Goal: Information Seeking & Learning: Learn about a topic

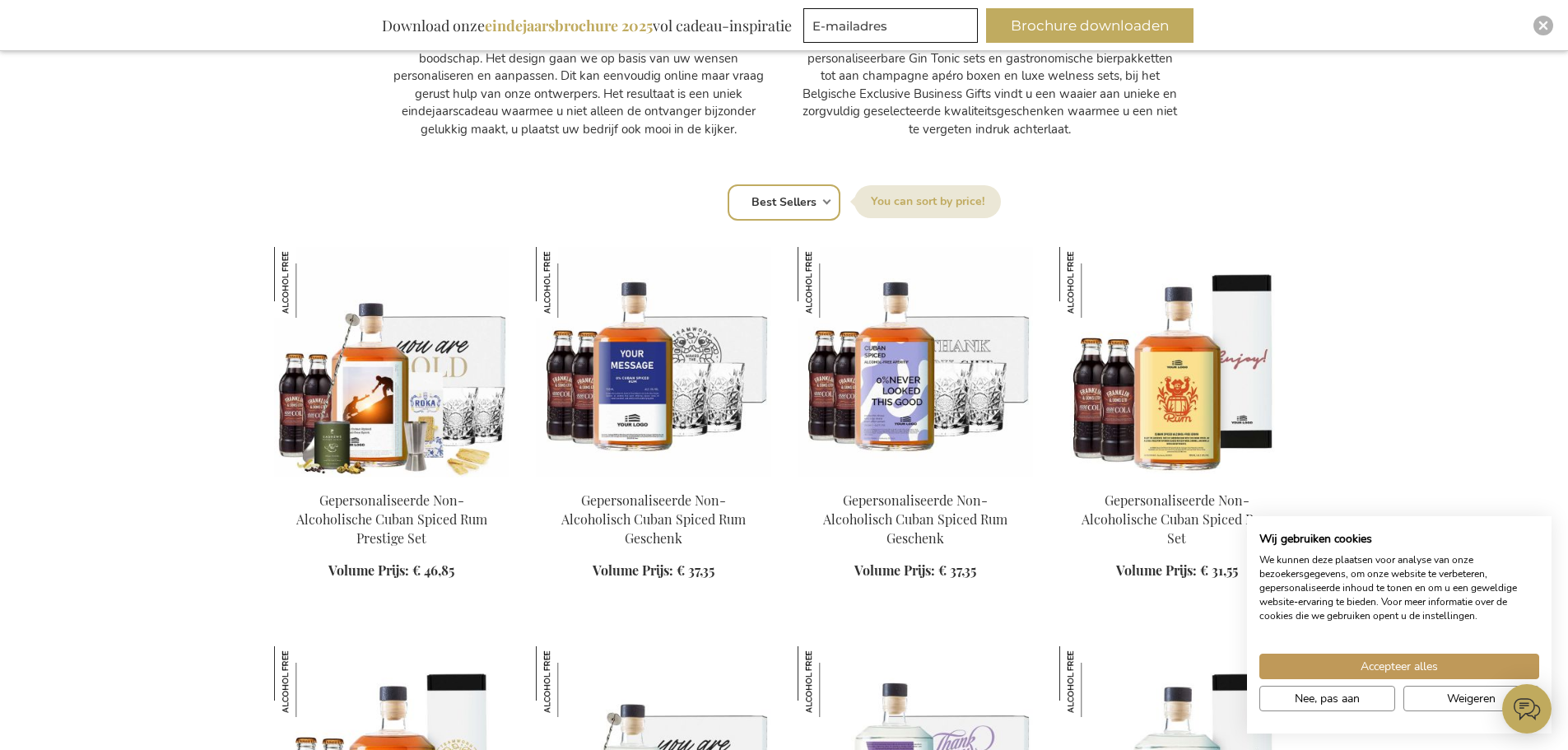
scroll to position [1070, 0]
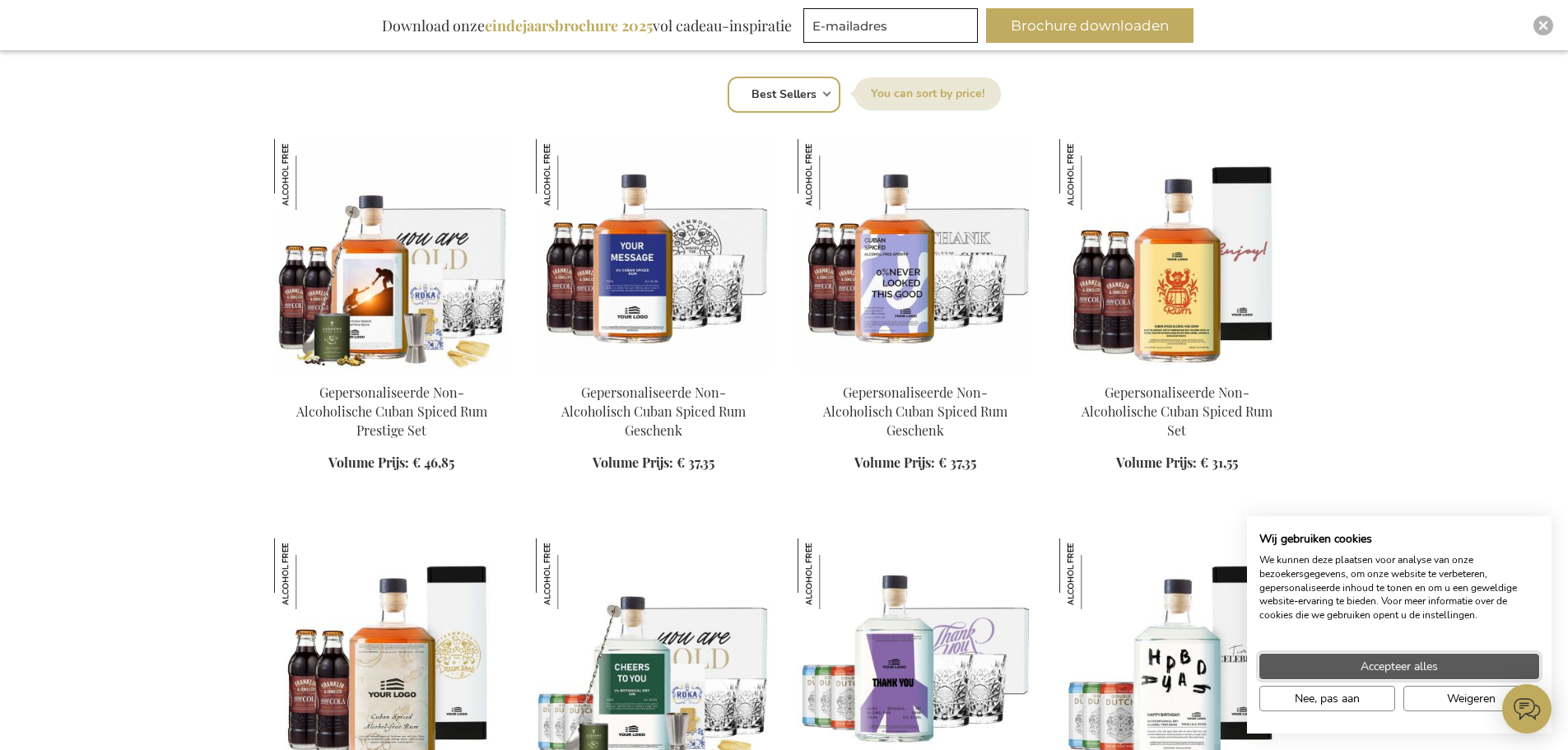
click at [1413, 667] on span "Accepteer alles" at bounding box center [1399, 666] width 77 height 17
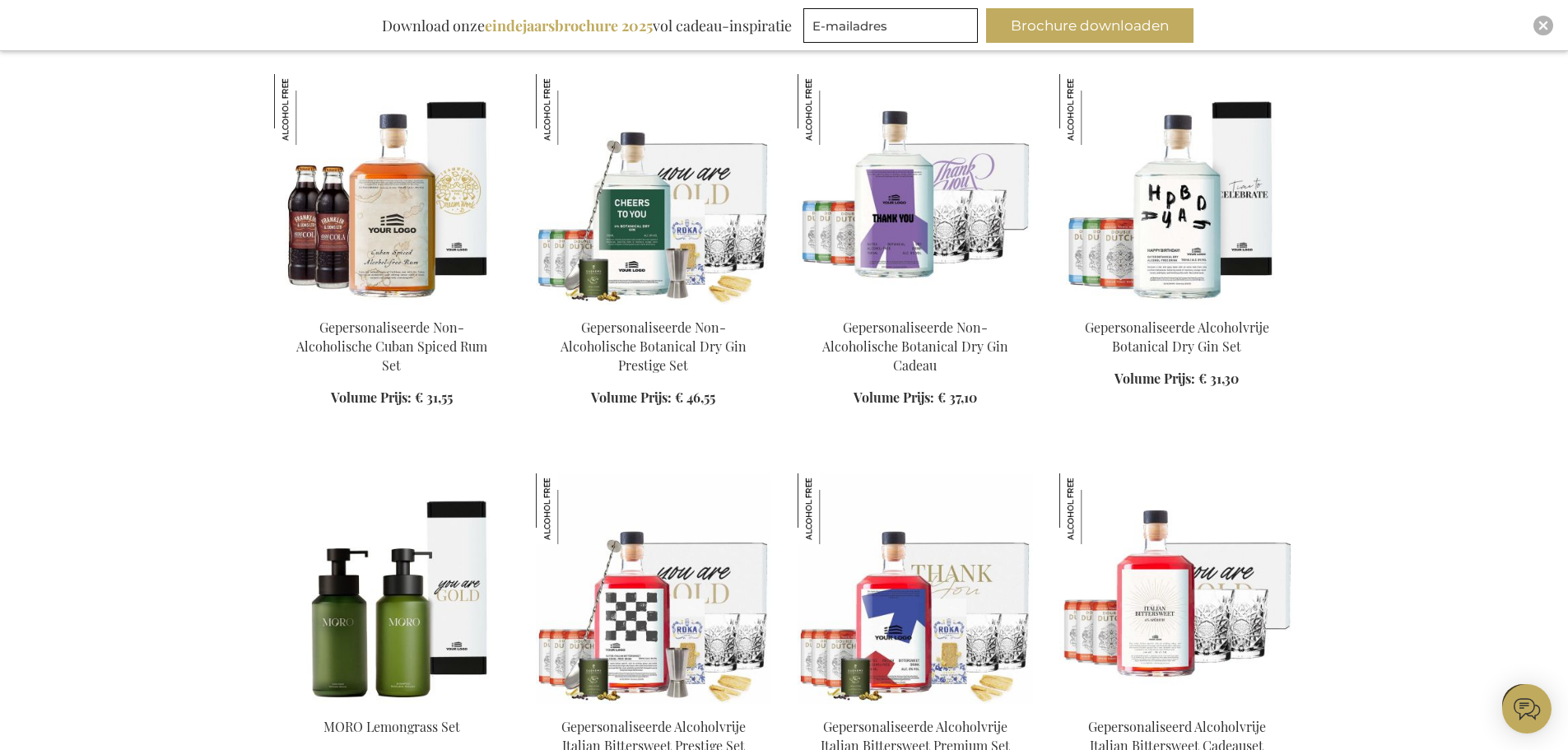
scroll to position [1729, 0]
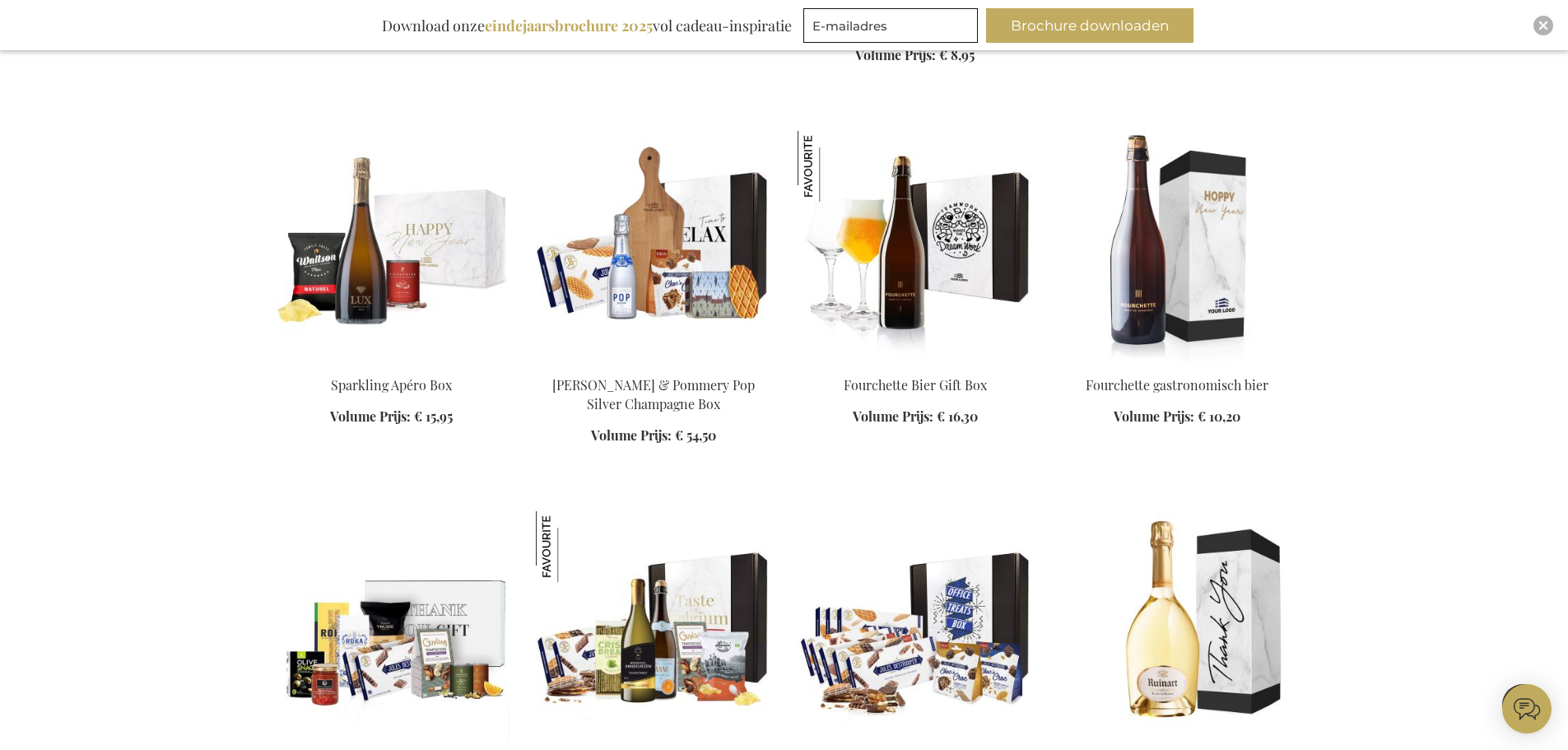
scroll to position [3046, 0]
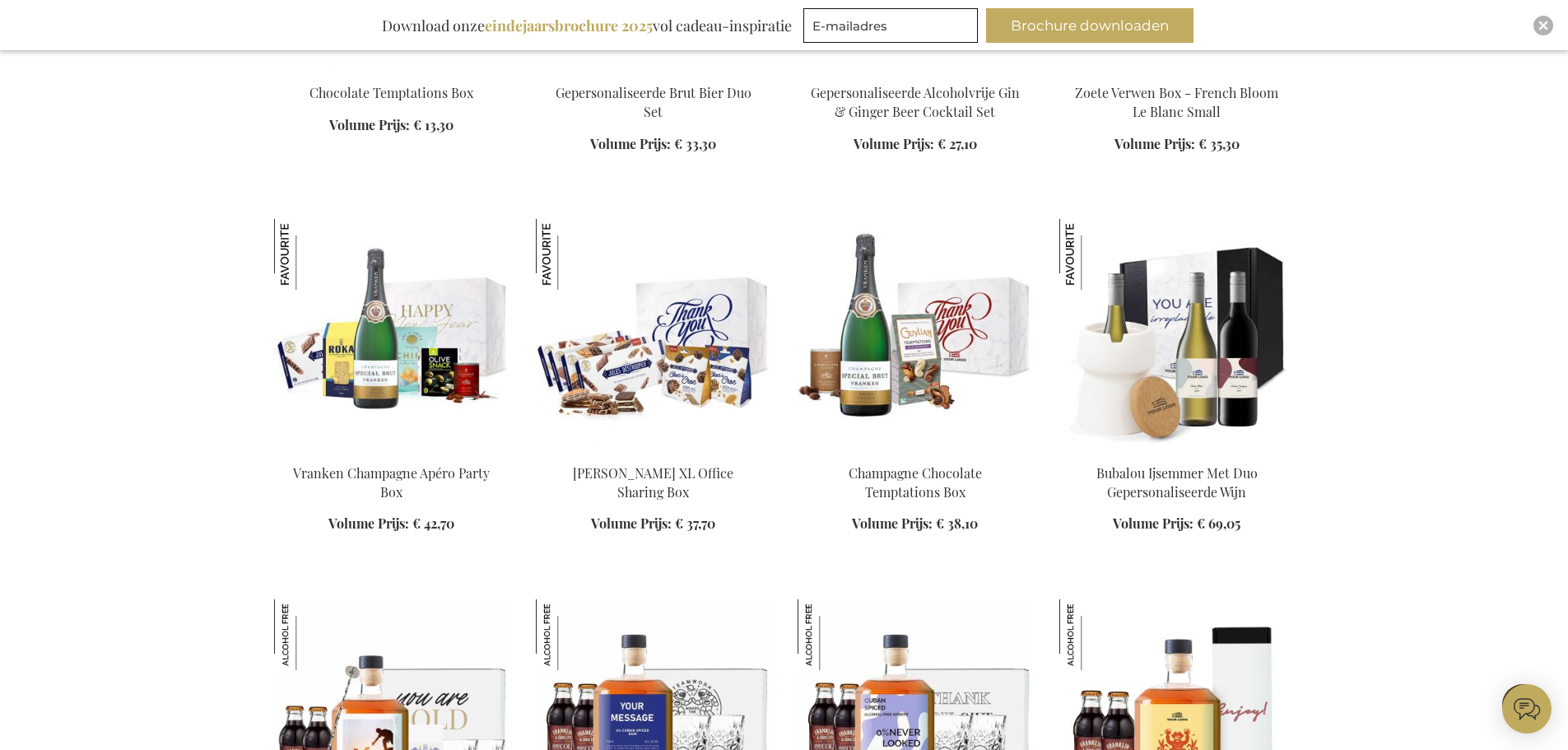
scroll to position [4446, 0]
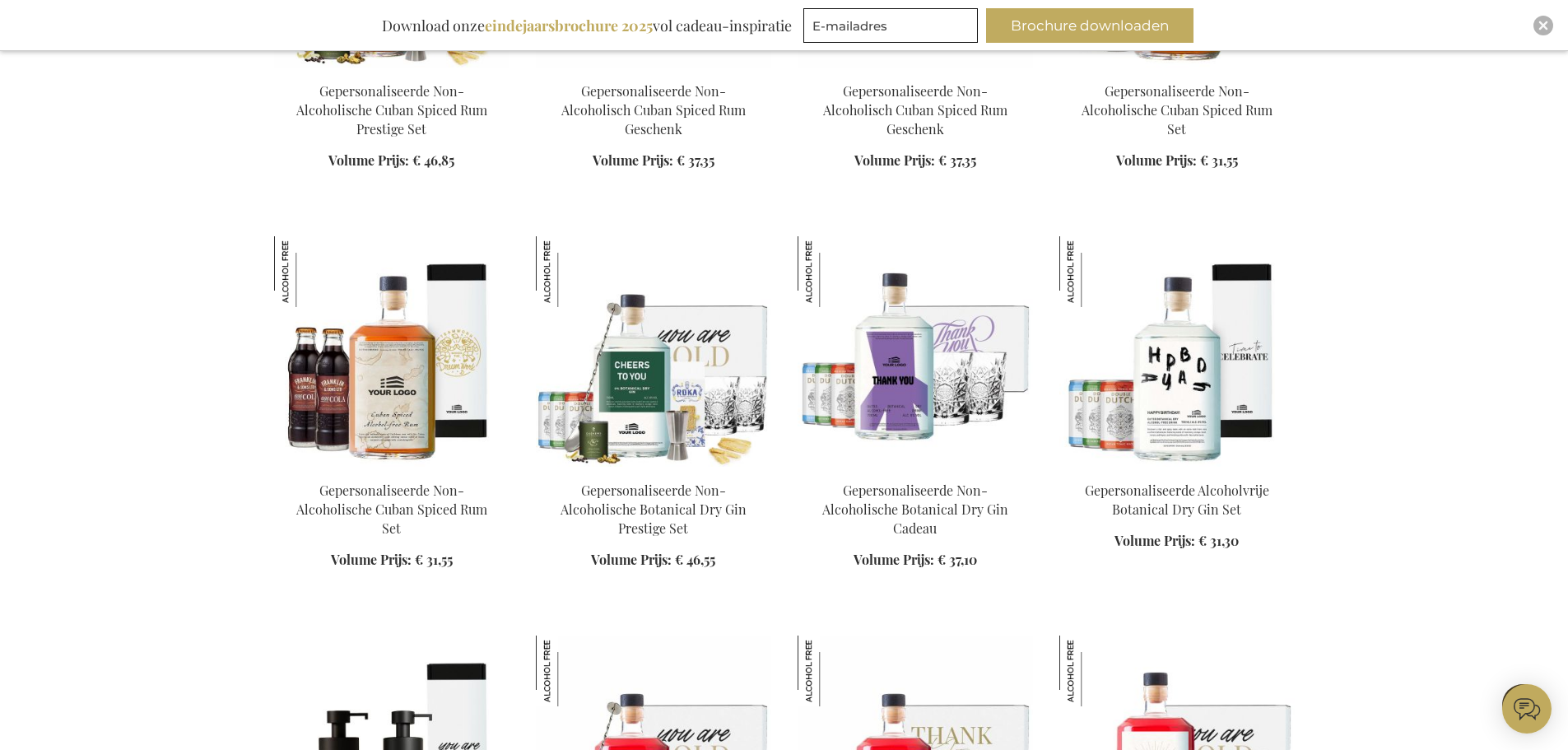
scroll to position [5270, 0]
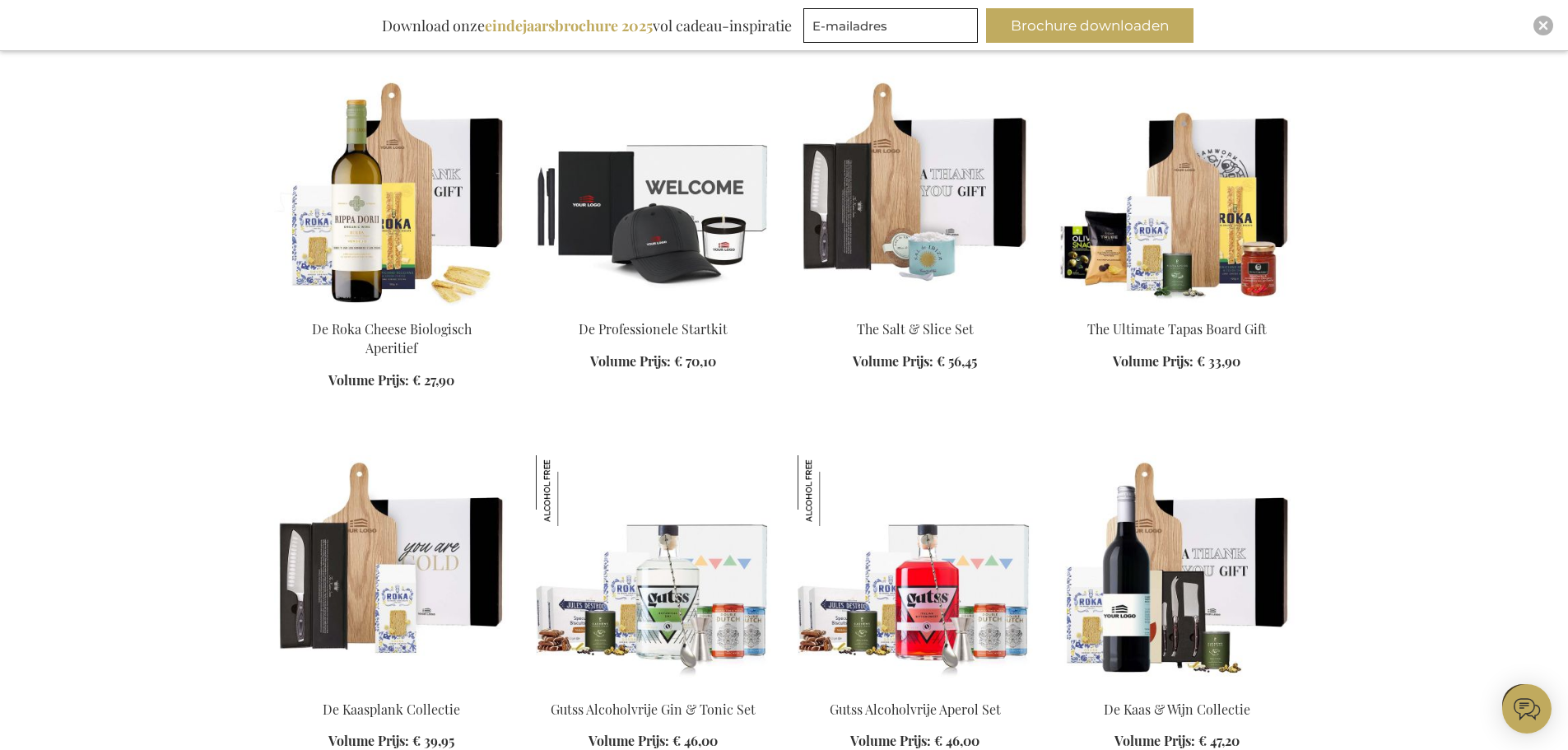
scroll to position [6505, 0]
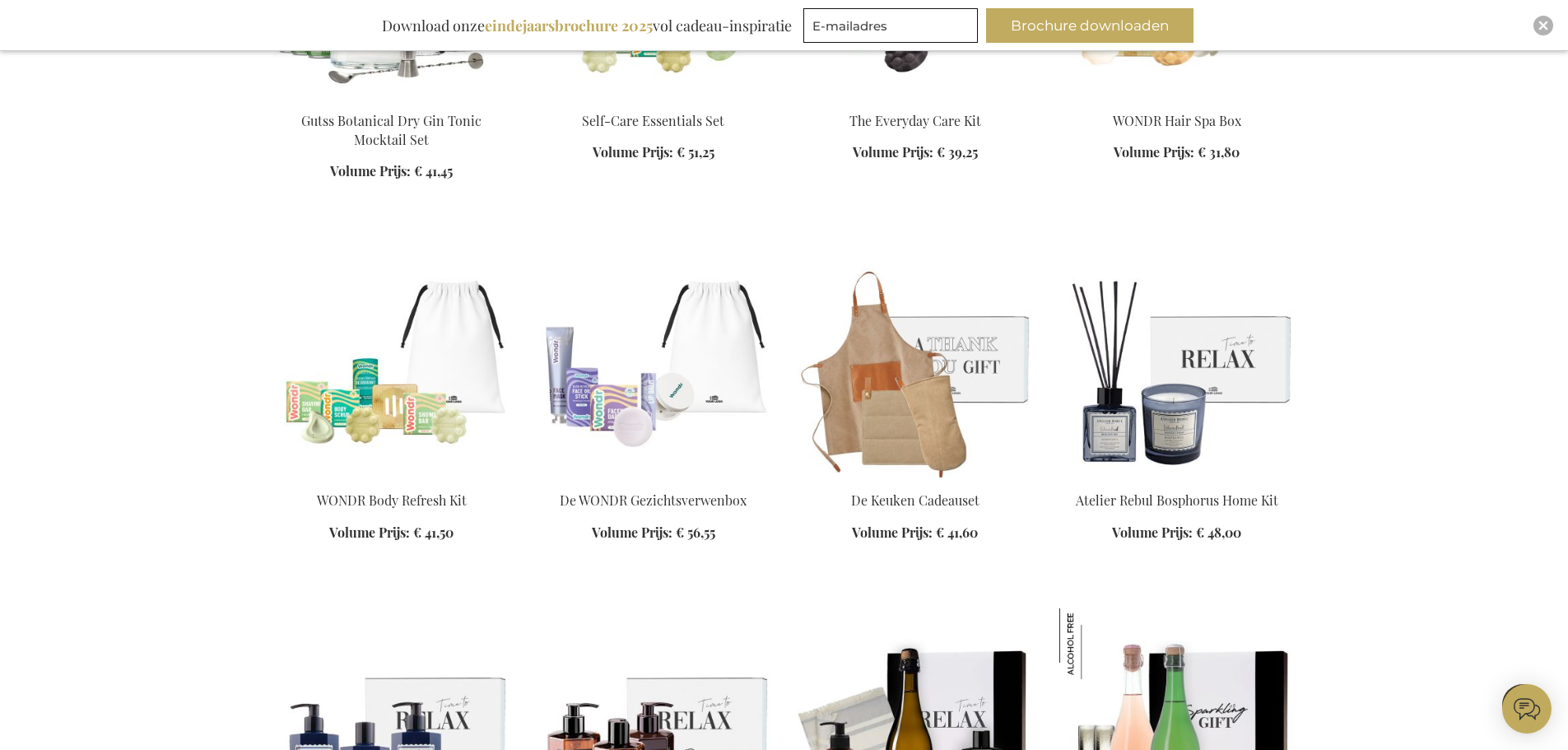
scroll to position [7904, 0]
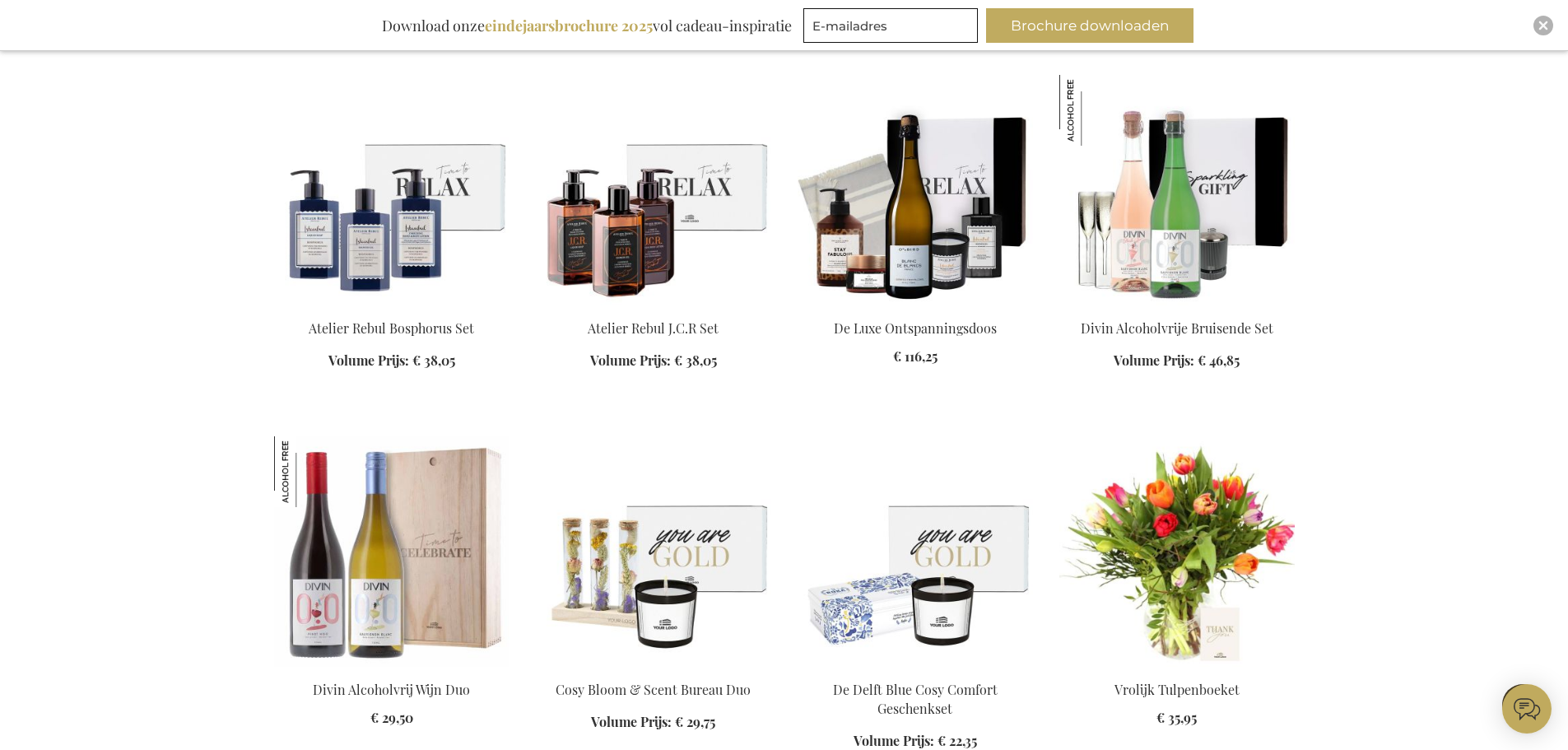
scroll to position [8399, 0]
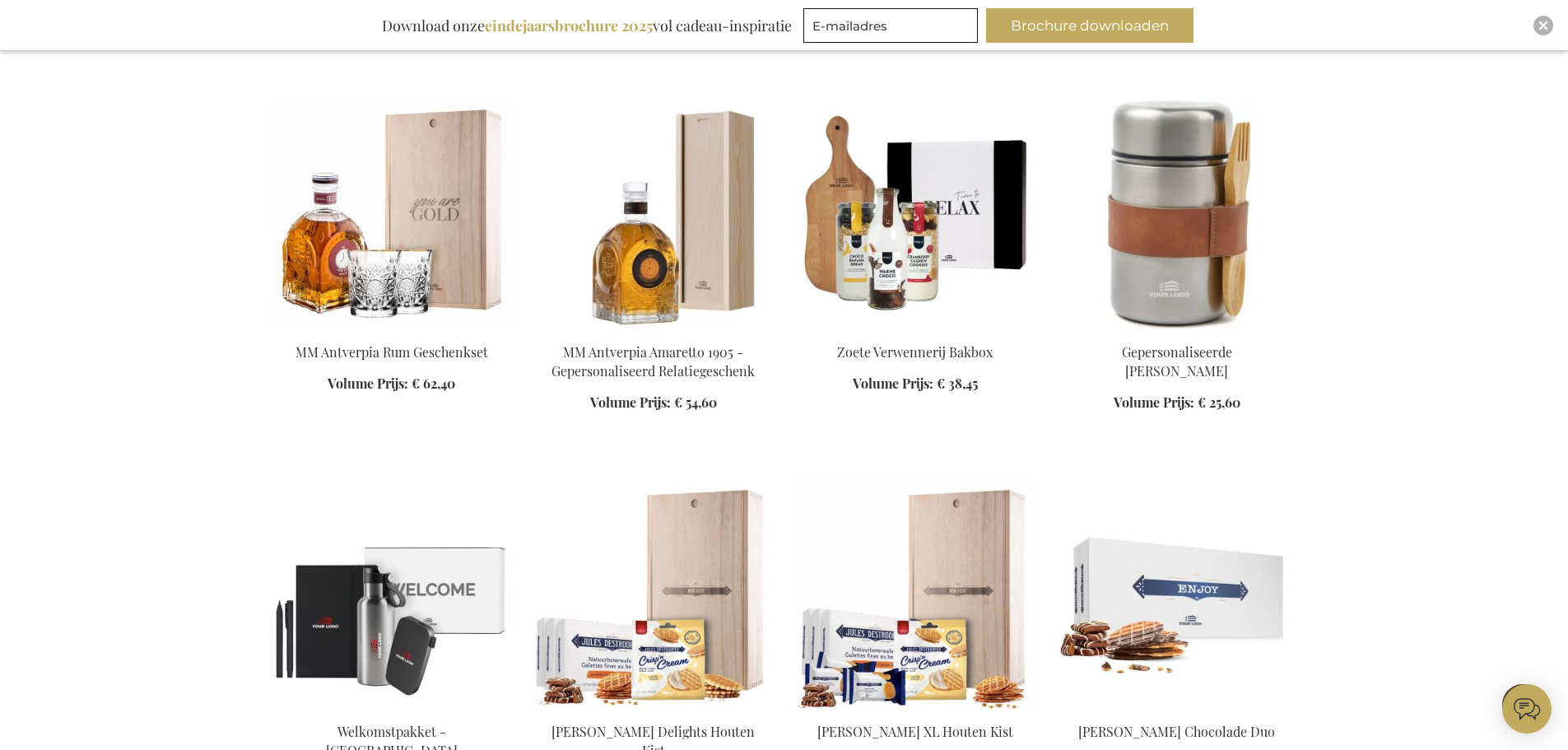
scroll to position [10046, 0]
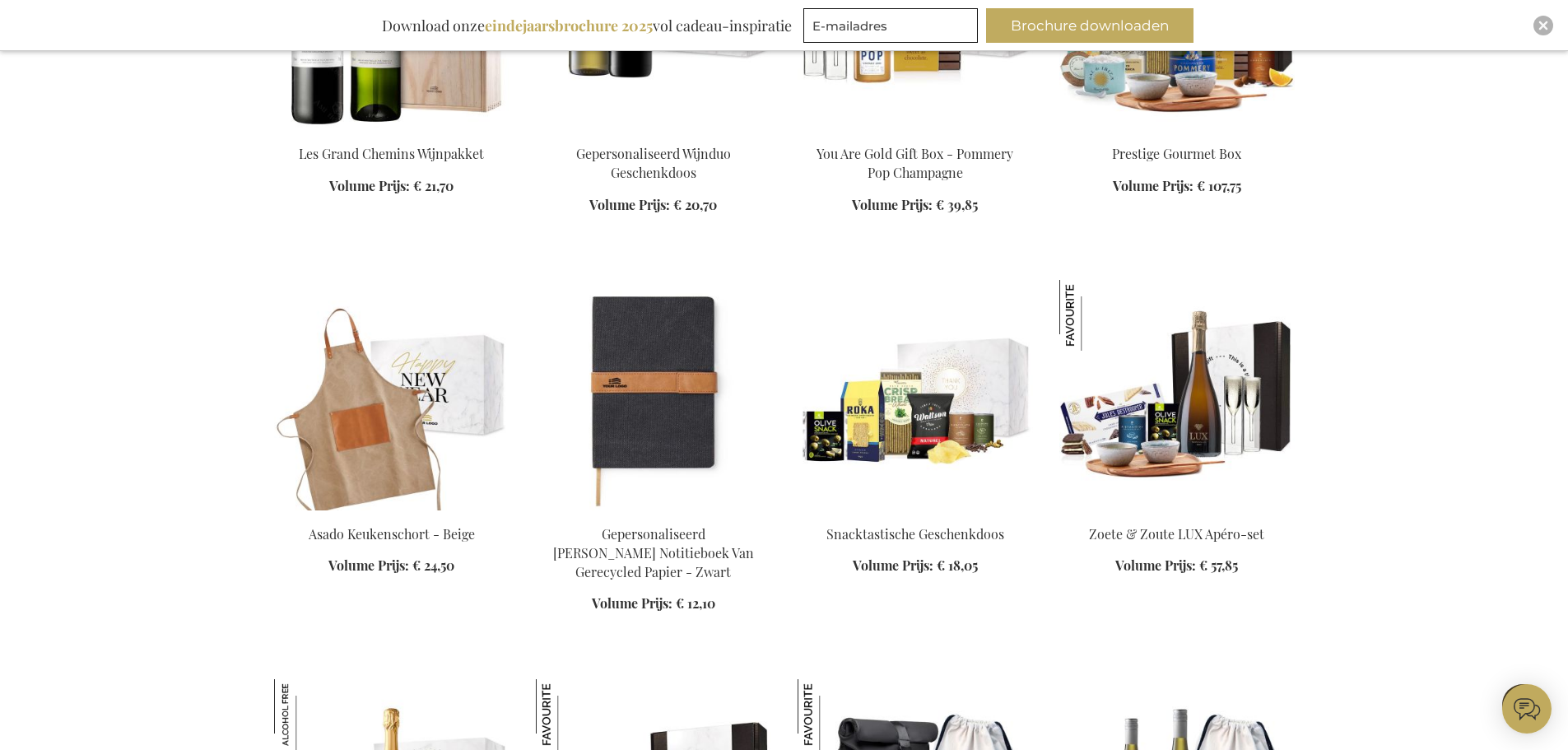
scroll to position [11281, 0]
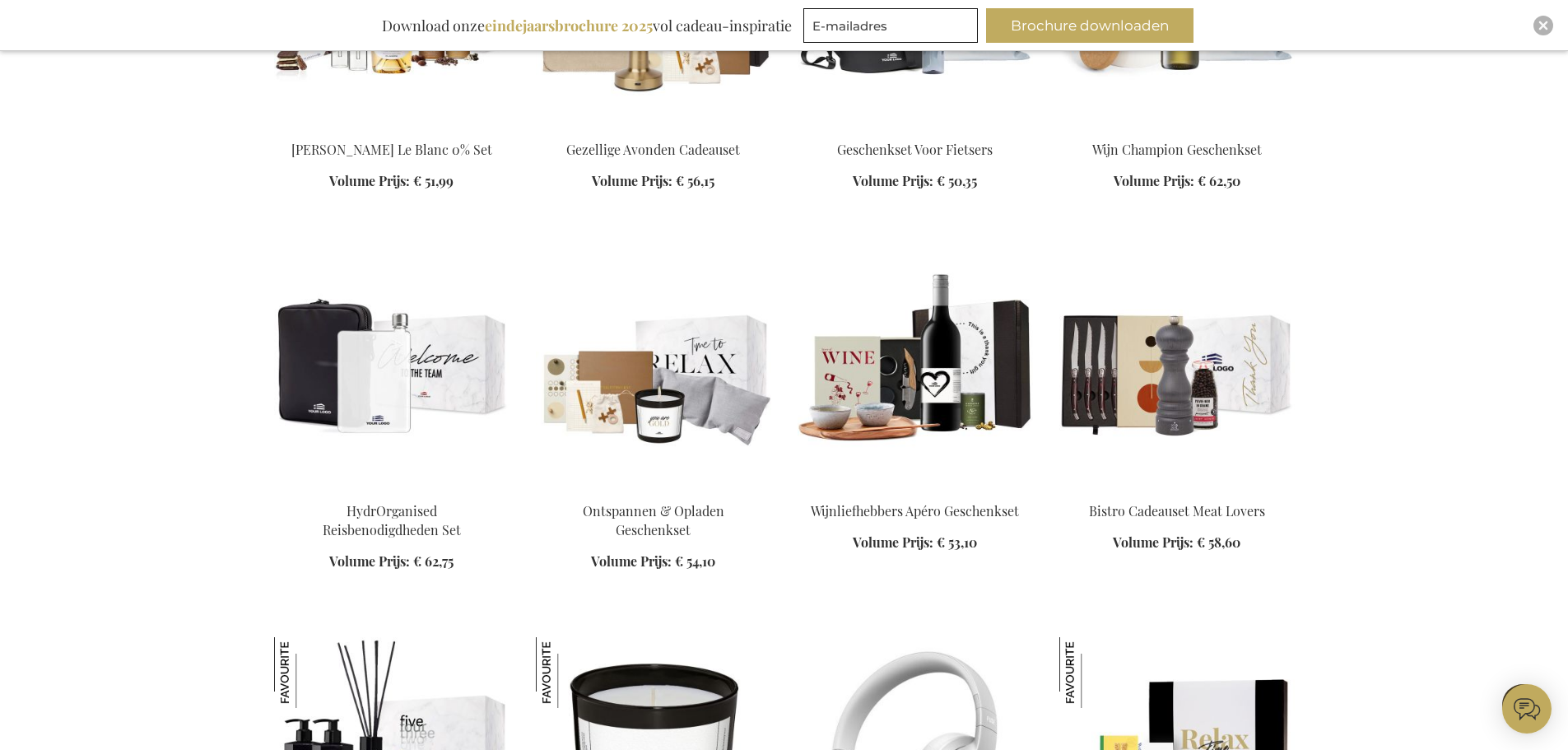
scroll to position [12022, 0]
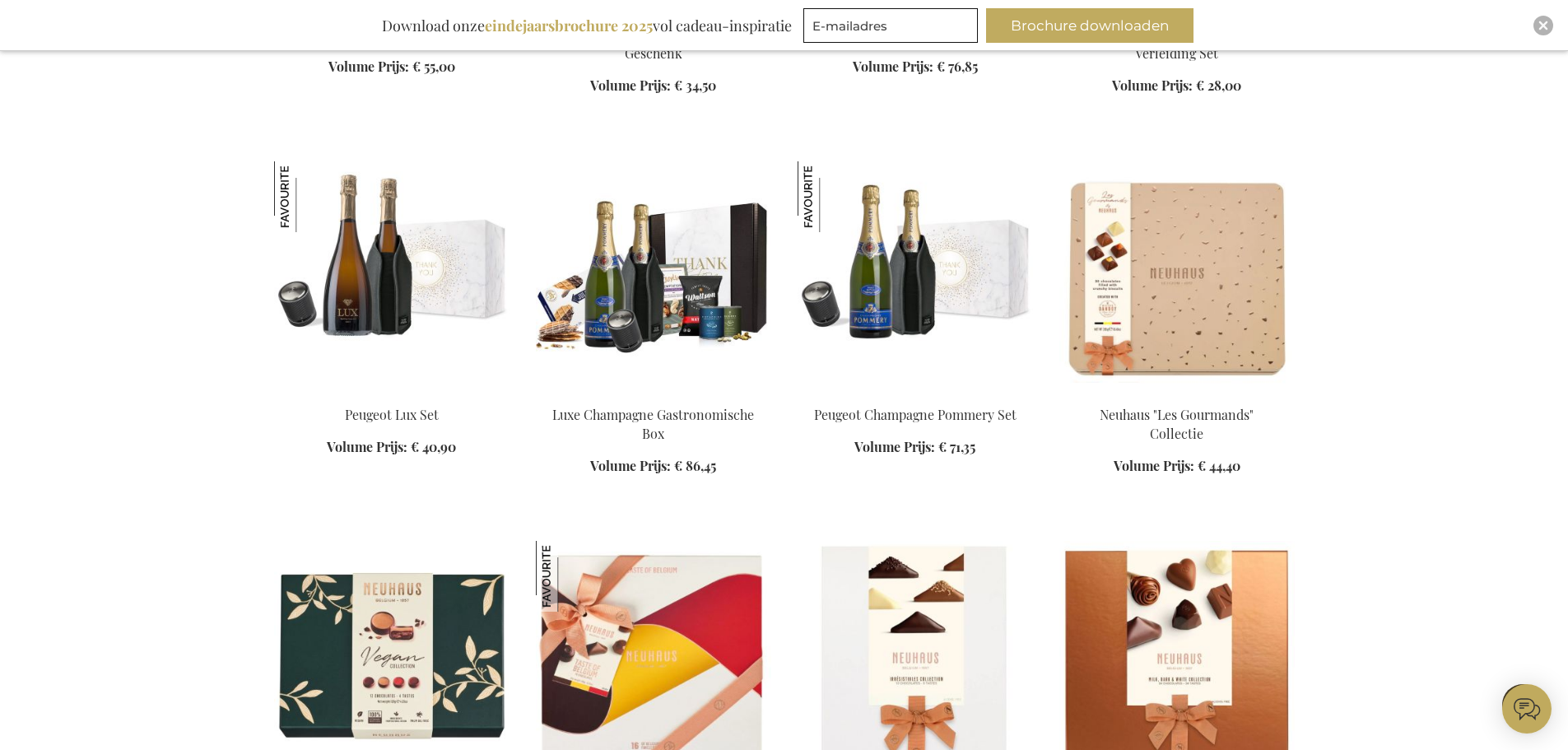
scroll to position [13257, 0]
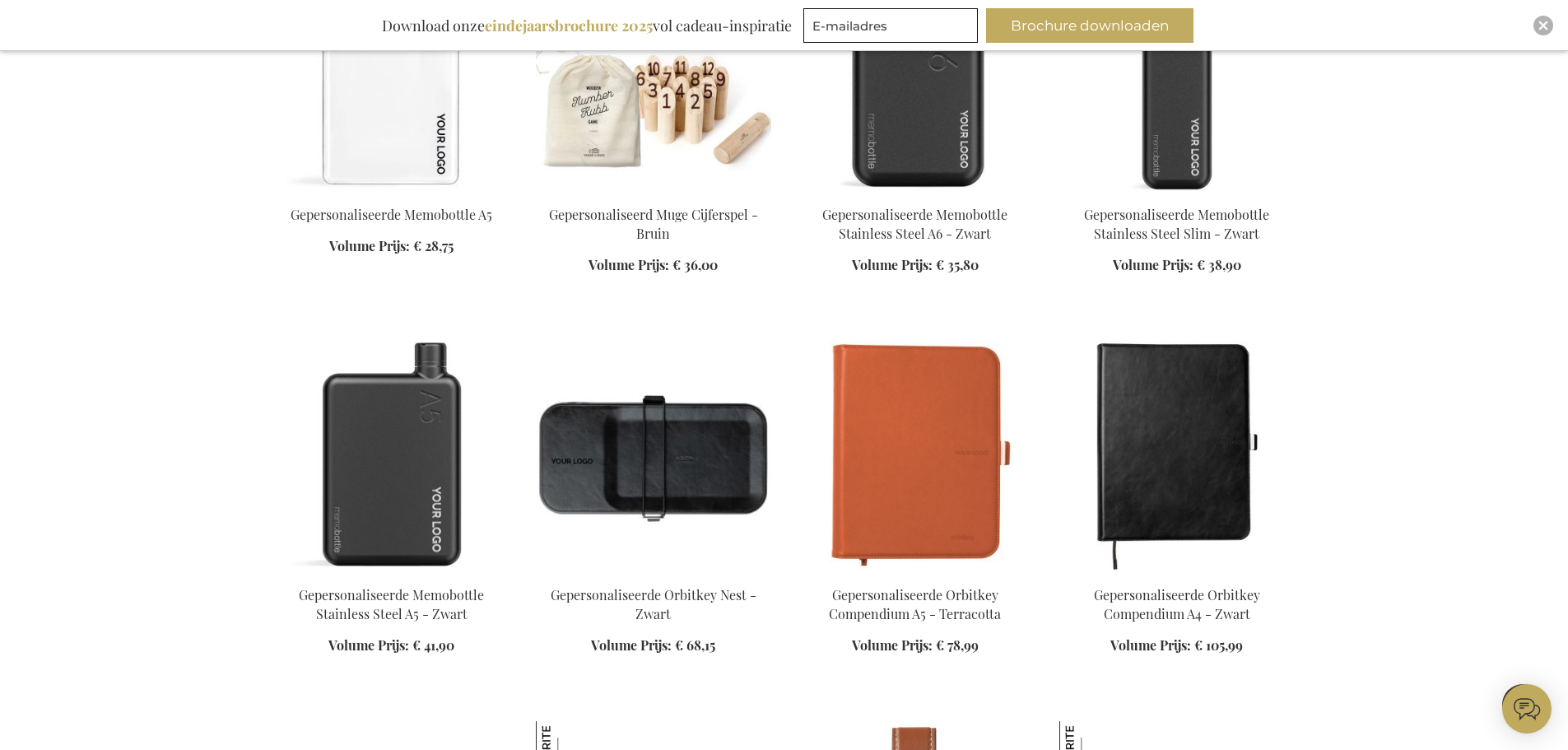
scroll to position [14327, 0]
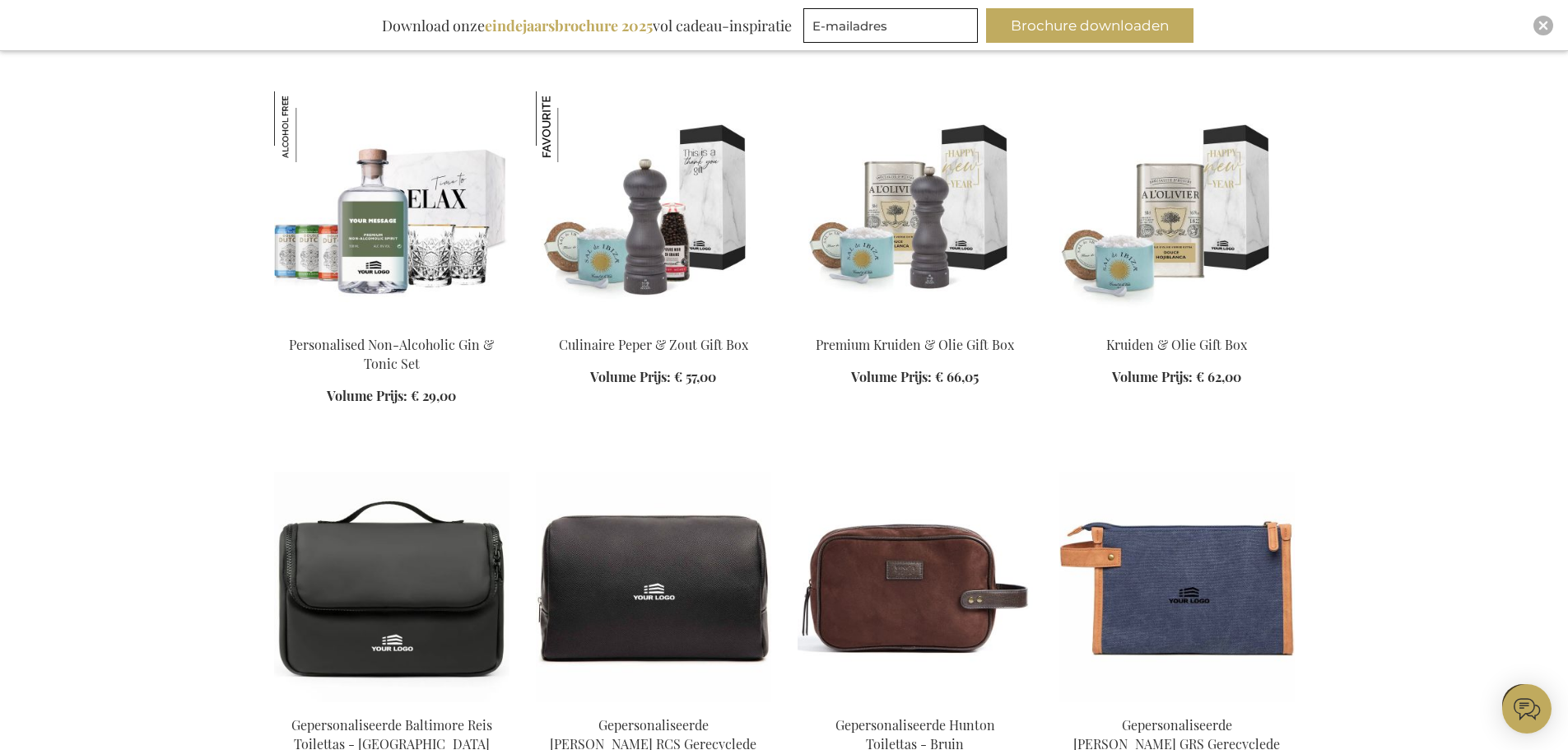
scroll to position [15233, 0]
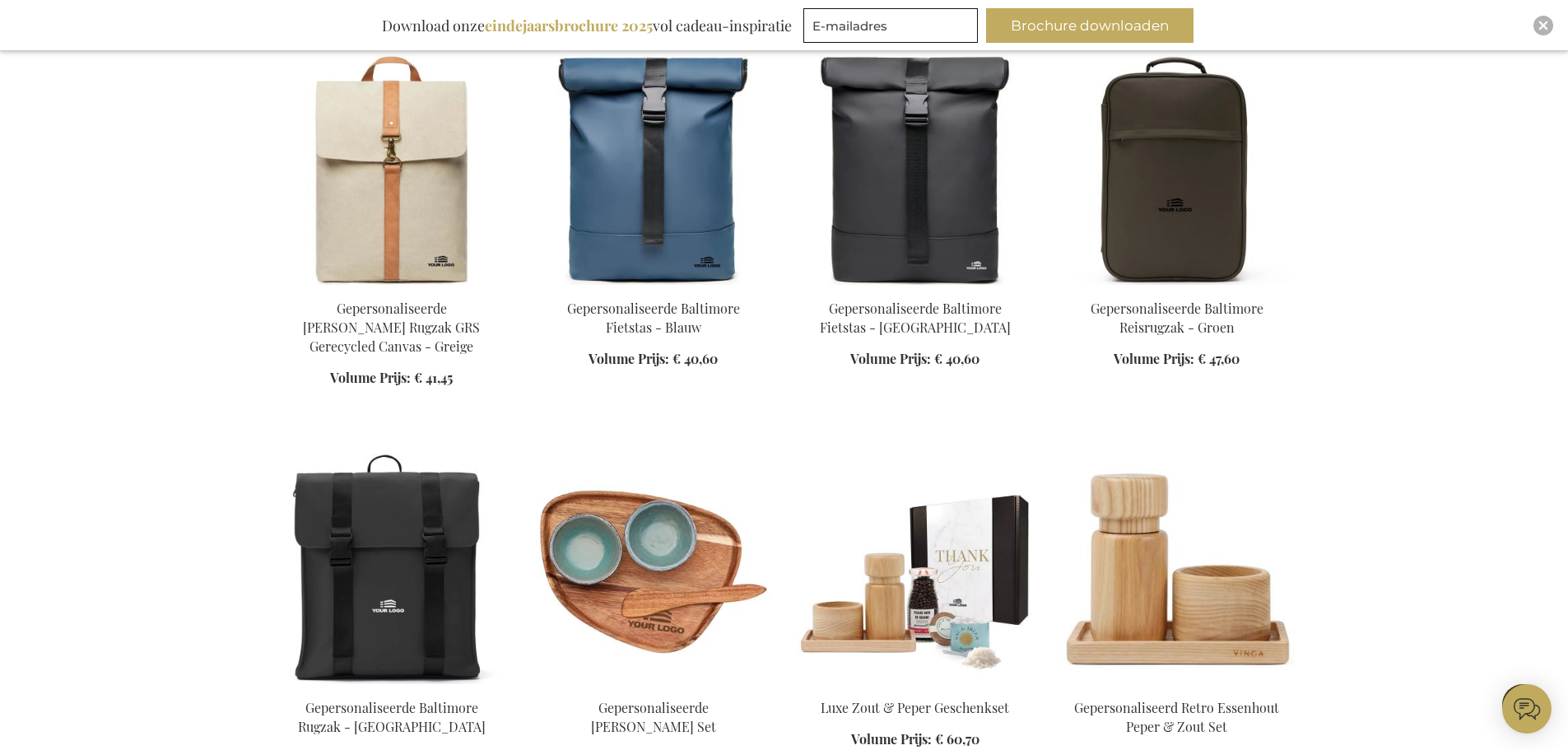
scroll to position [16632, 0]
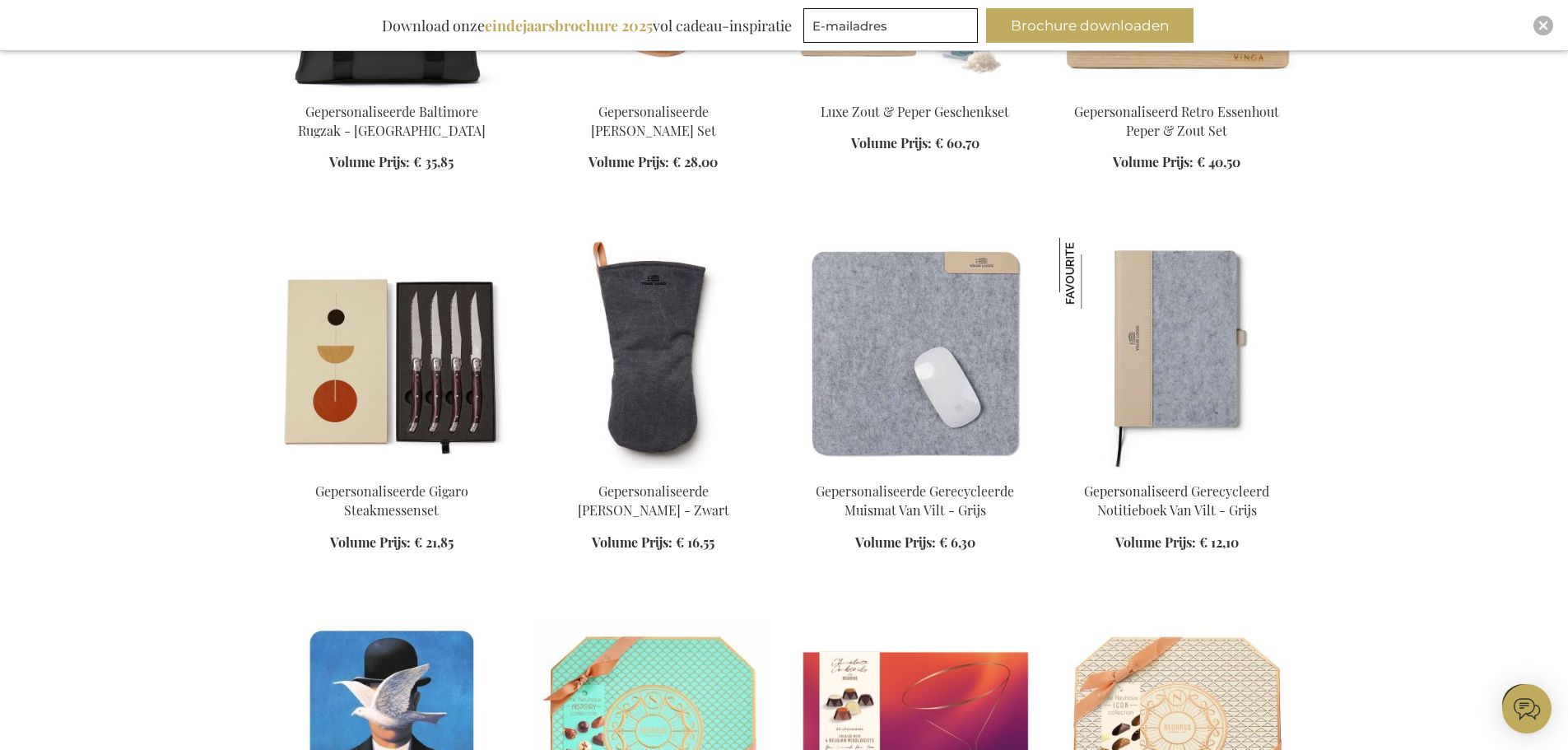
scroll to position [17044, 0]
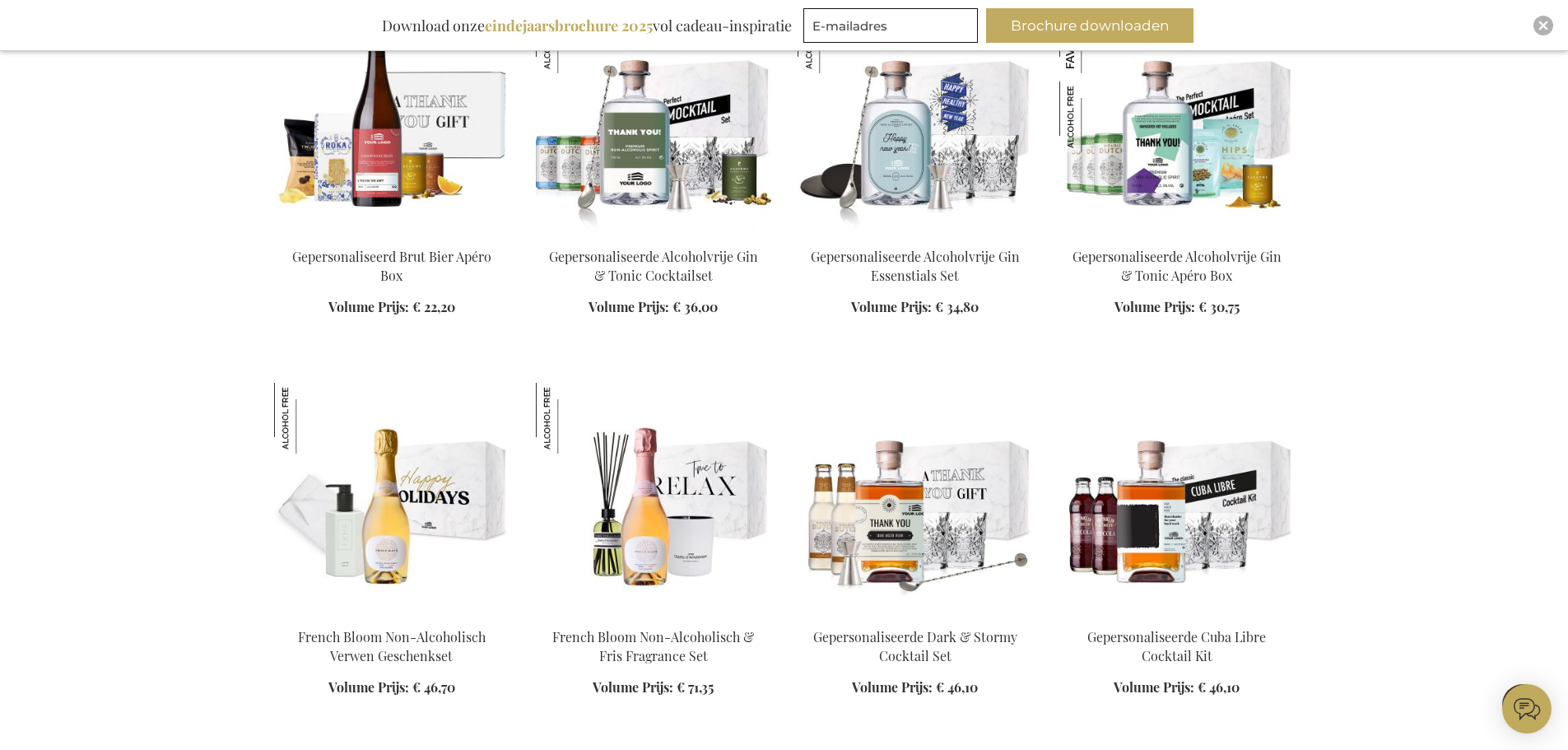
scroll to position [18444, 0]
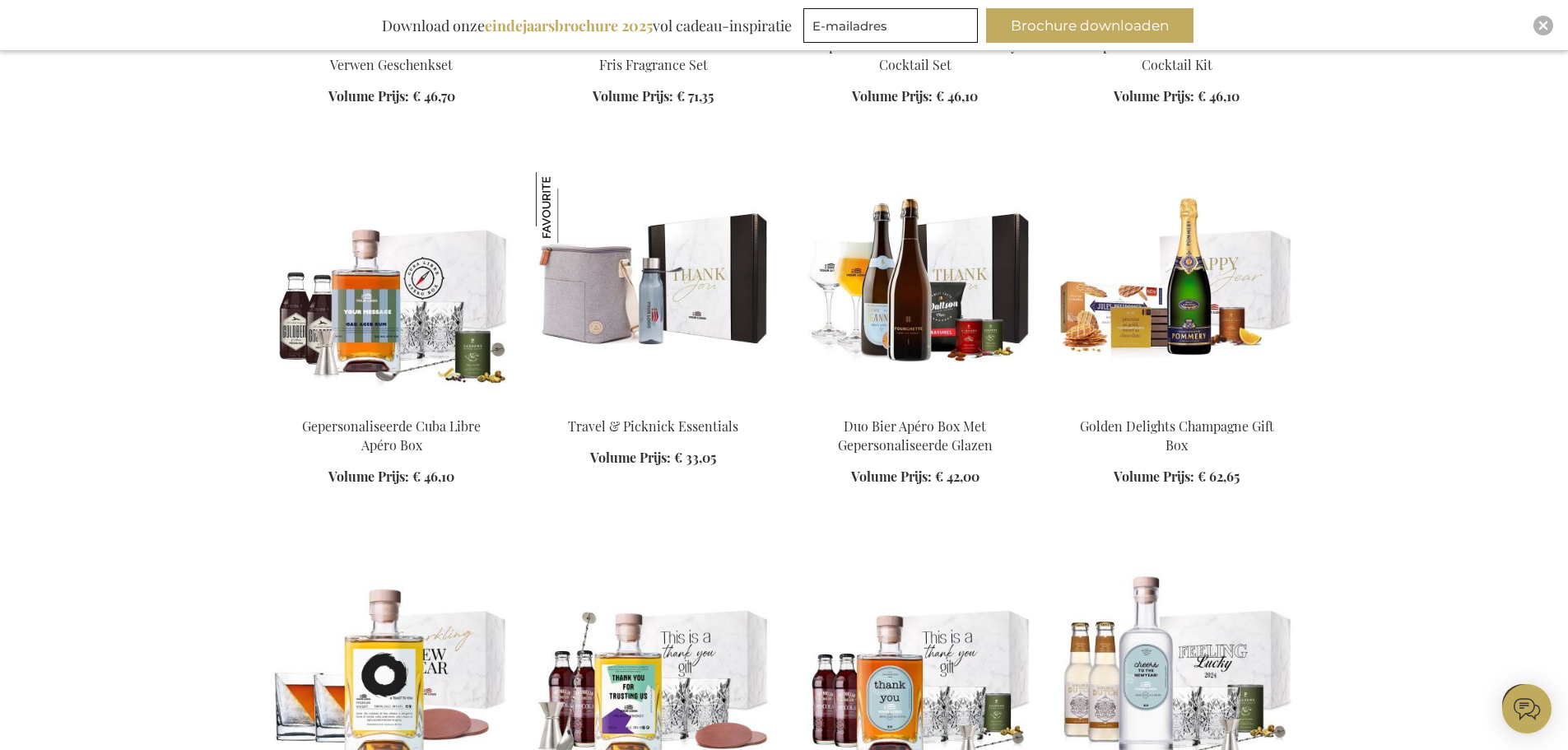
scroll to position [19020, 0]
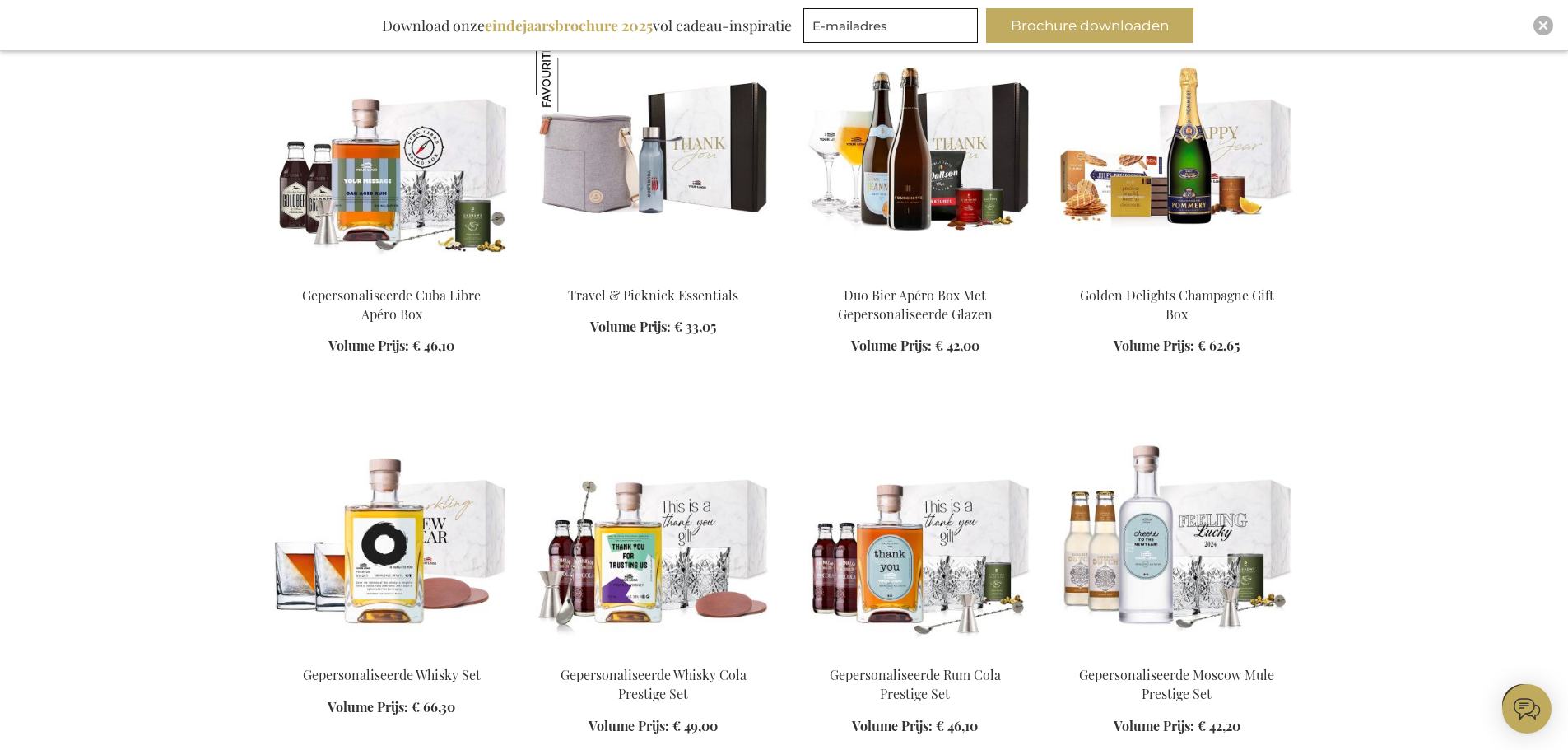
scroll to position [18939, 0]
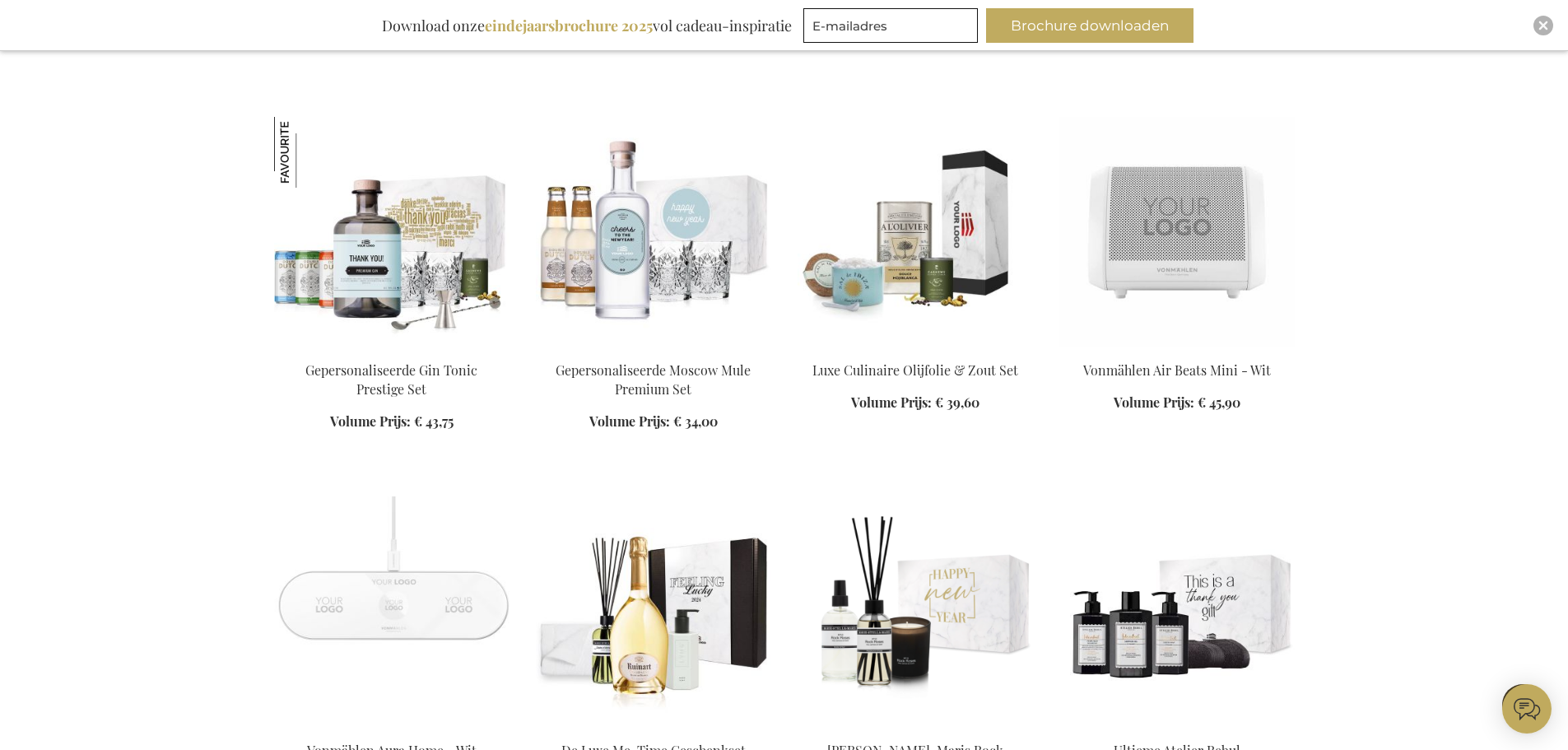
scroll to position [20091, 0]
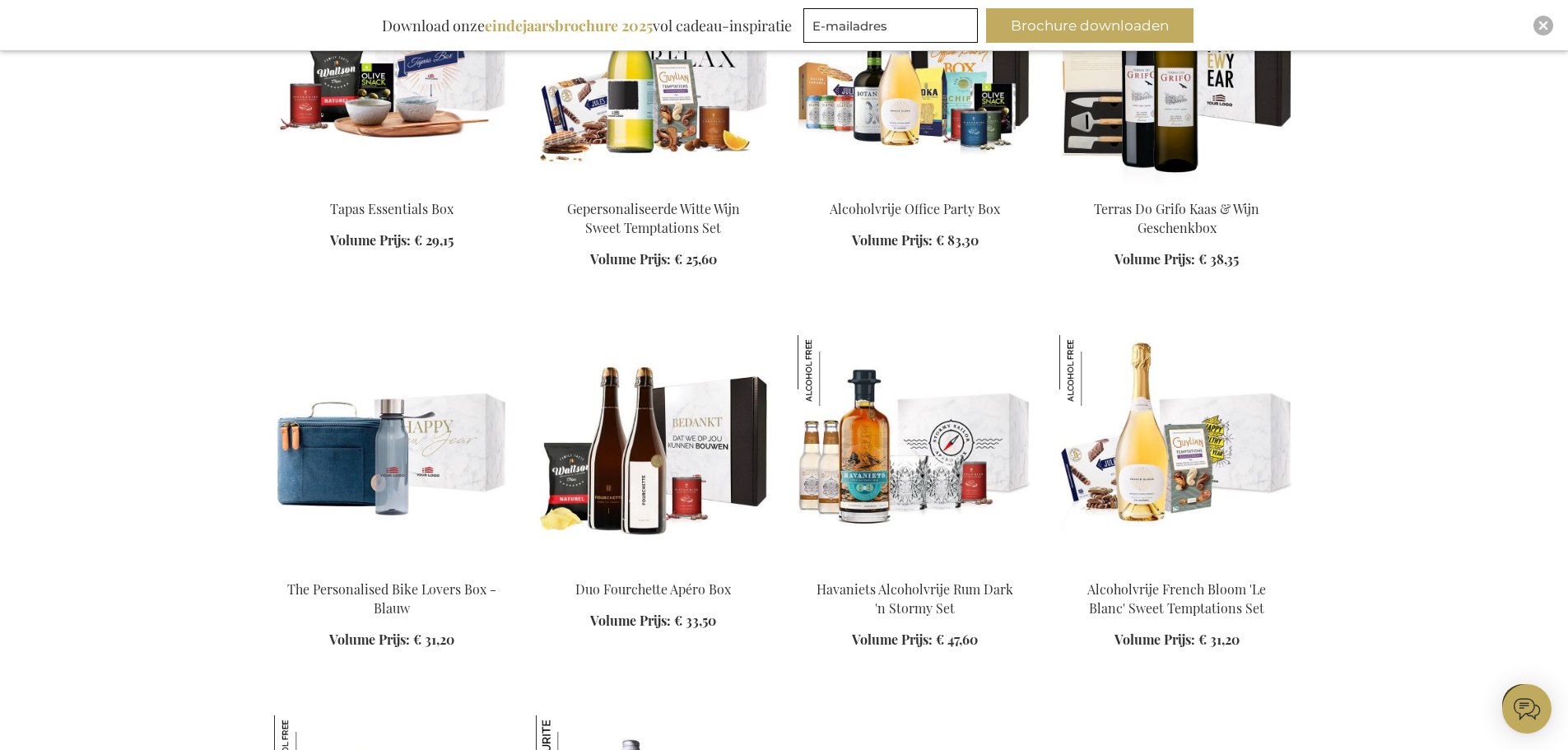
scroll to position [21408, 0]
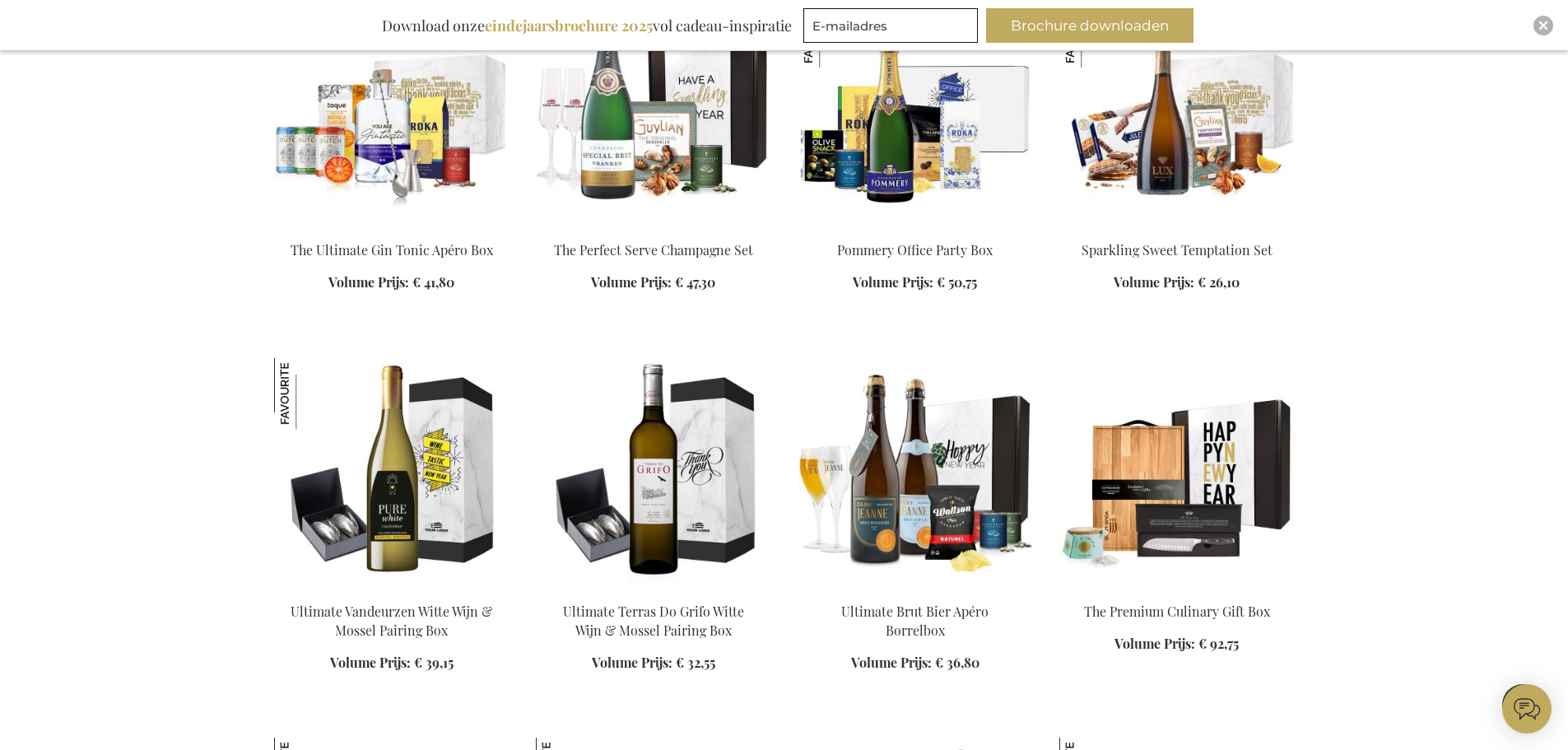
scroll to position [22232, 0]
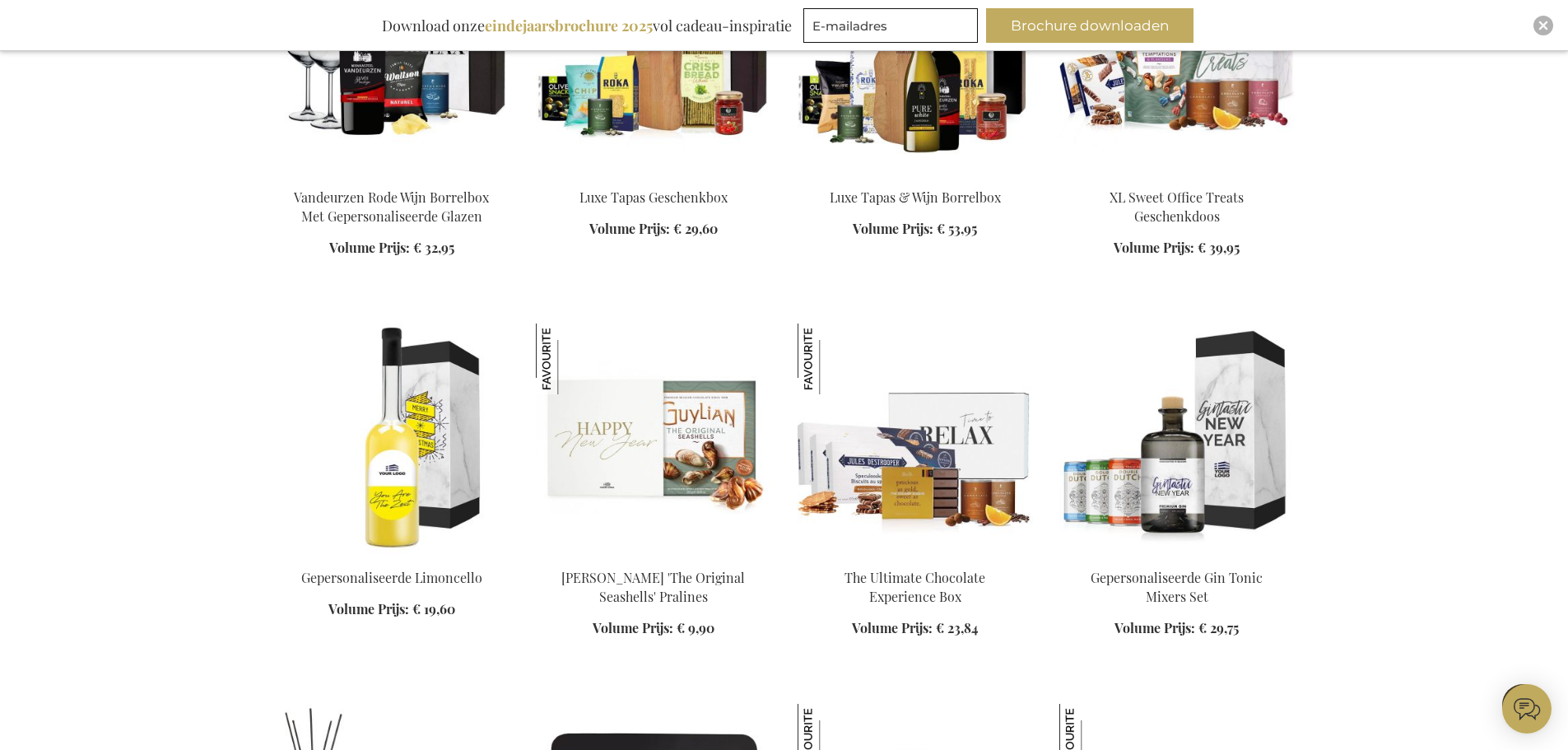
scroll to position [23467, 0]
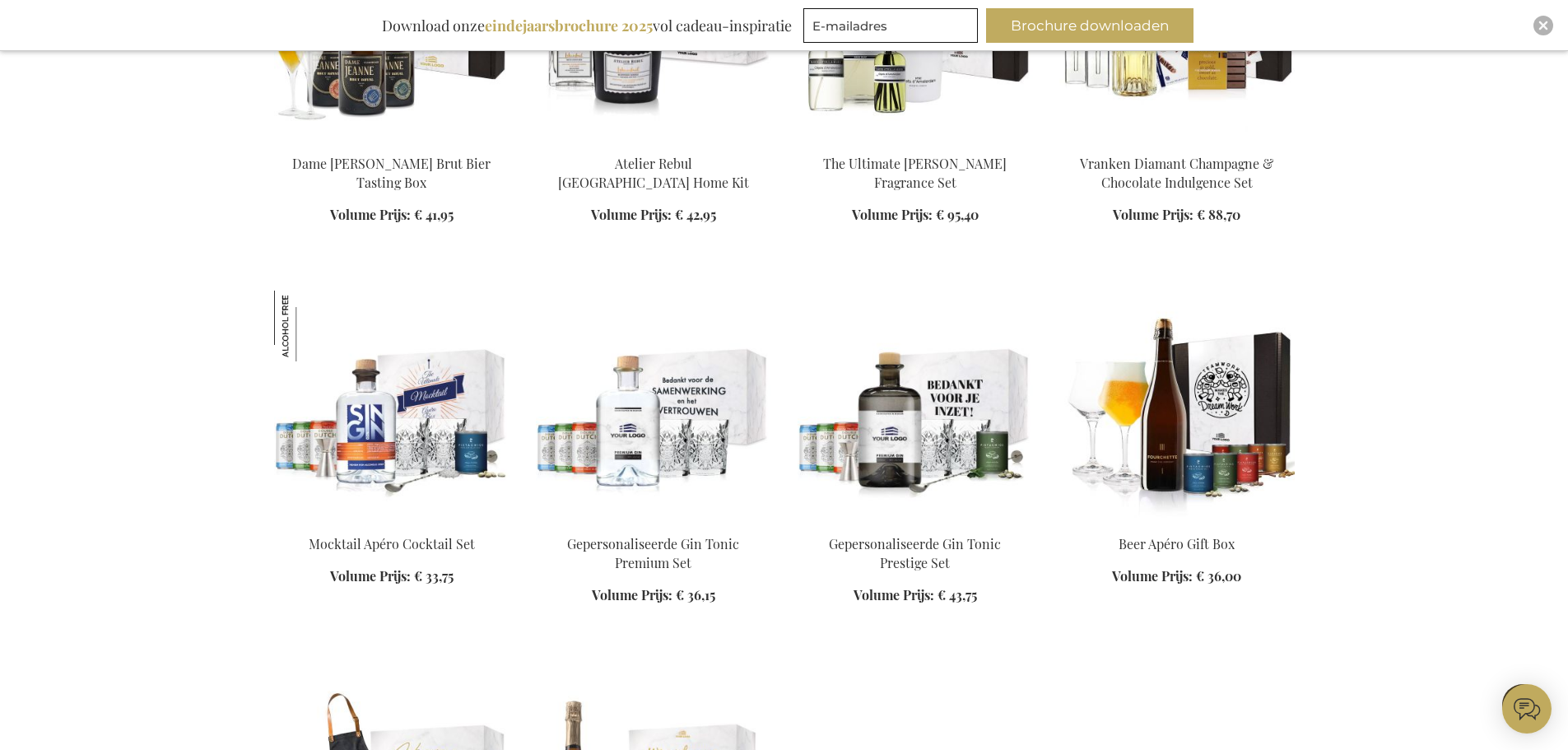
scroll to position [24619, 0]
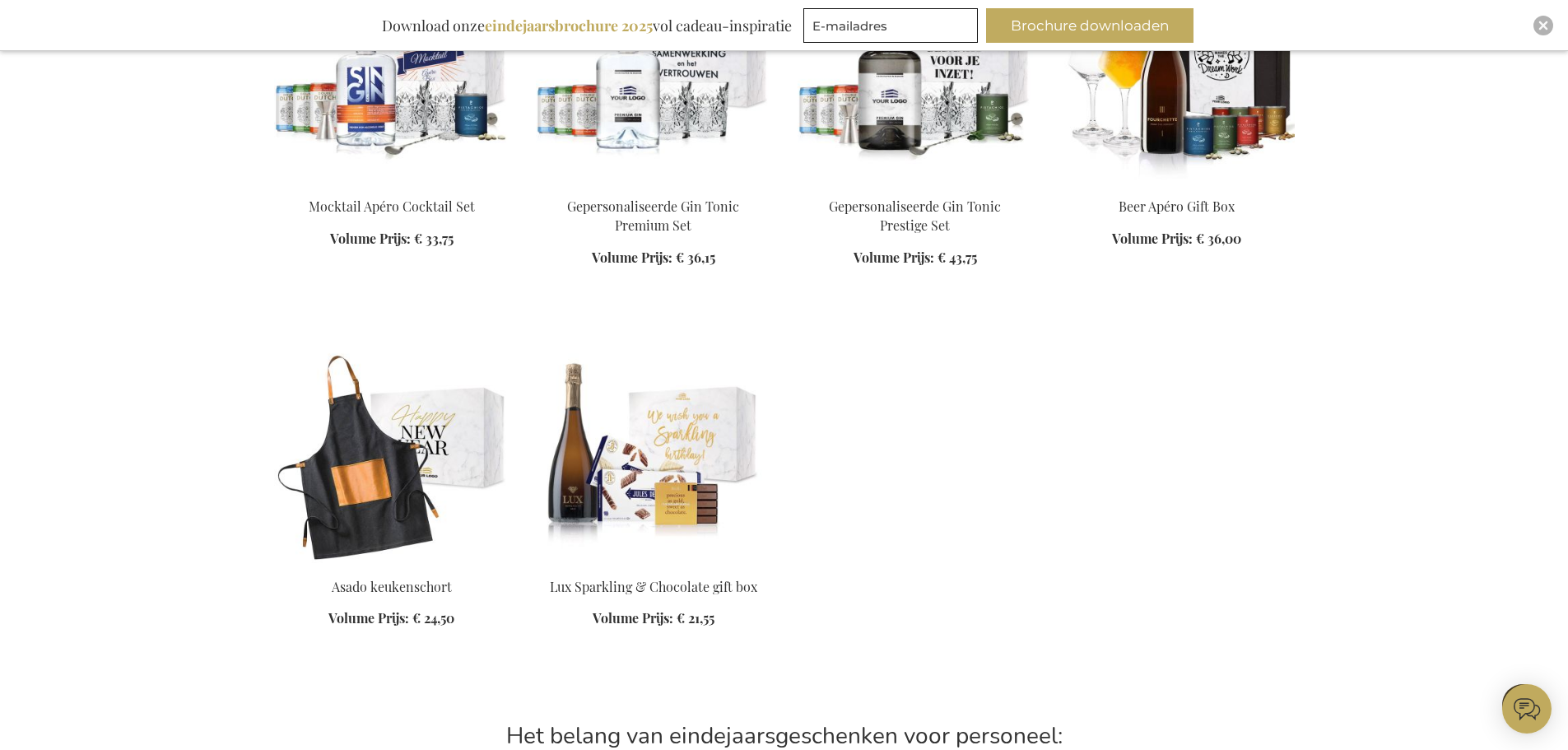
scroll to position [24619, 0]
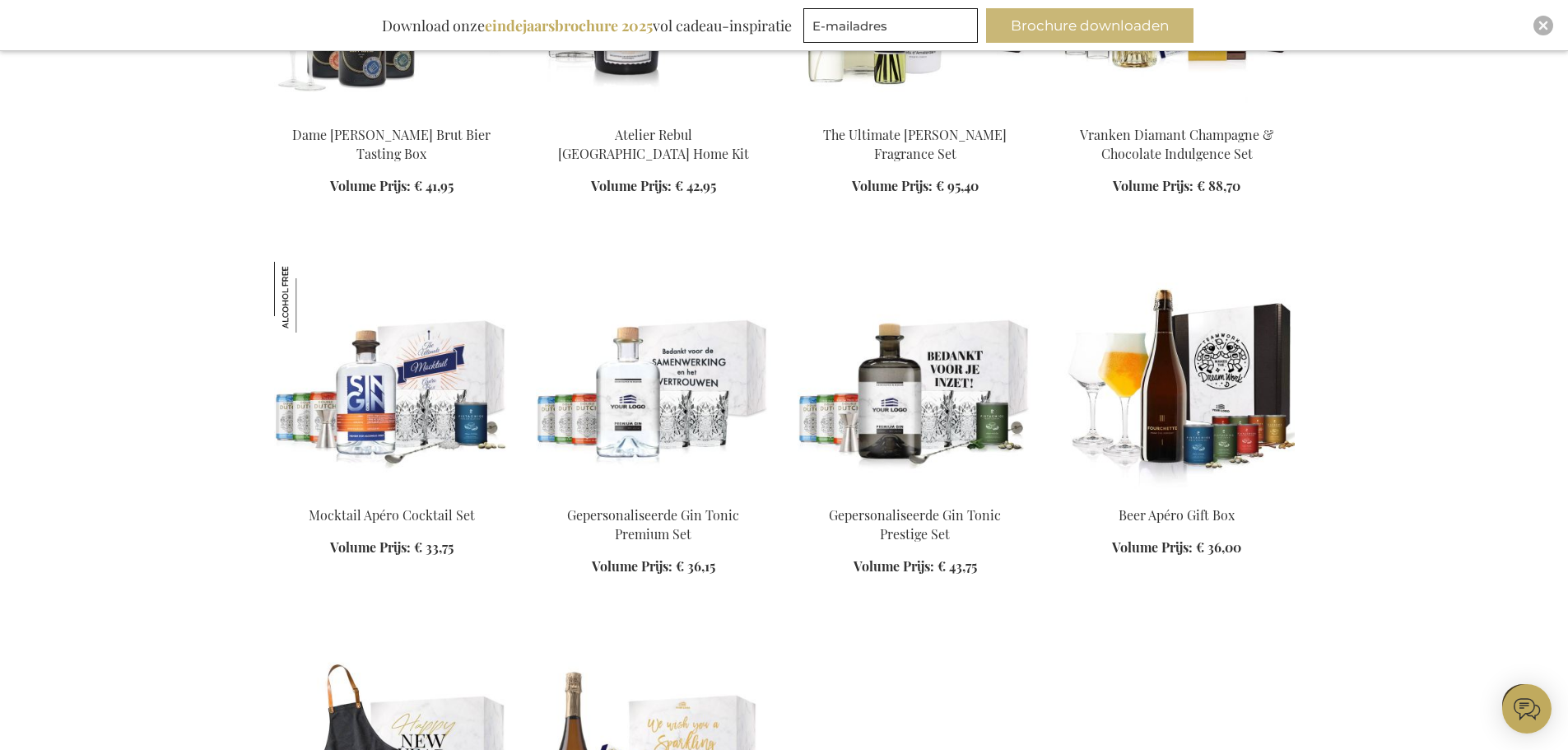
click at [1157, 24] on button "Brochure downloaden" at bounding box center [1089, 25] width 208 height 34
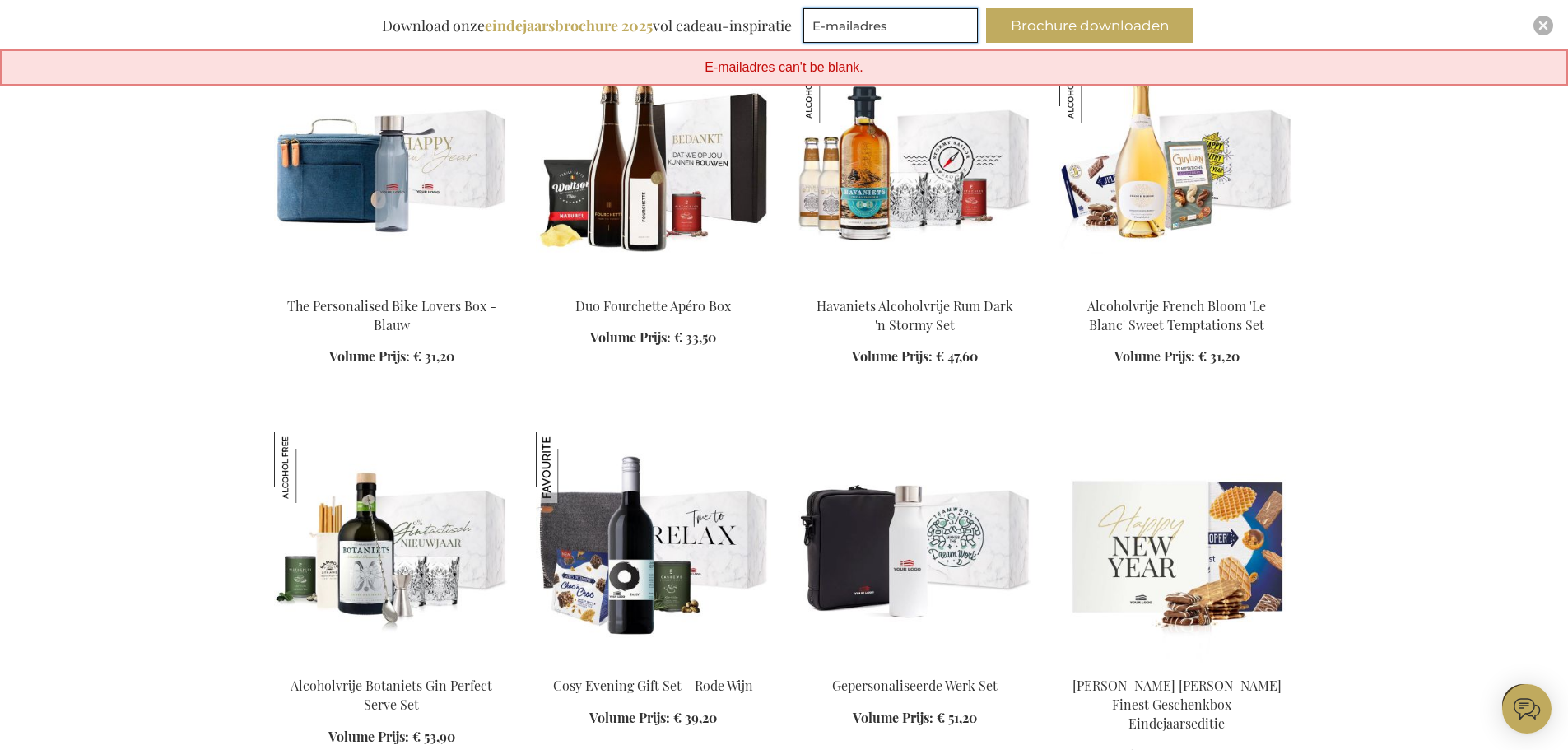
scroll to position [240, 0]
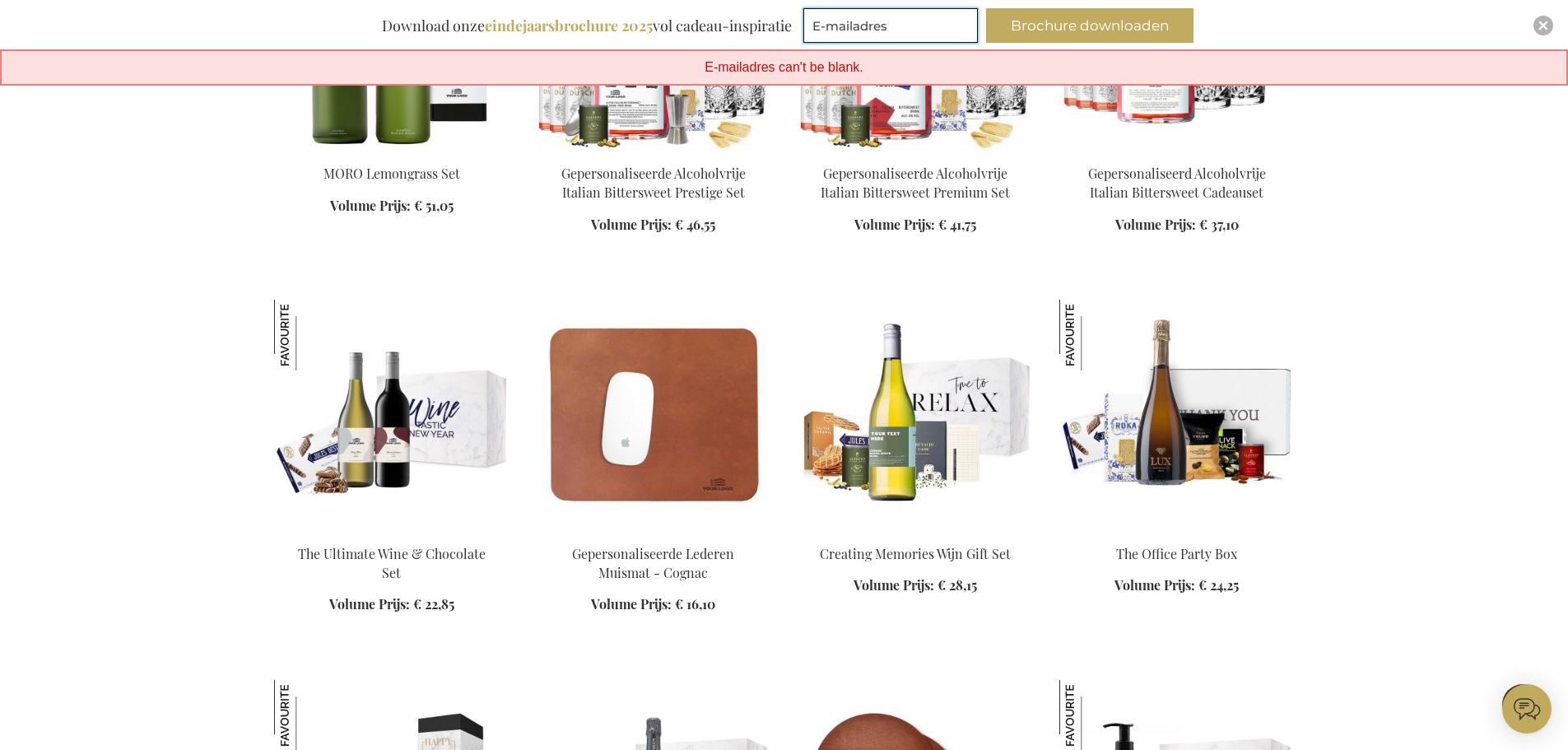
scroll to position [2141, 0]
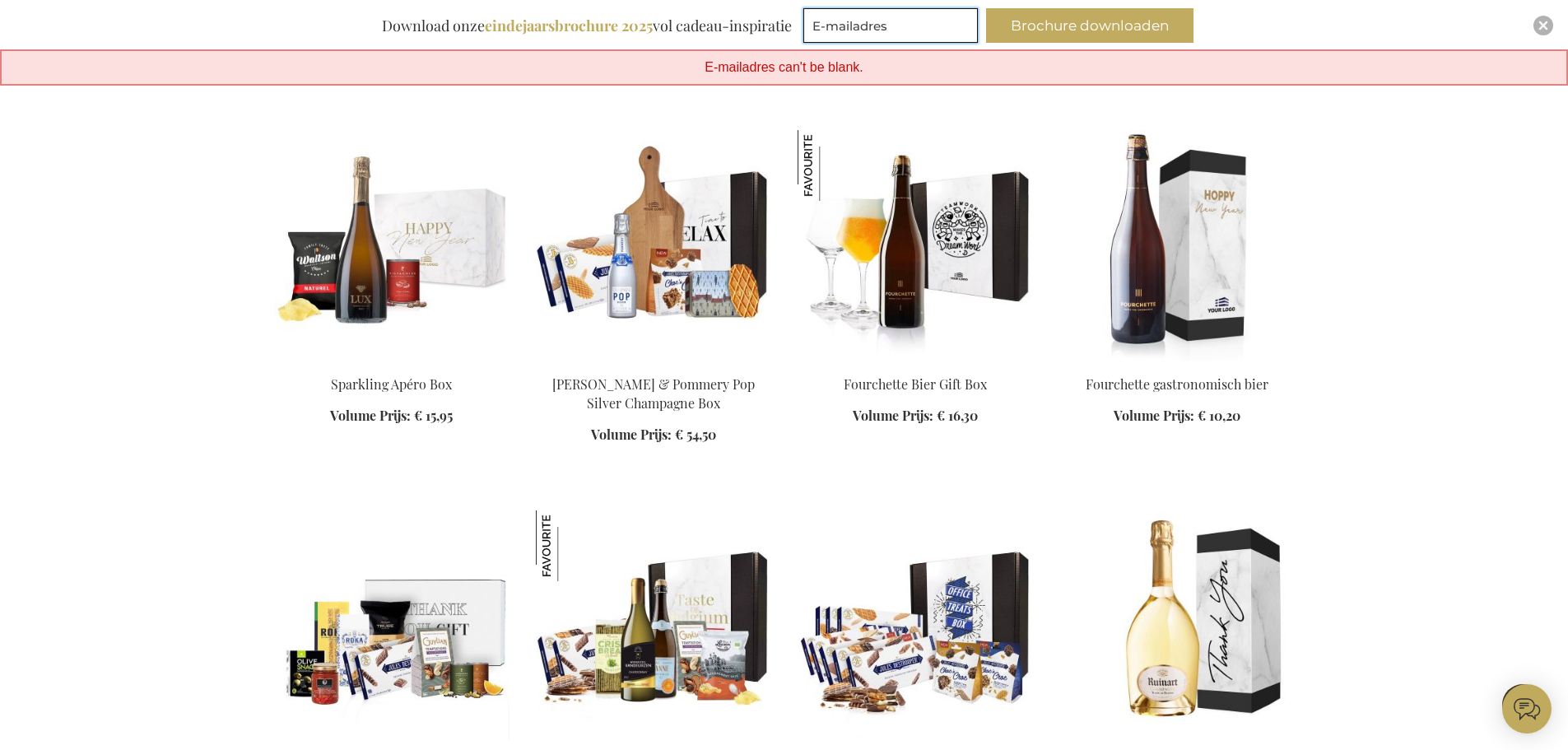
scroll to position [3046, 0]
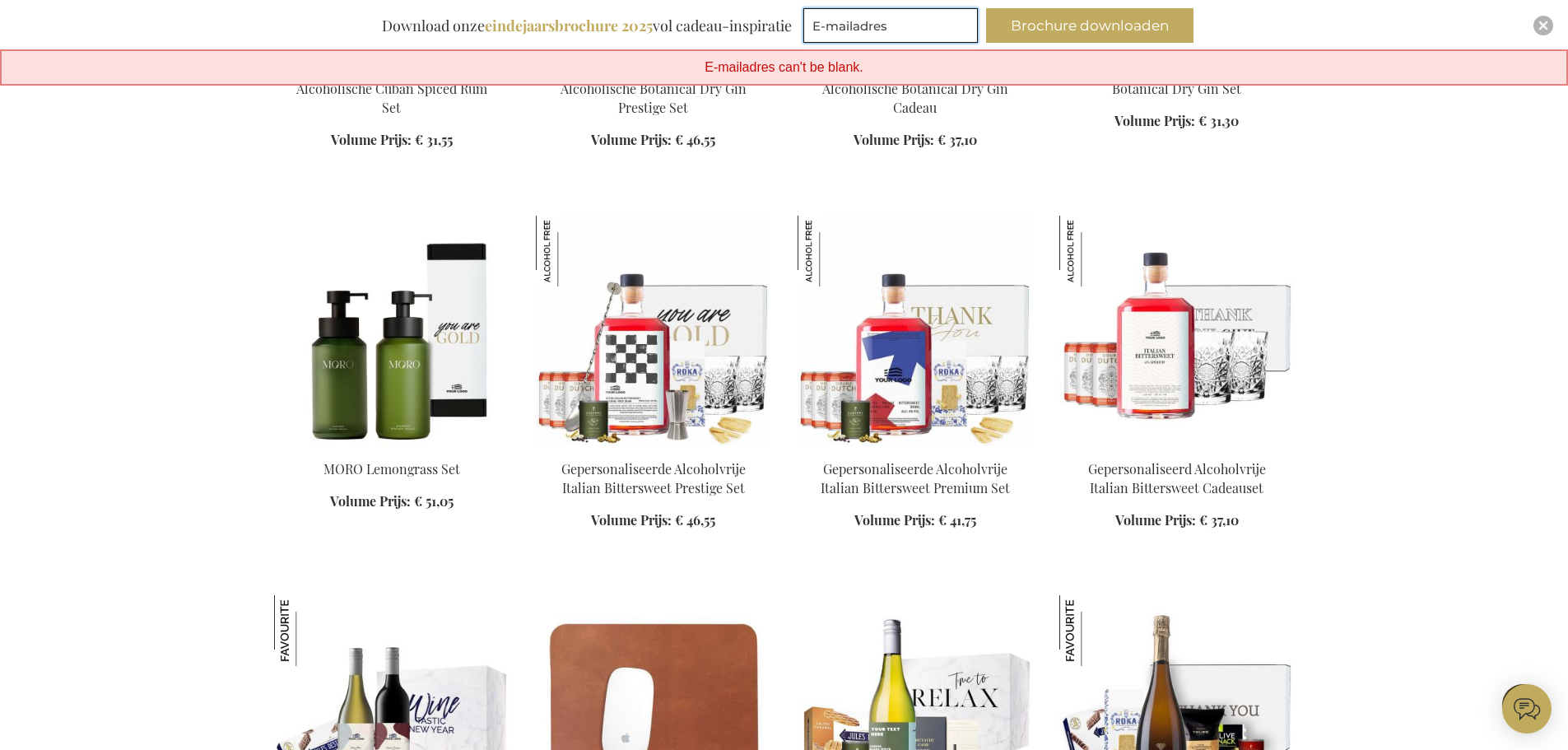
scroll to position [1729, 0]
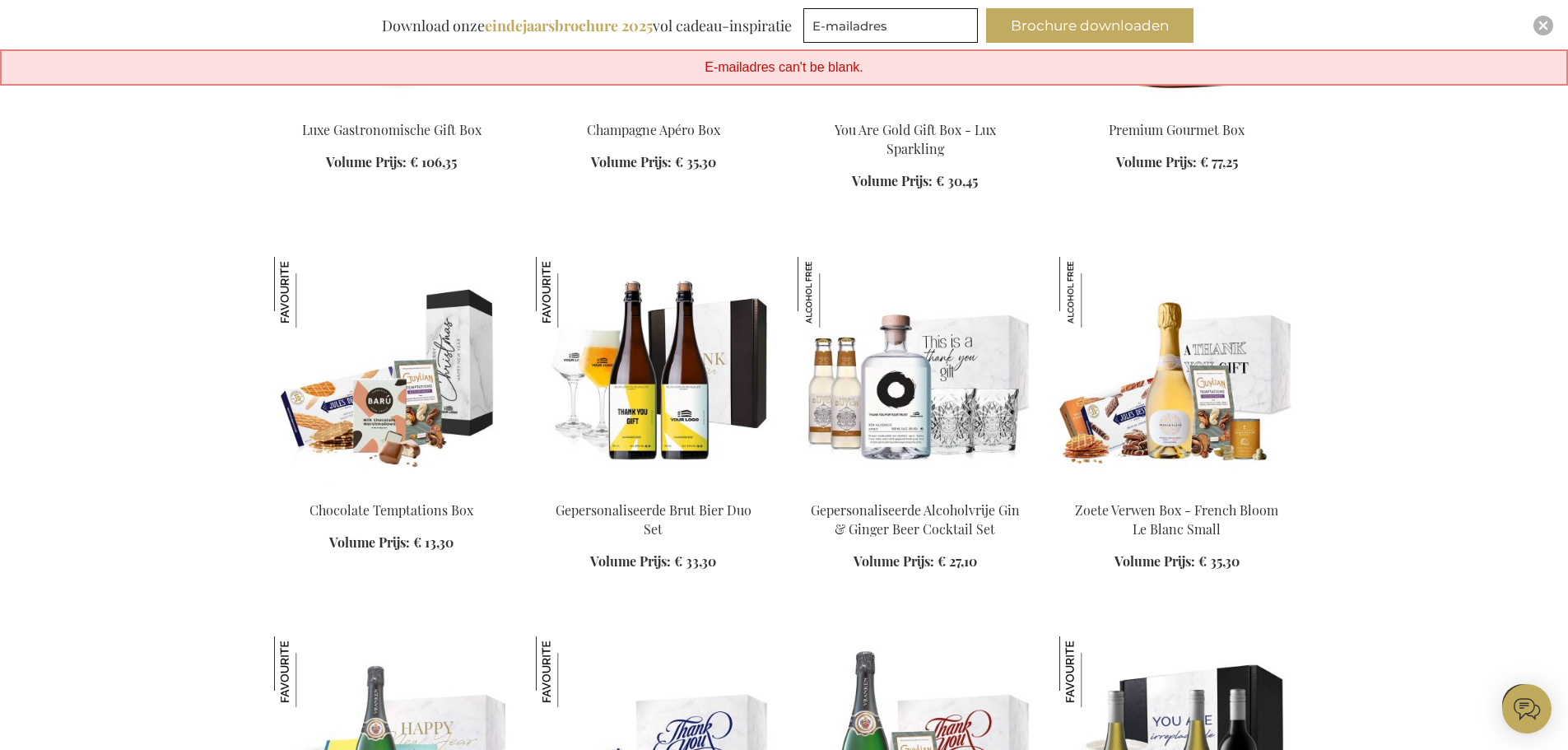
scroll to position [4035, 0]
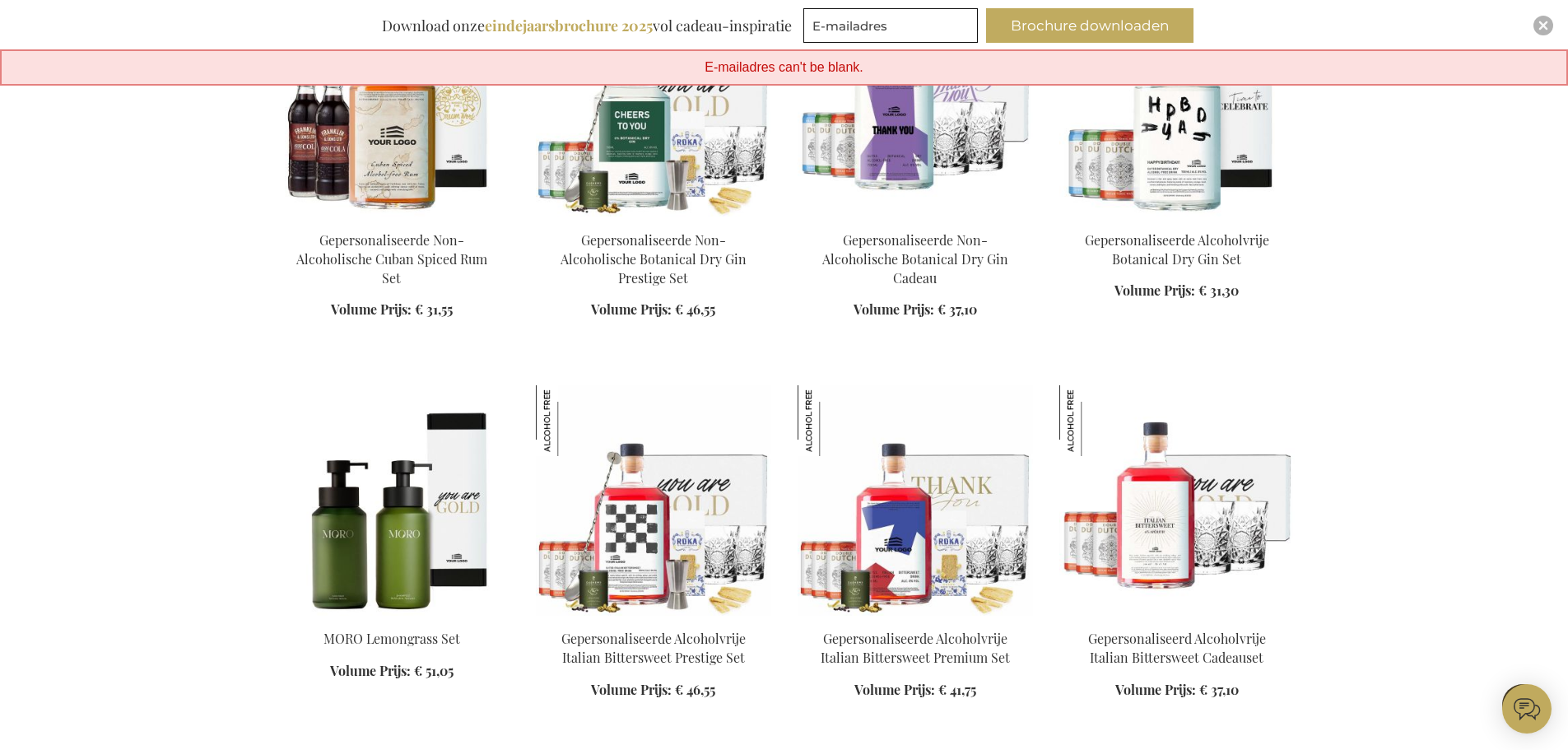
scroll to position [5517, 0]
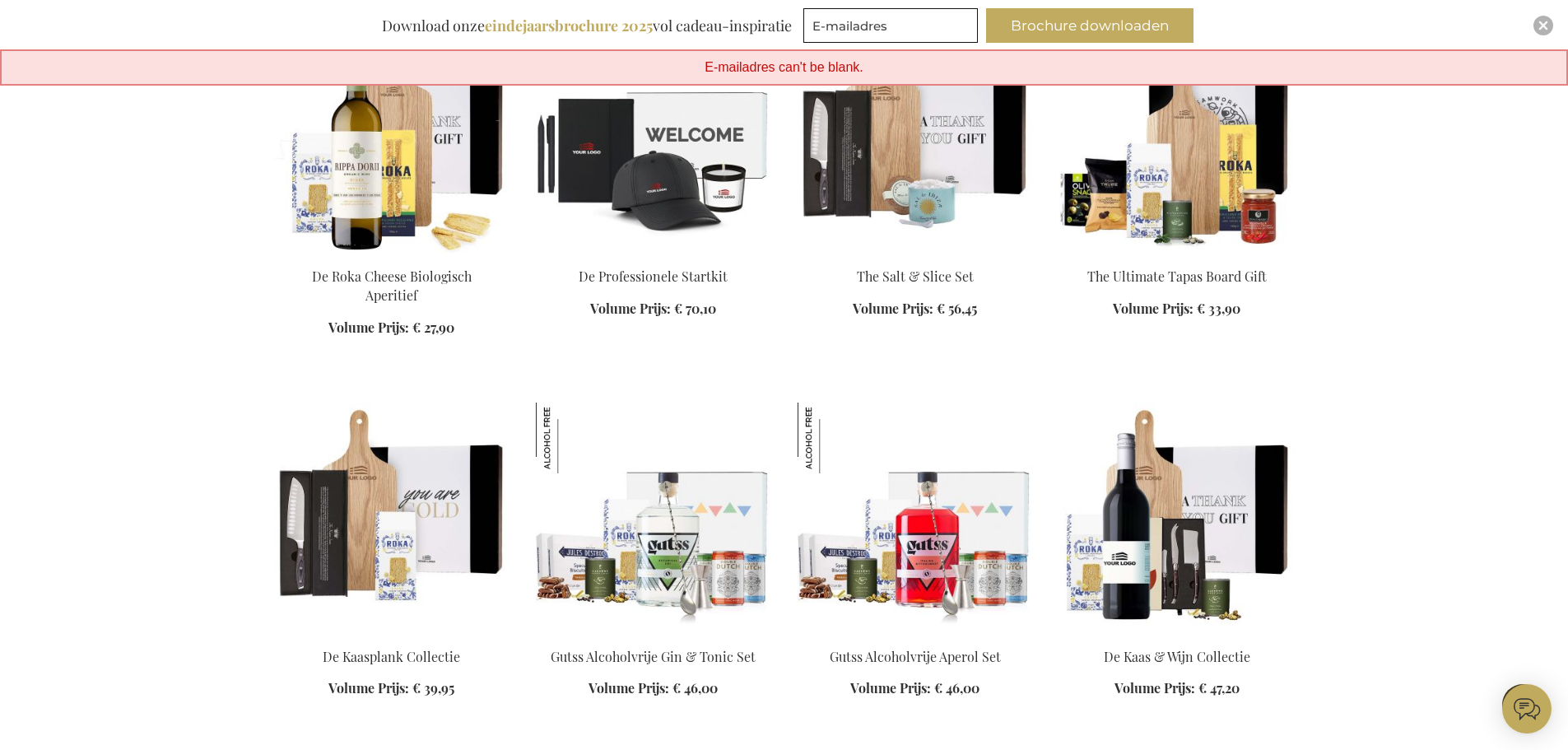
scroll to position [6588, 0]
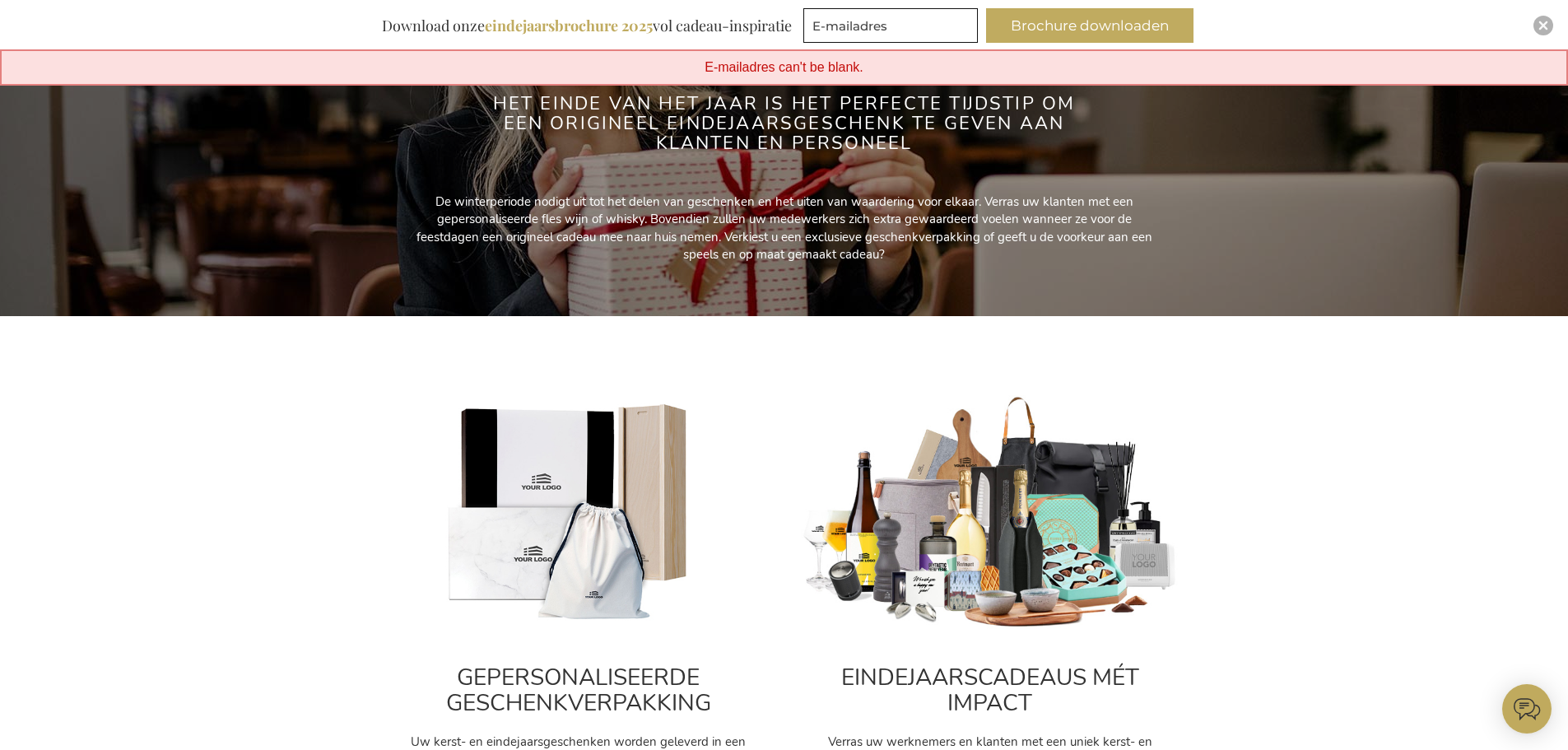
scroll to position [247, 0]
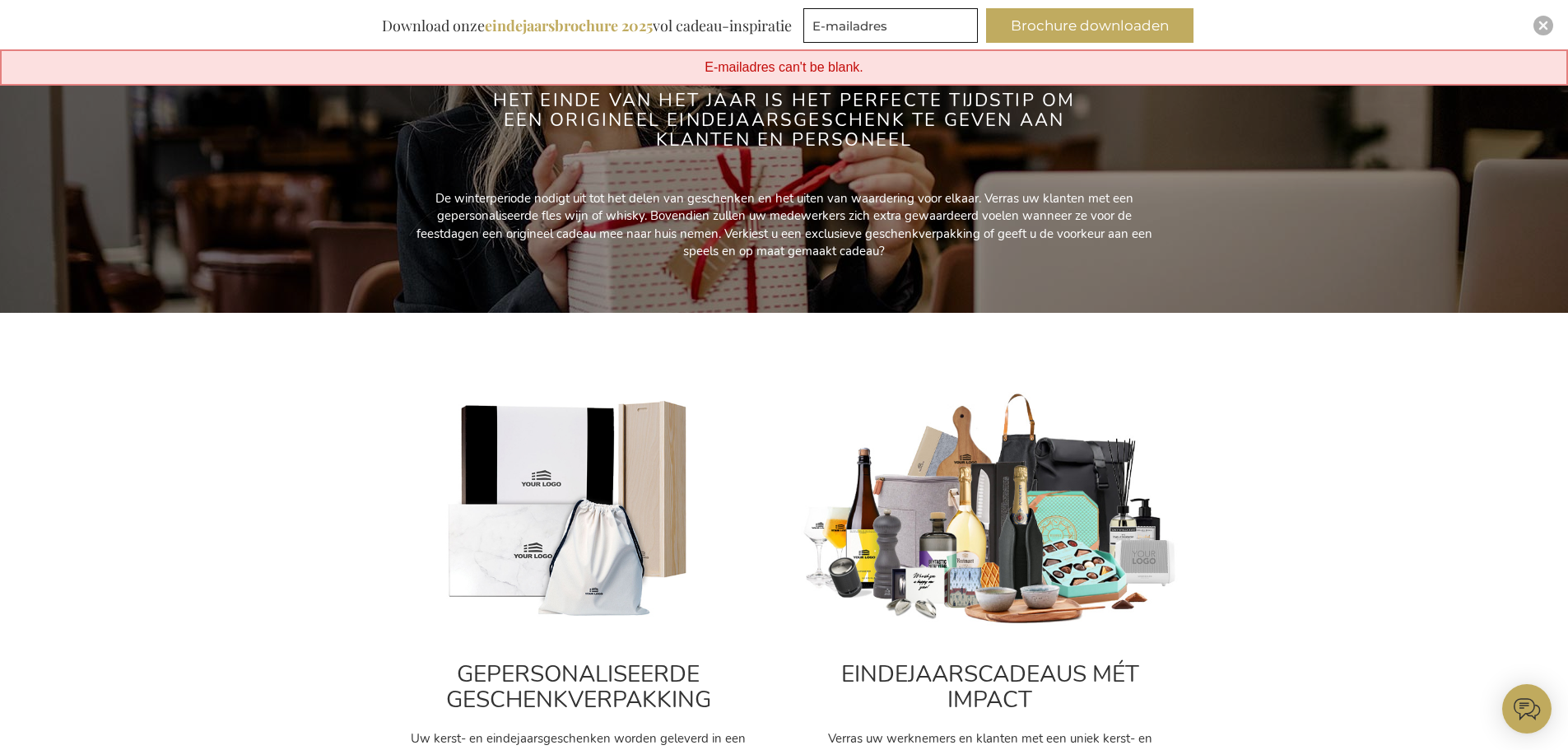
click at [1021, 537] on img at bounding box center [990, 510] width 379 height 237
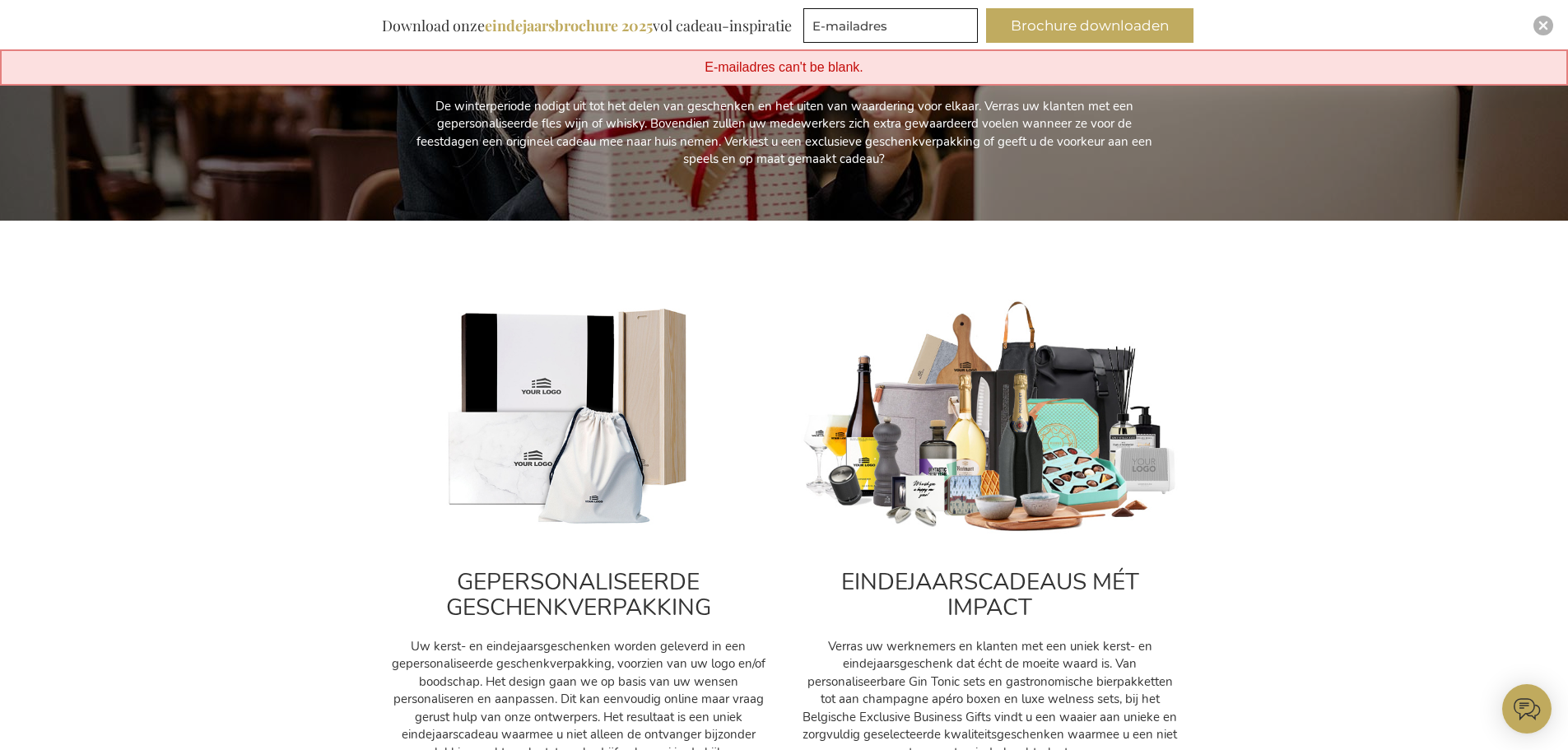
scroll to position [494, 0]
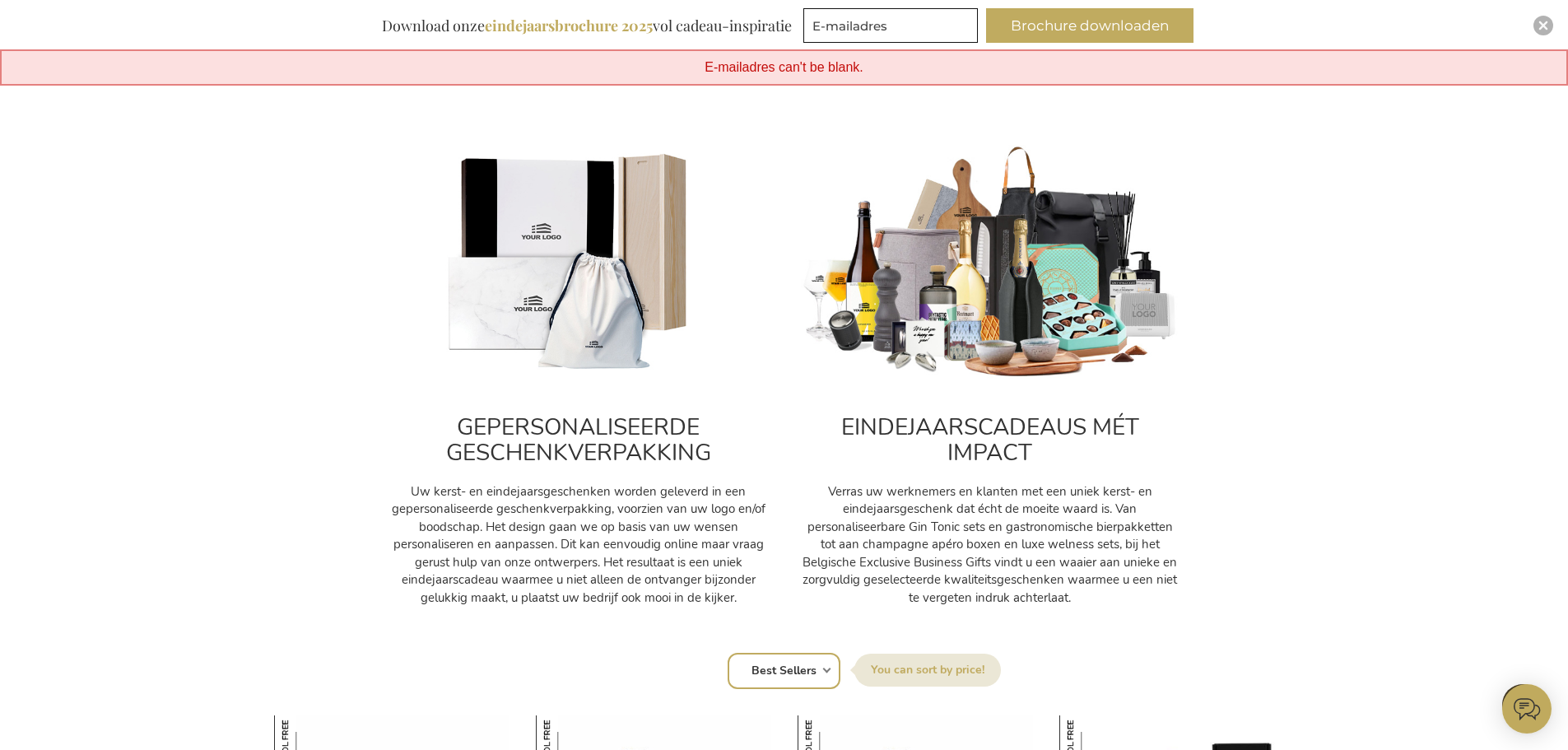
click at [997, 466] on h2 "EINDEJAARSCADEAUS MÉT IMPACT" at bounding box center [990, 441] width 379 height 51
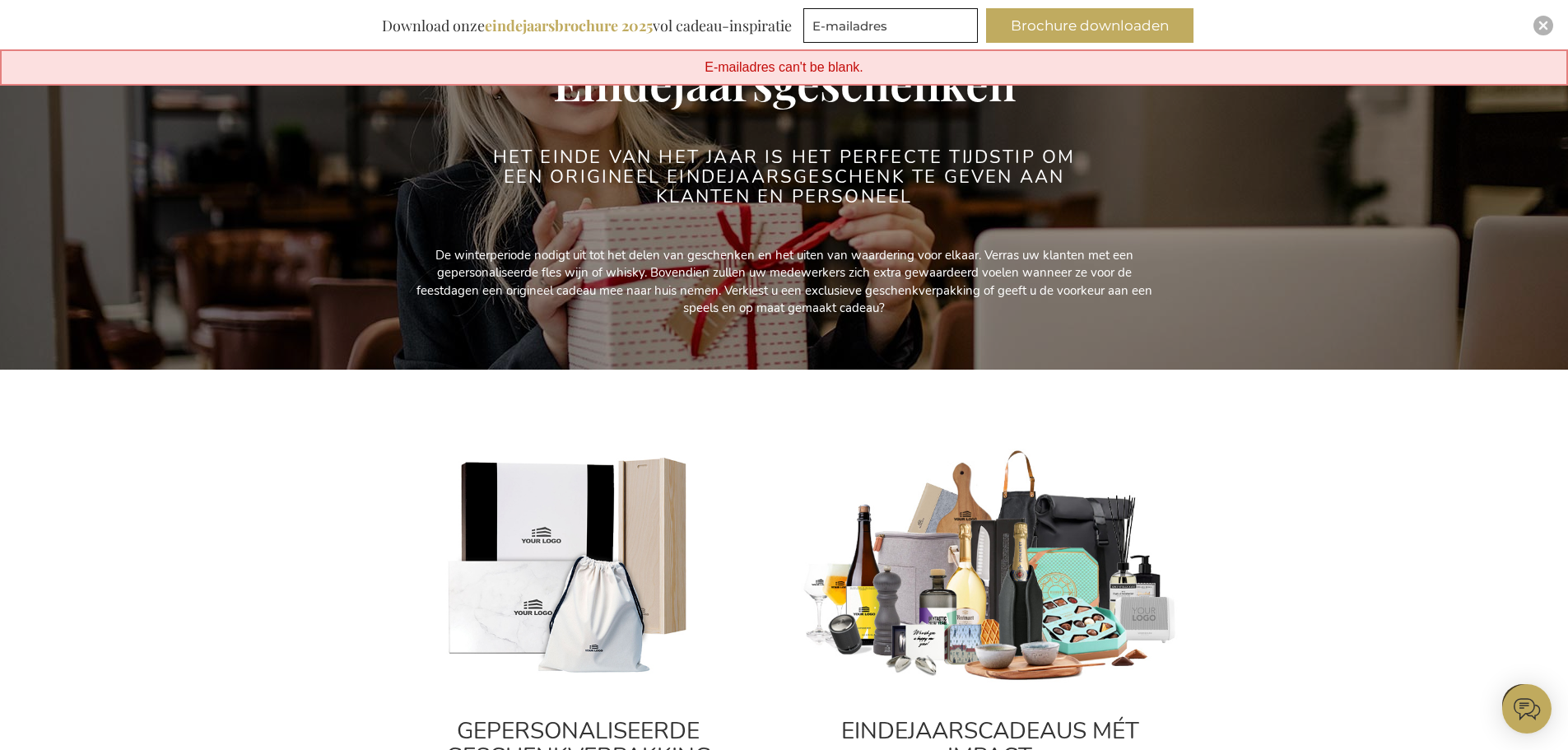
scroll to position [0, 0]
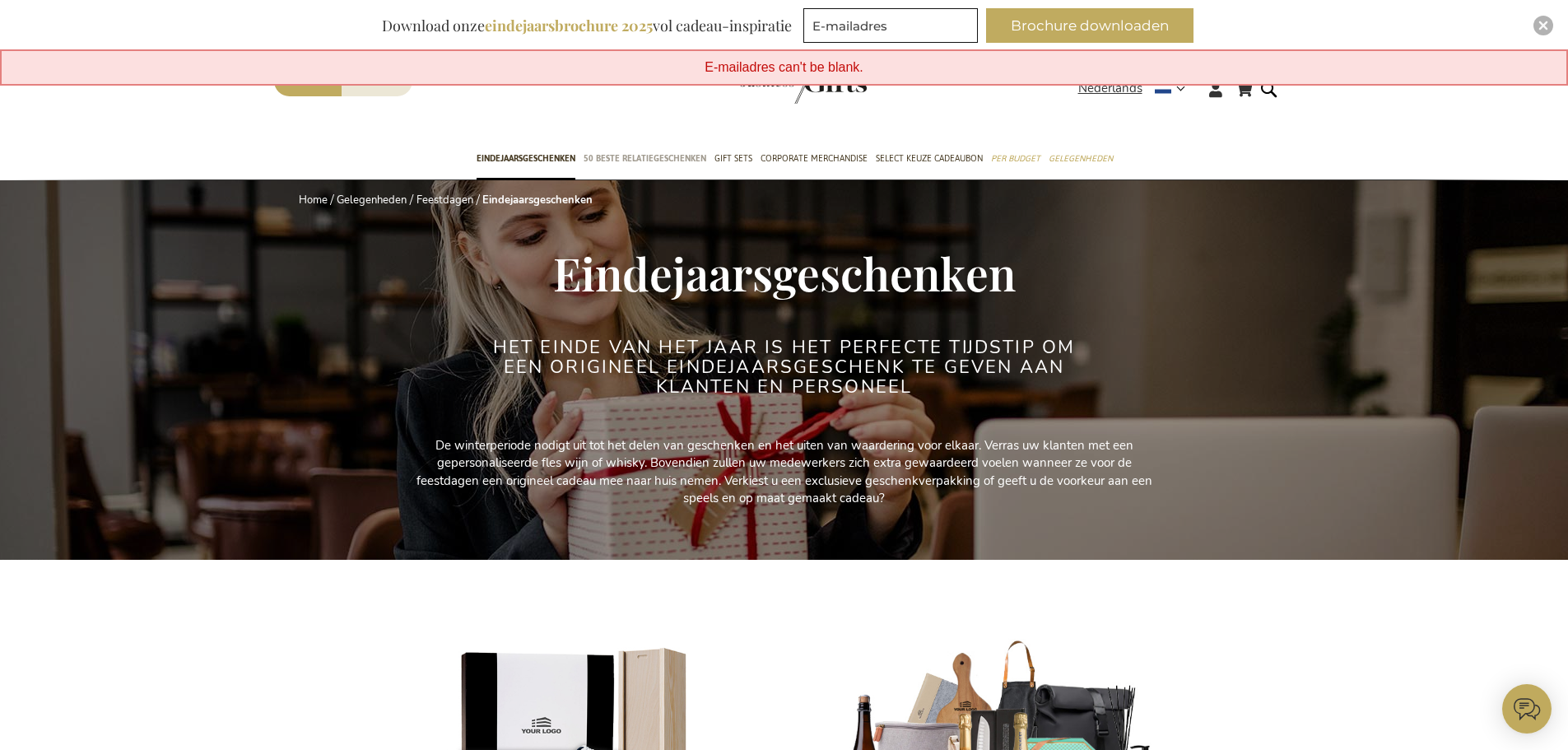
click at [649, 157] on span "50 beste relatiegeschenken" at bounding box center [644, 158] width 122 height 17
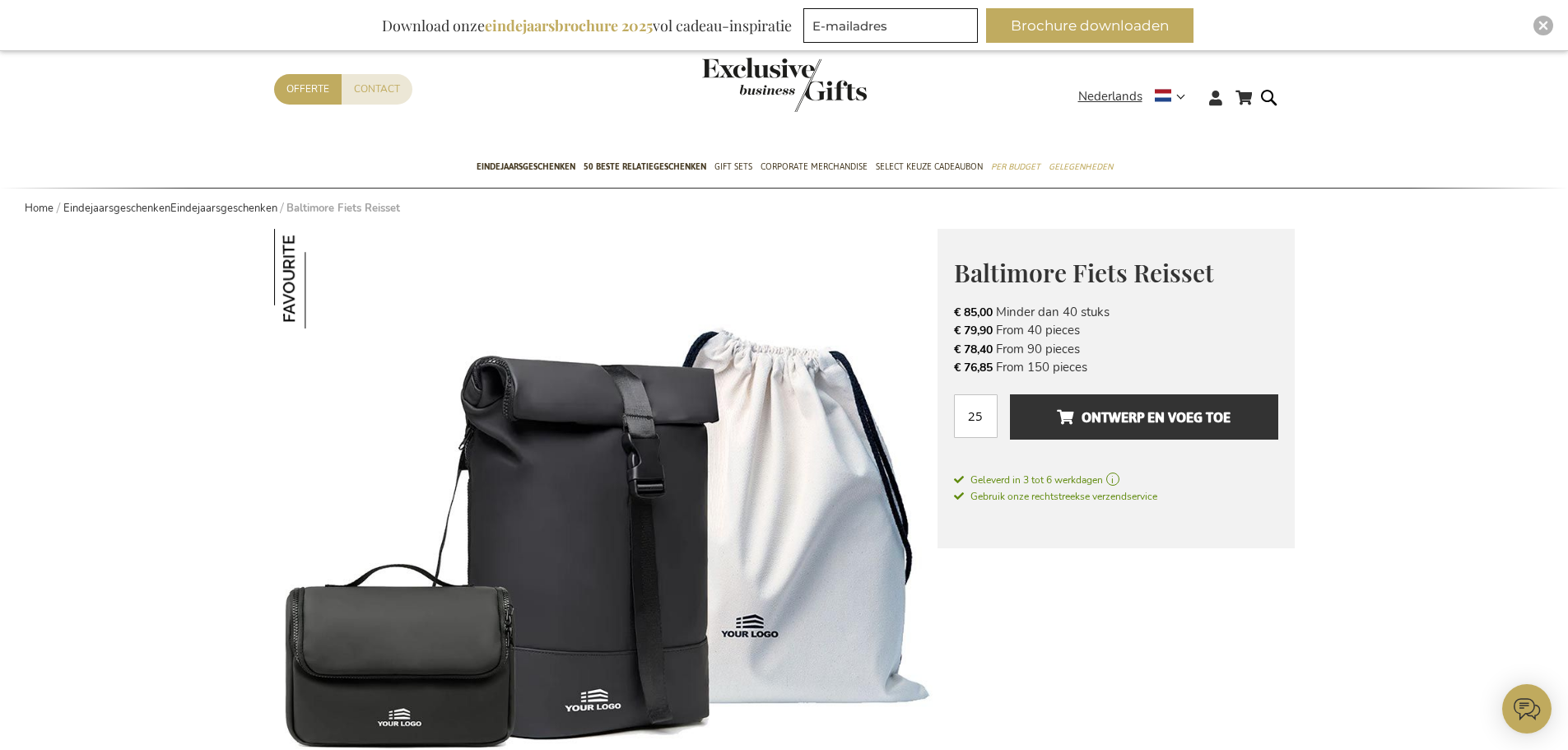
scroll to position [165, 0]
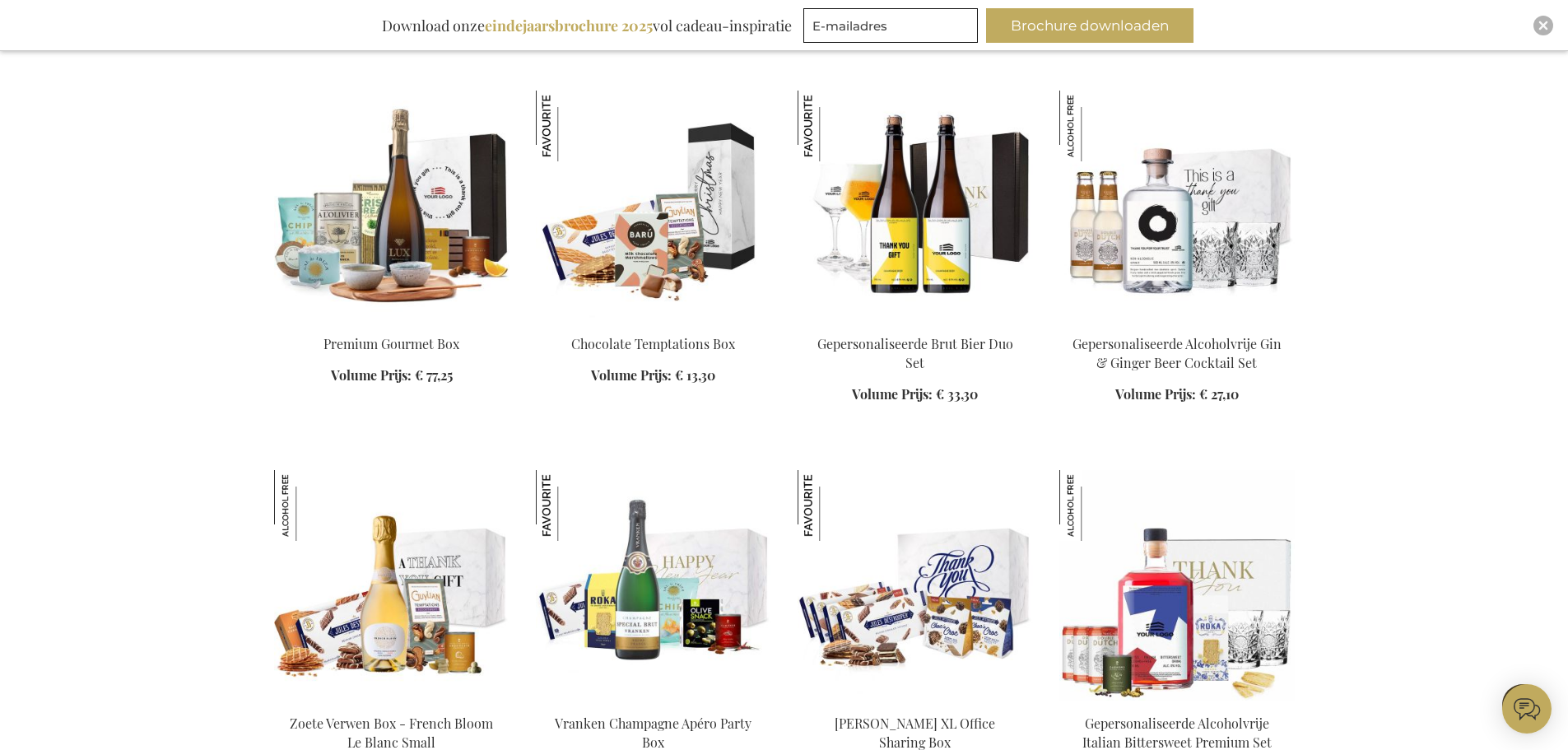
scroll to position [2800, 0]
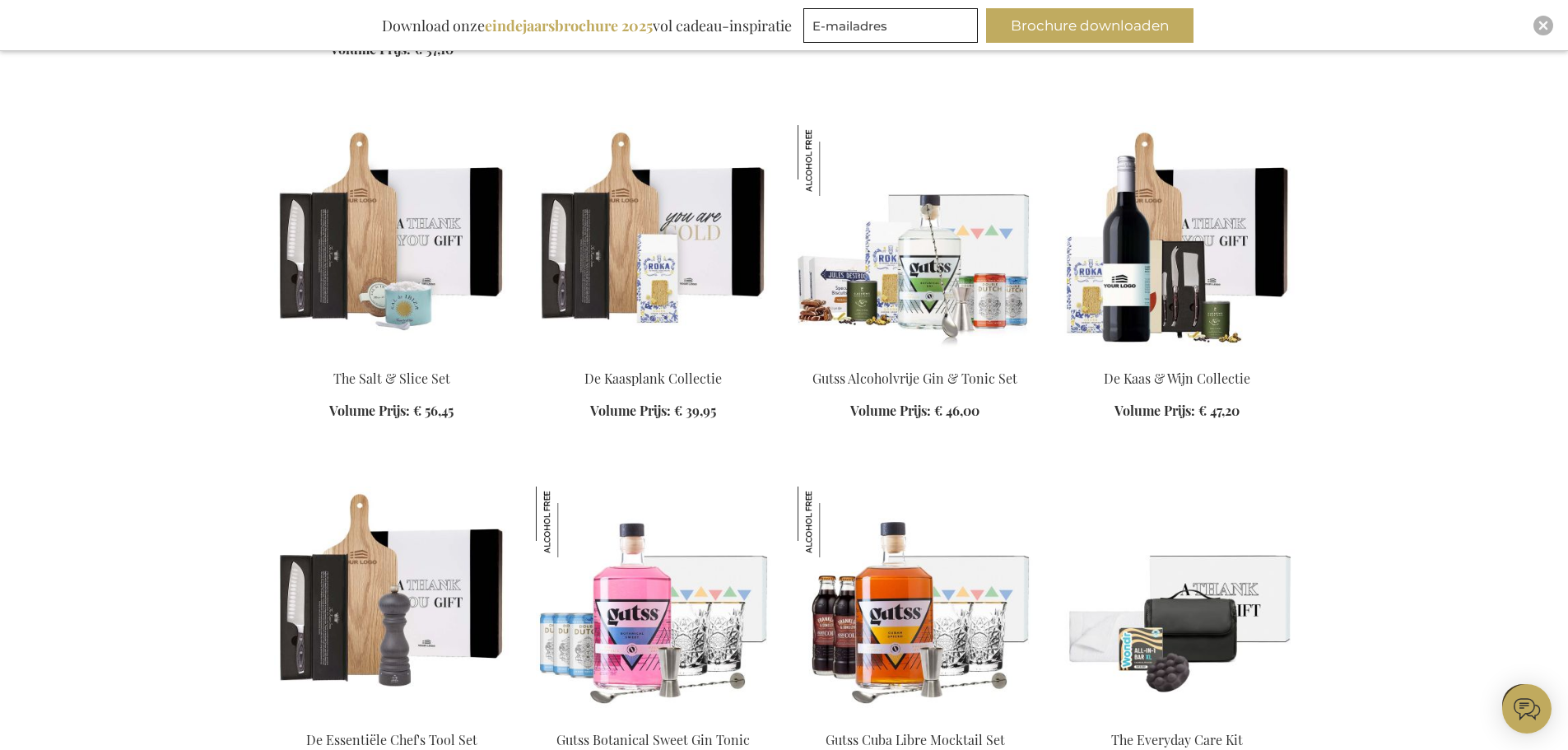
scroll to position [3623, 0]
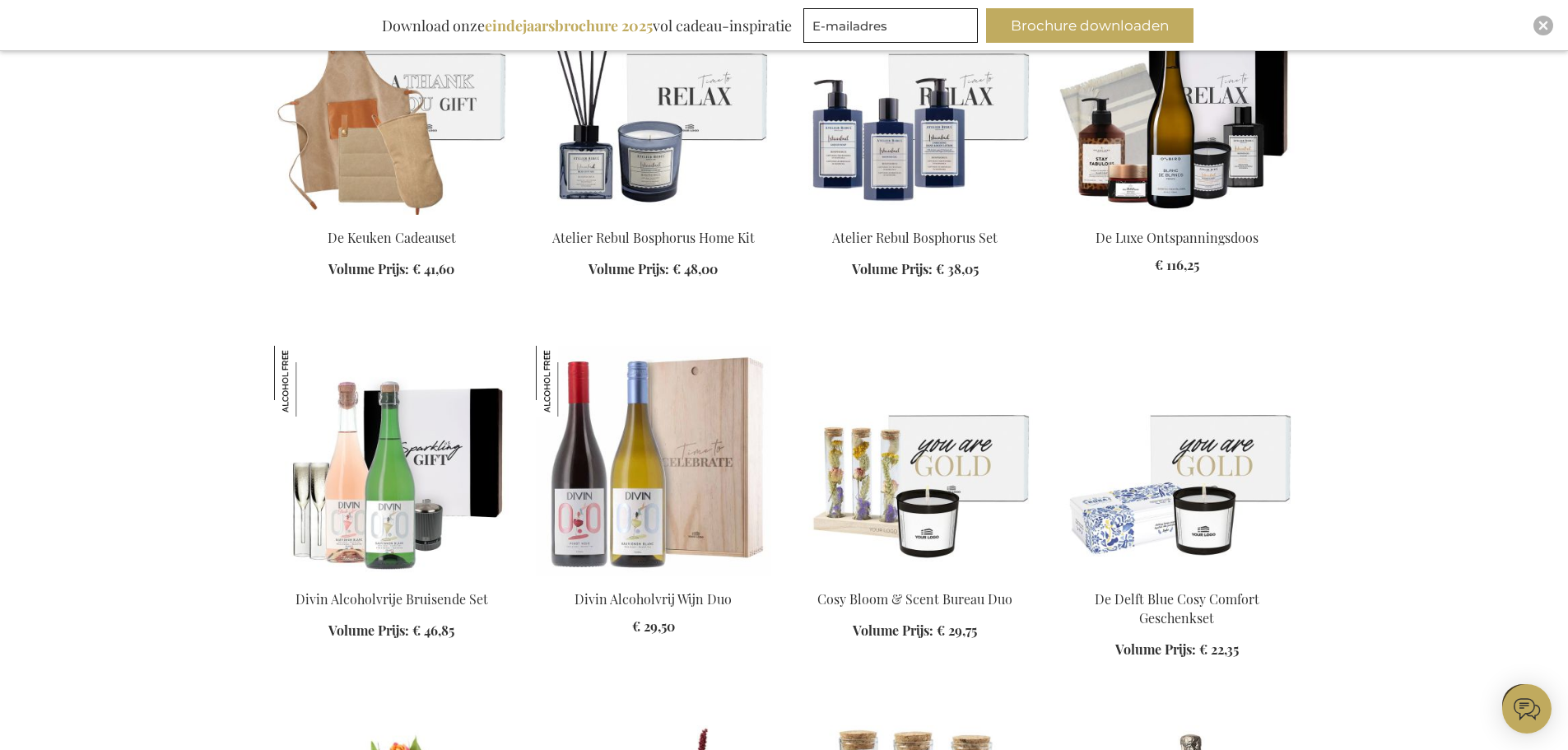
scroll to position [4529, 0]
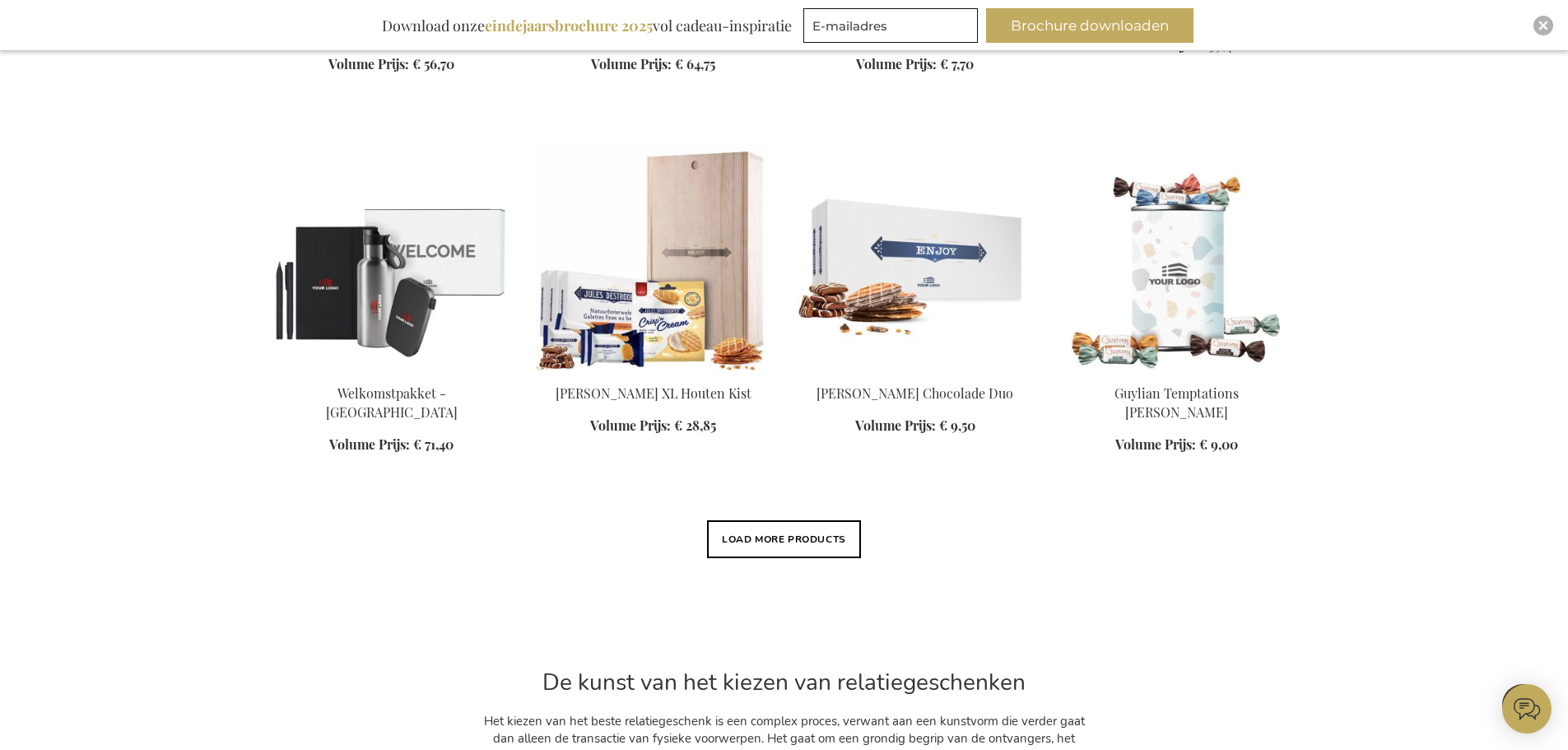
scroll to position [6011, 0]
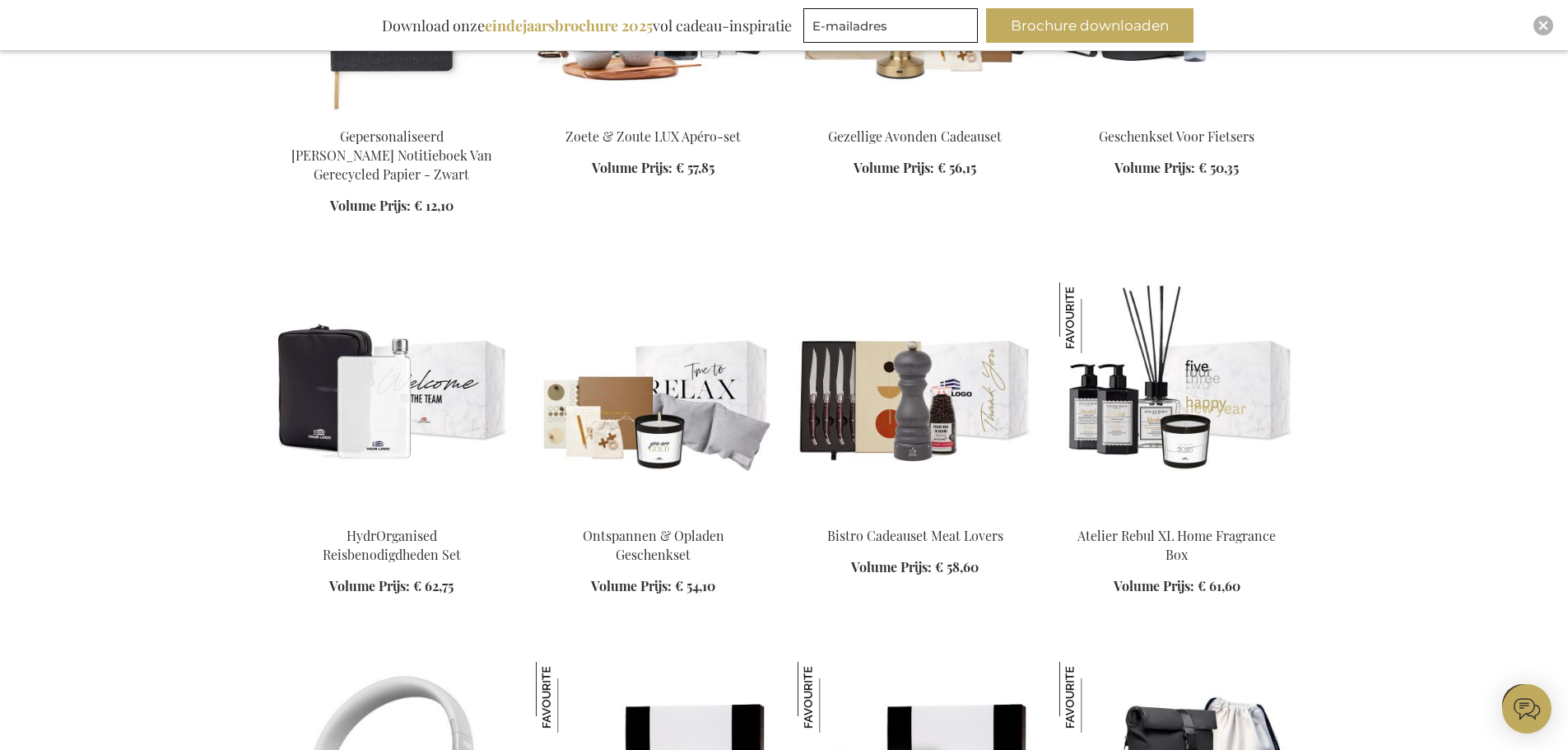
scroll to position [6917, 0]
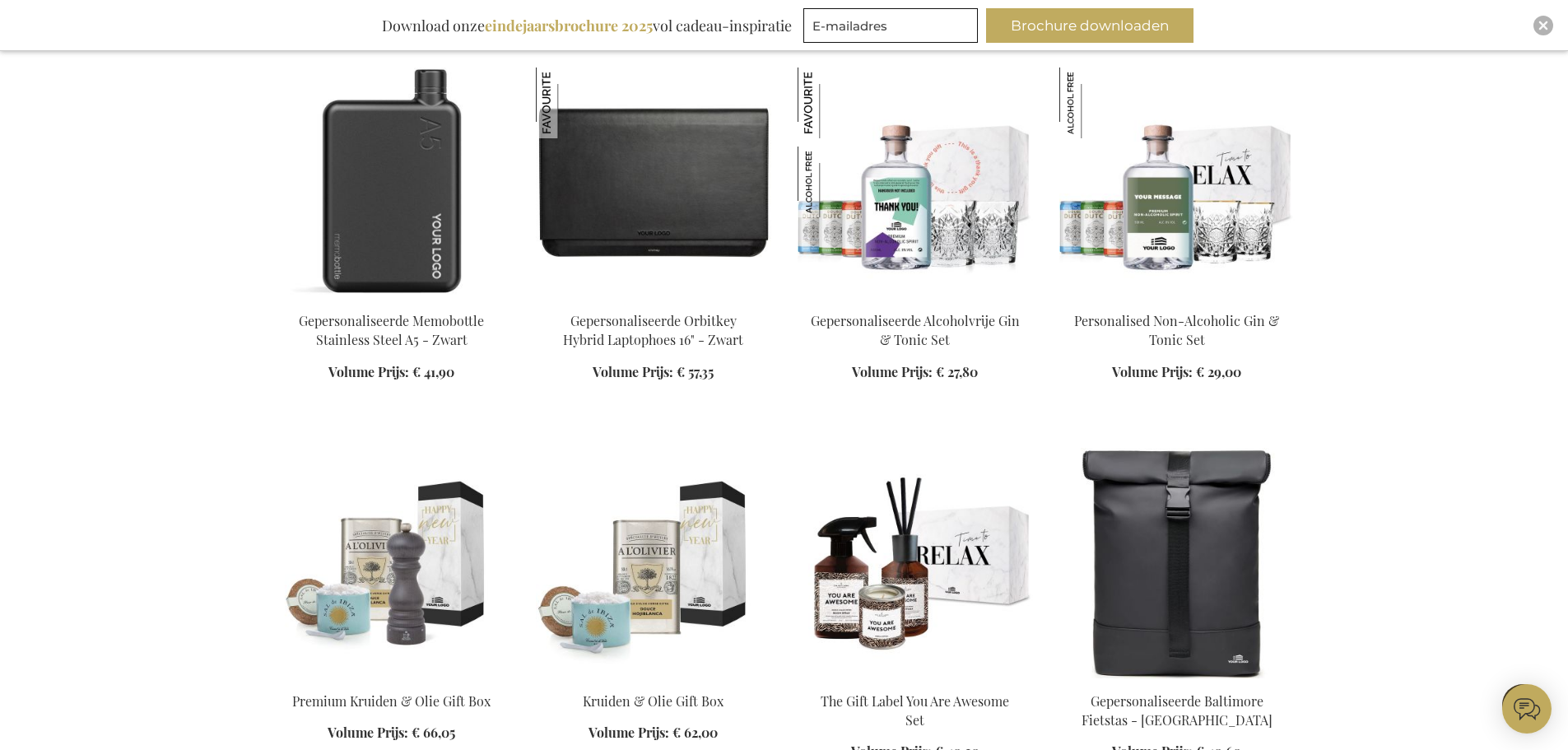
scroll to position [8152, 0]
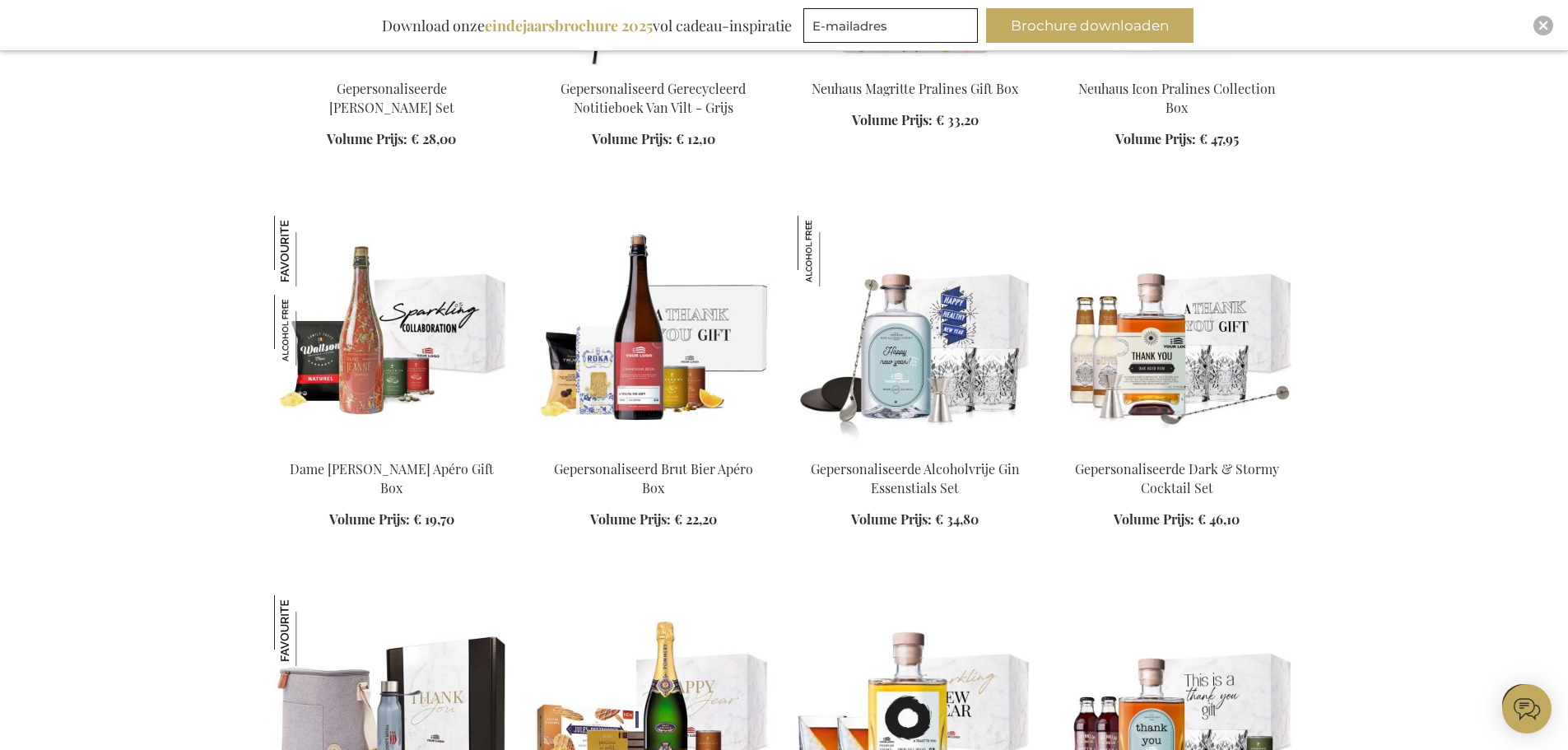
scroll to position [9469, 0]
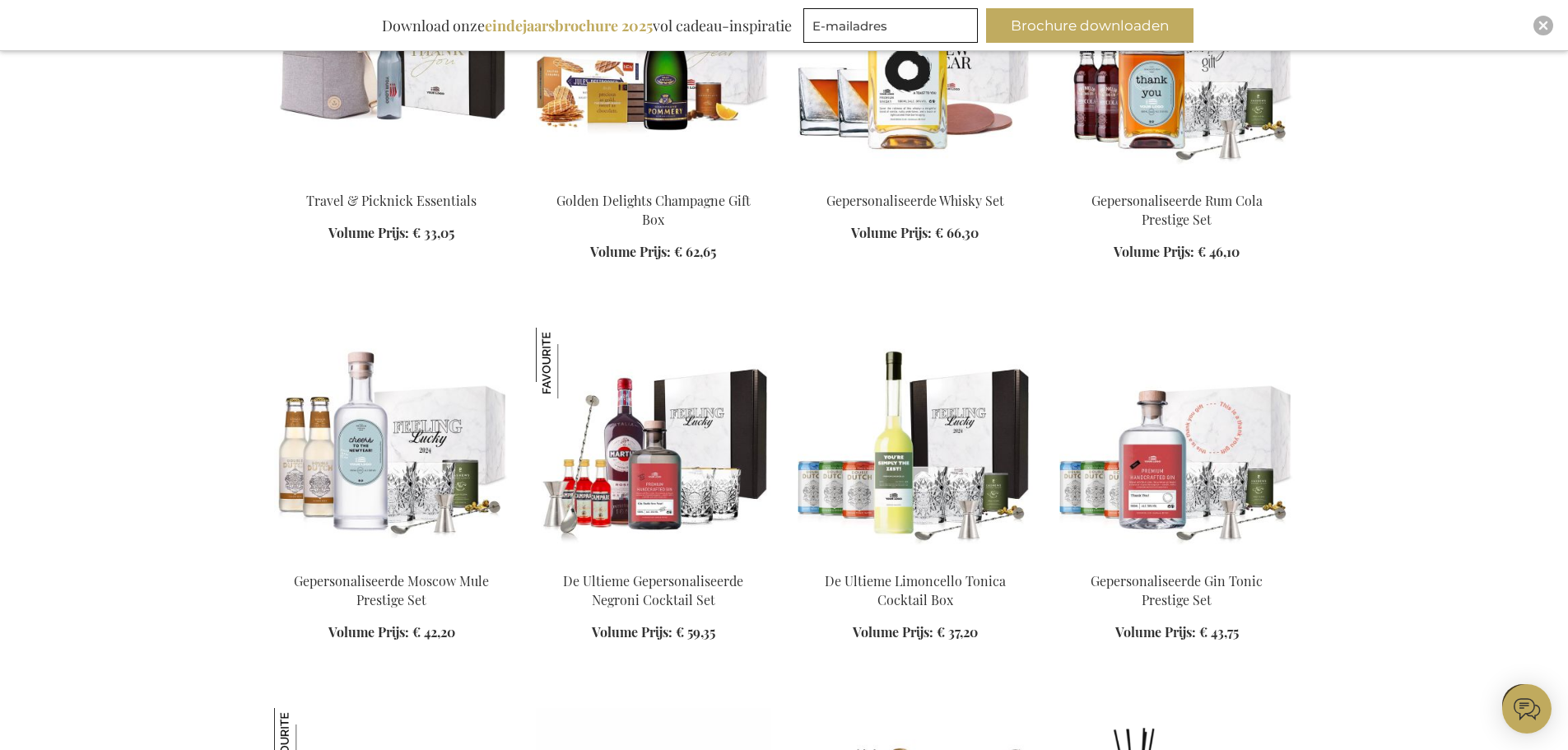
scroll to position [9881, 0]
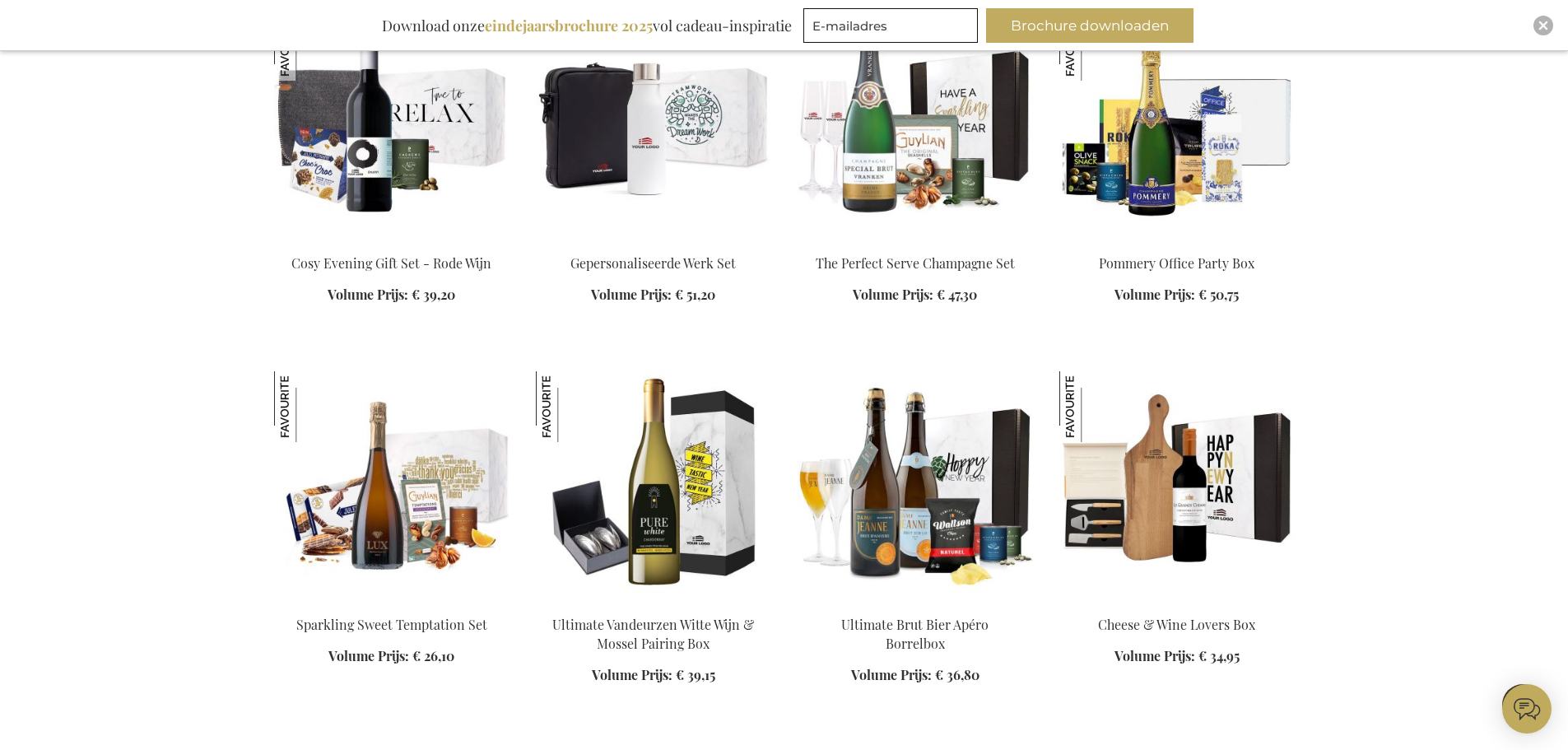
scroll to position [11363, 0]
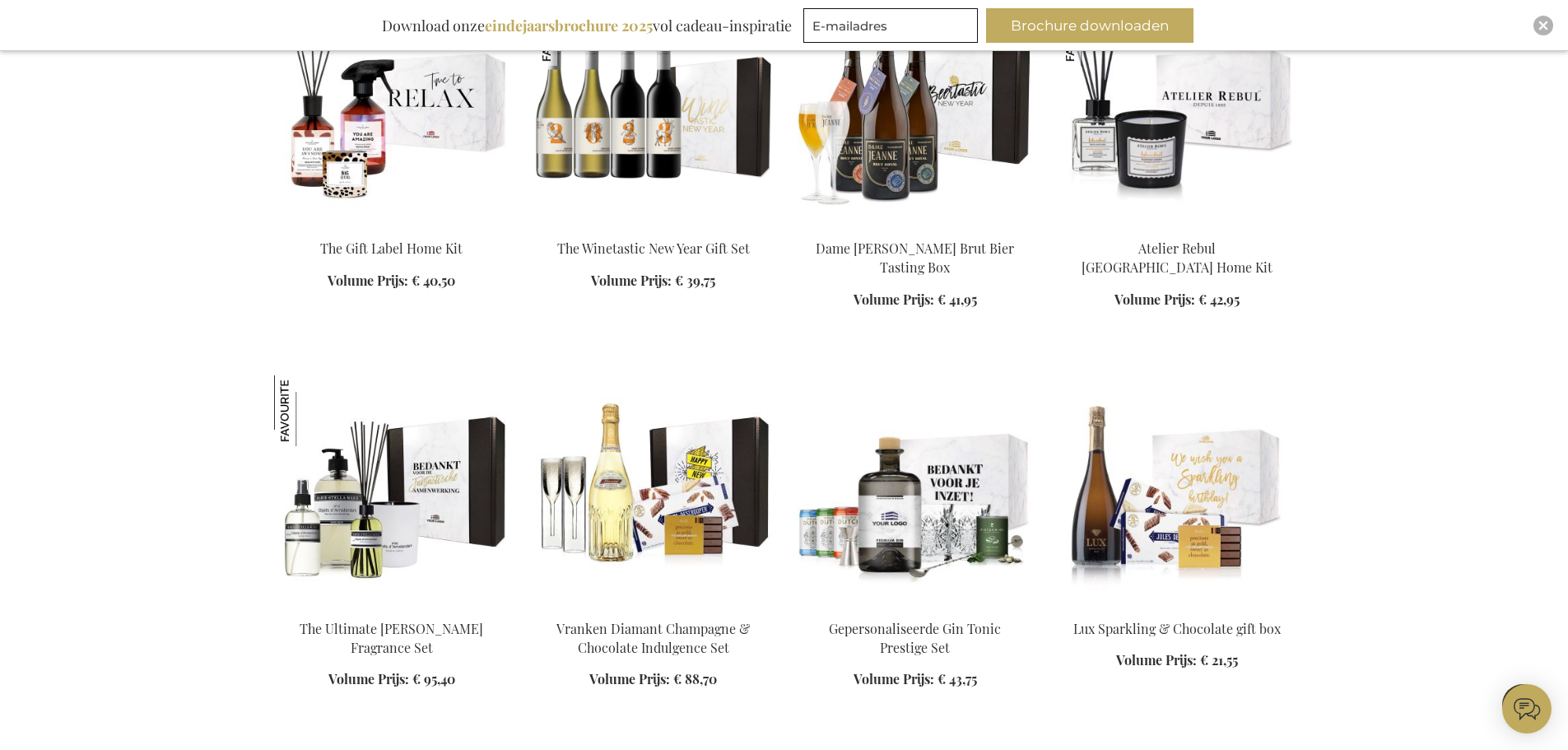
scroll to position [12680, 0]
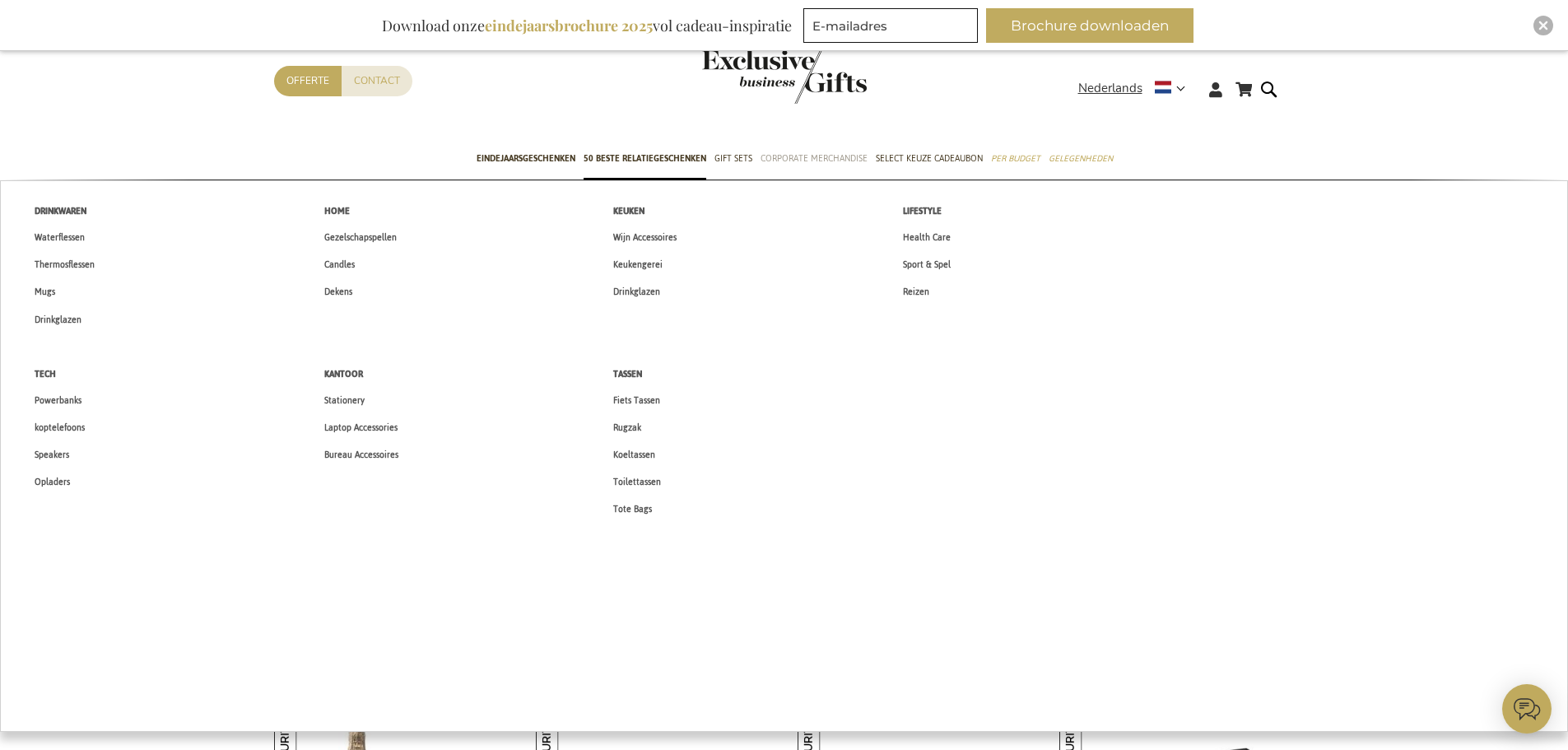
click at [795, 161] on span "Corporate Merchandise" at bounding box center [814, 158] width 107 height 17
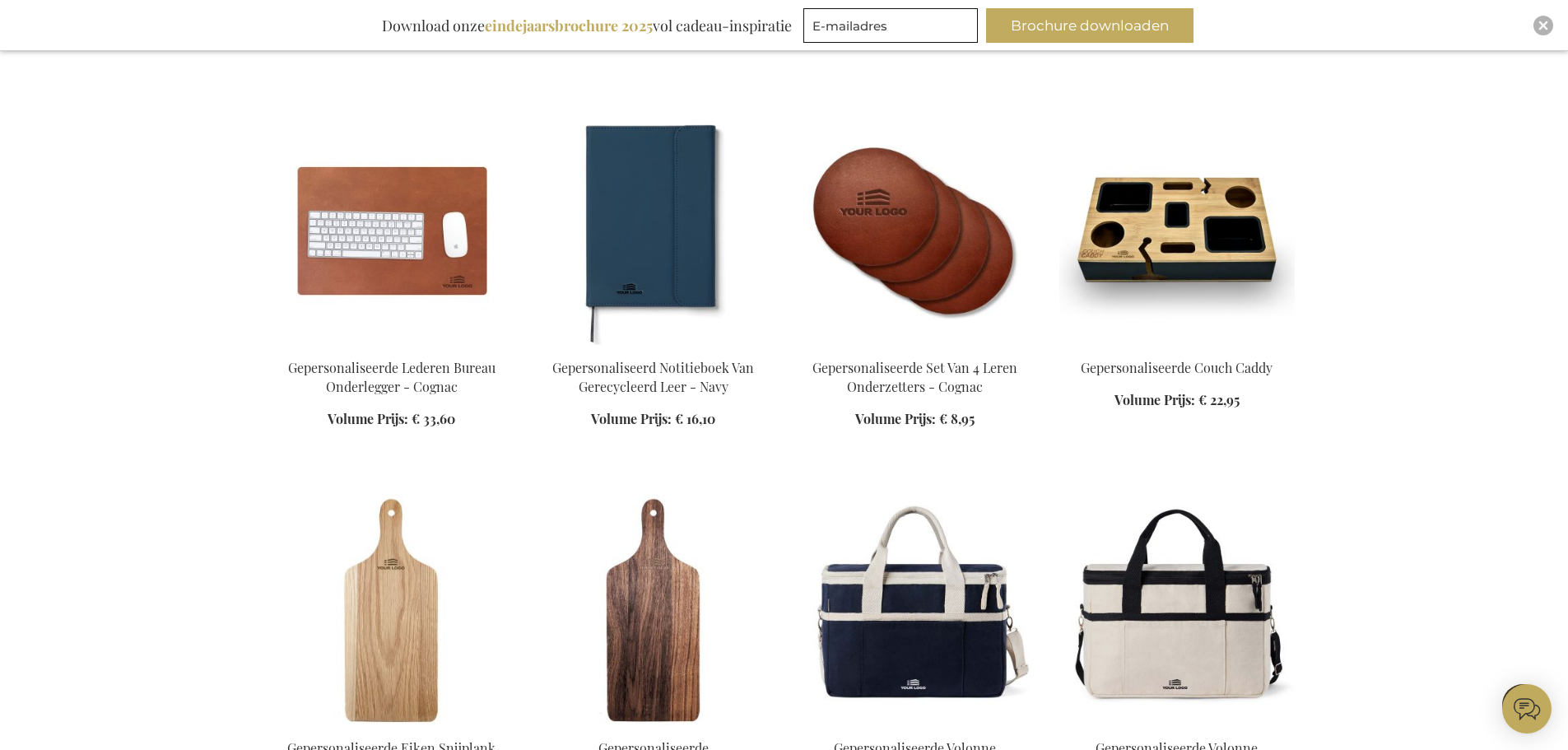
scroll to position [1399, 0]
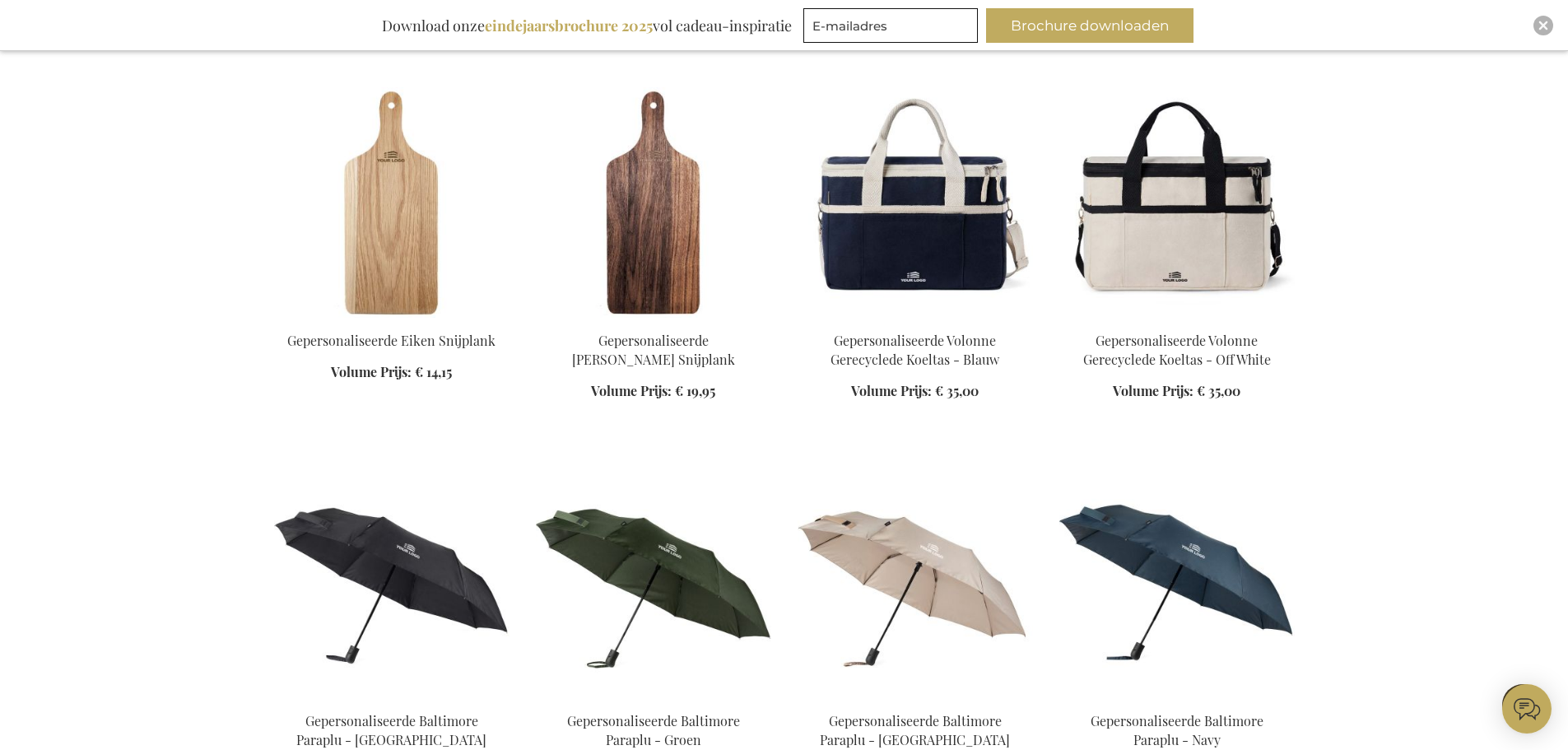
scroll to position [1729, 0]
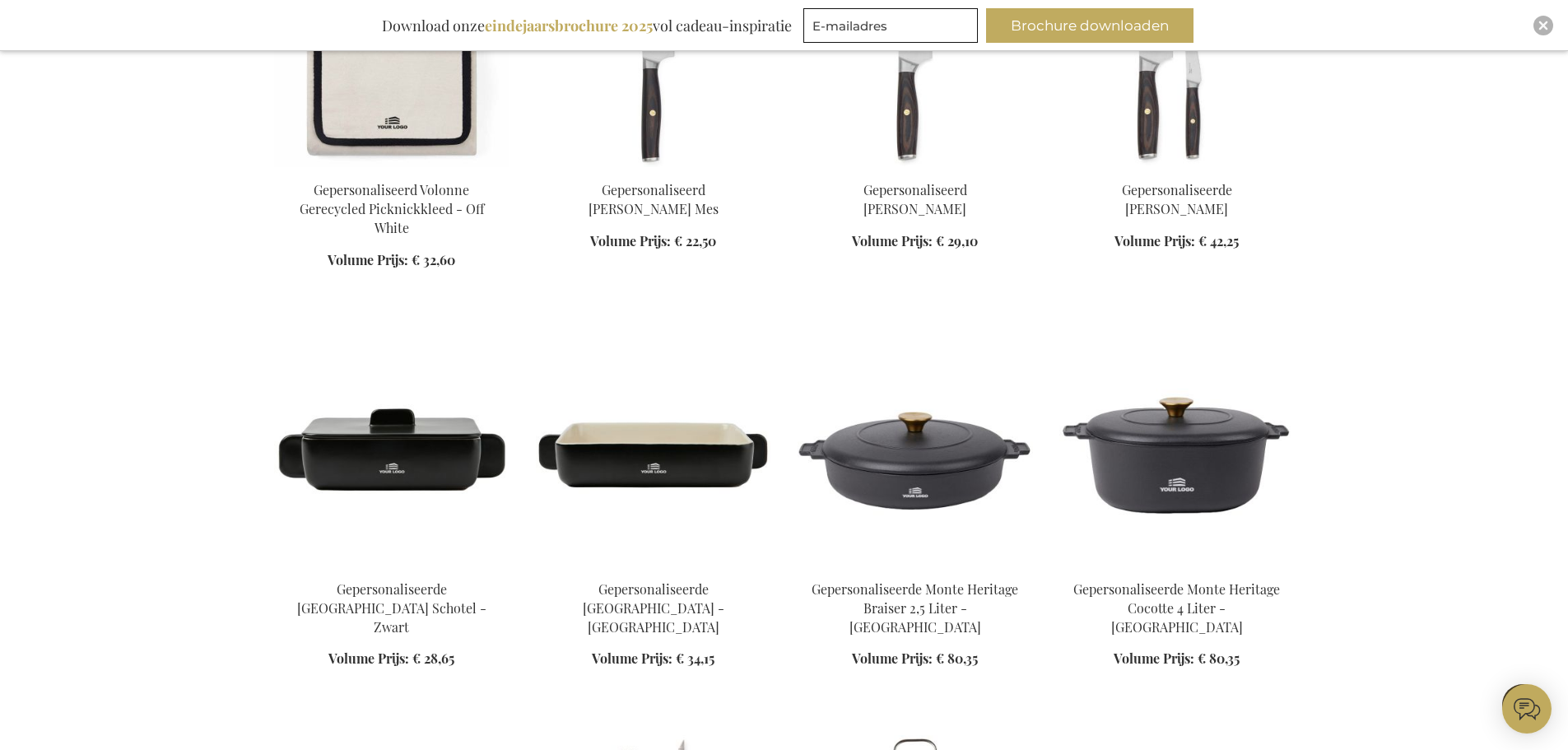
scroll to position [3952, 0]
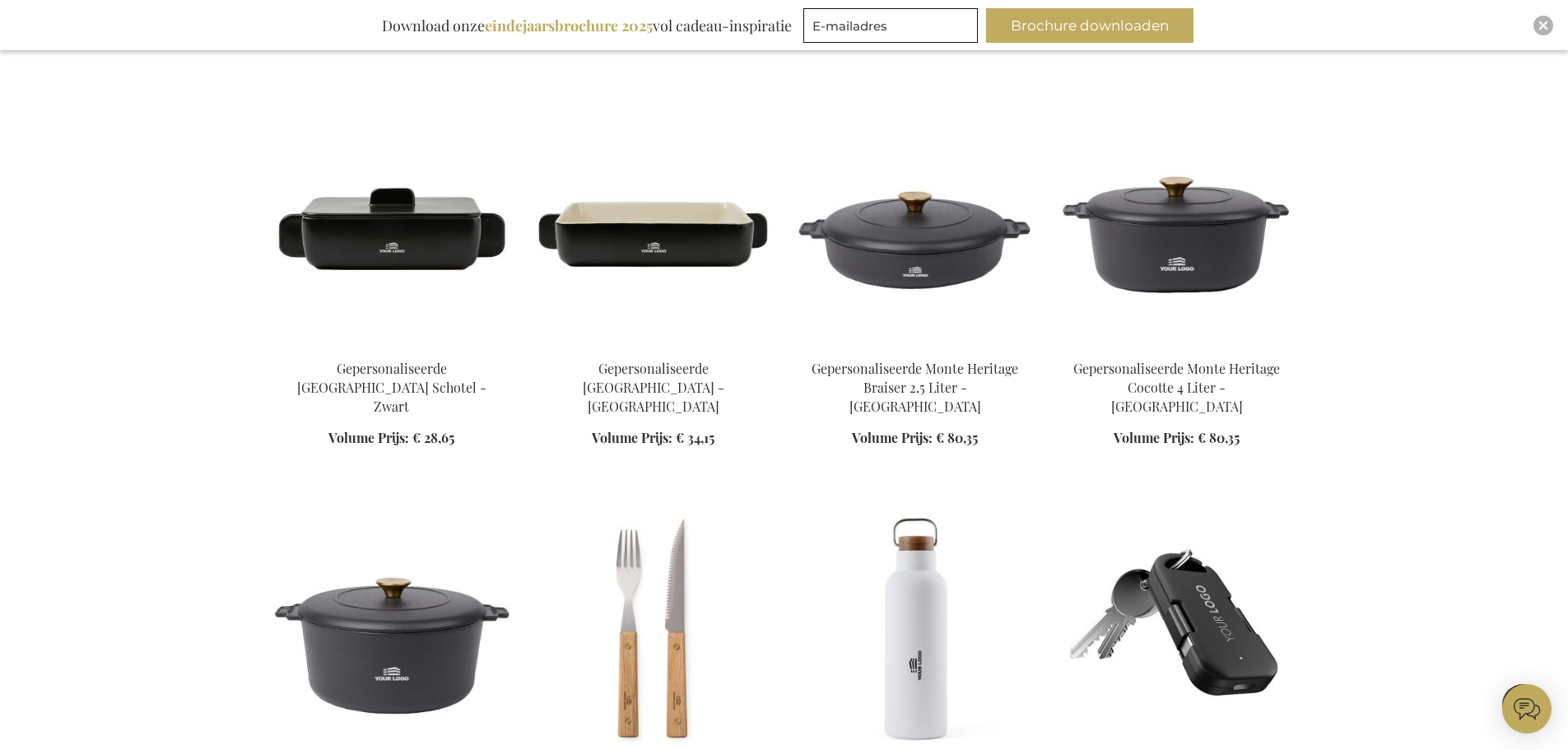
scroll to position [4035, 0]
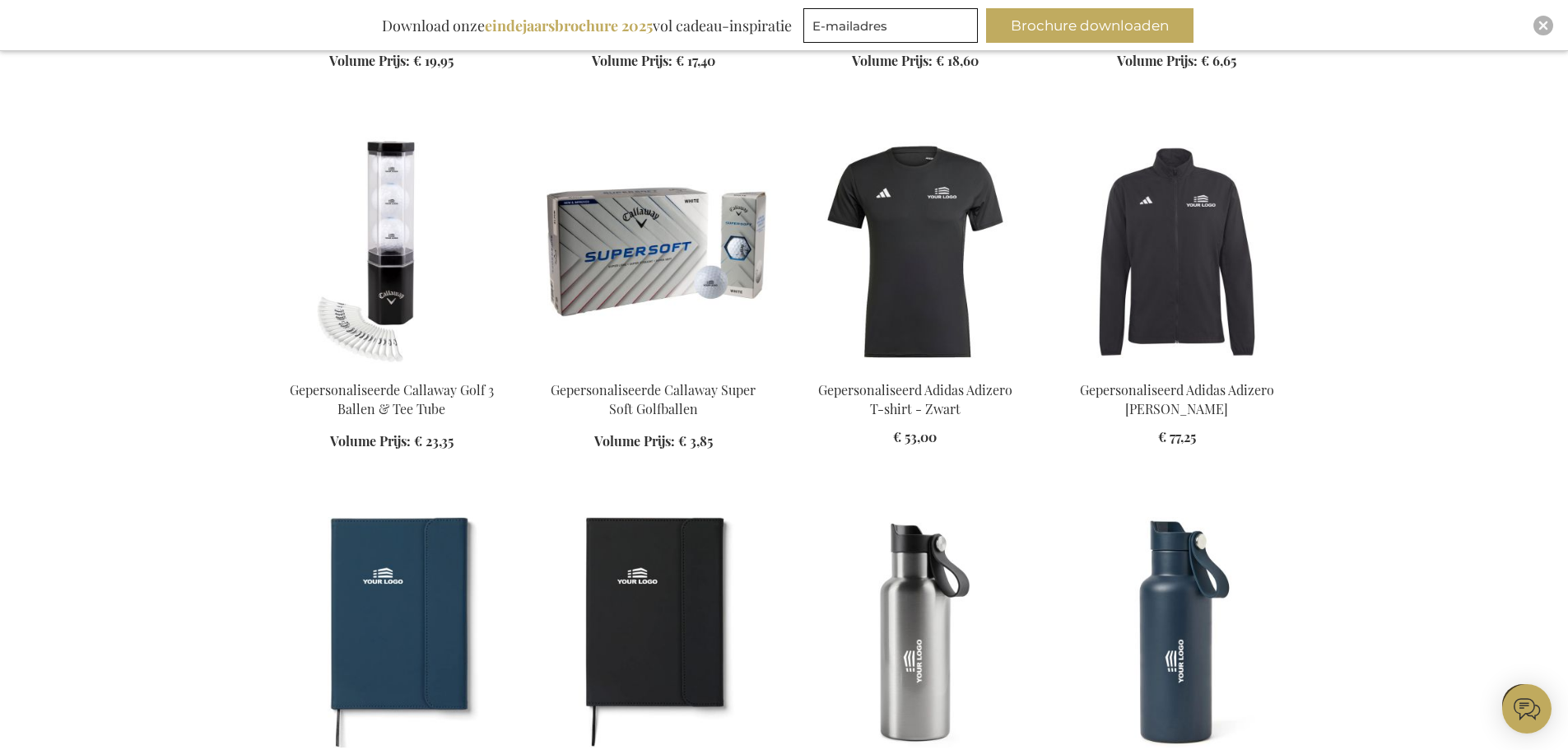
scroll to position [5928, 0]
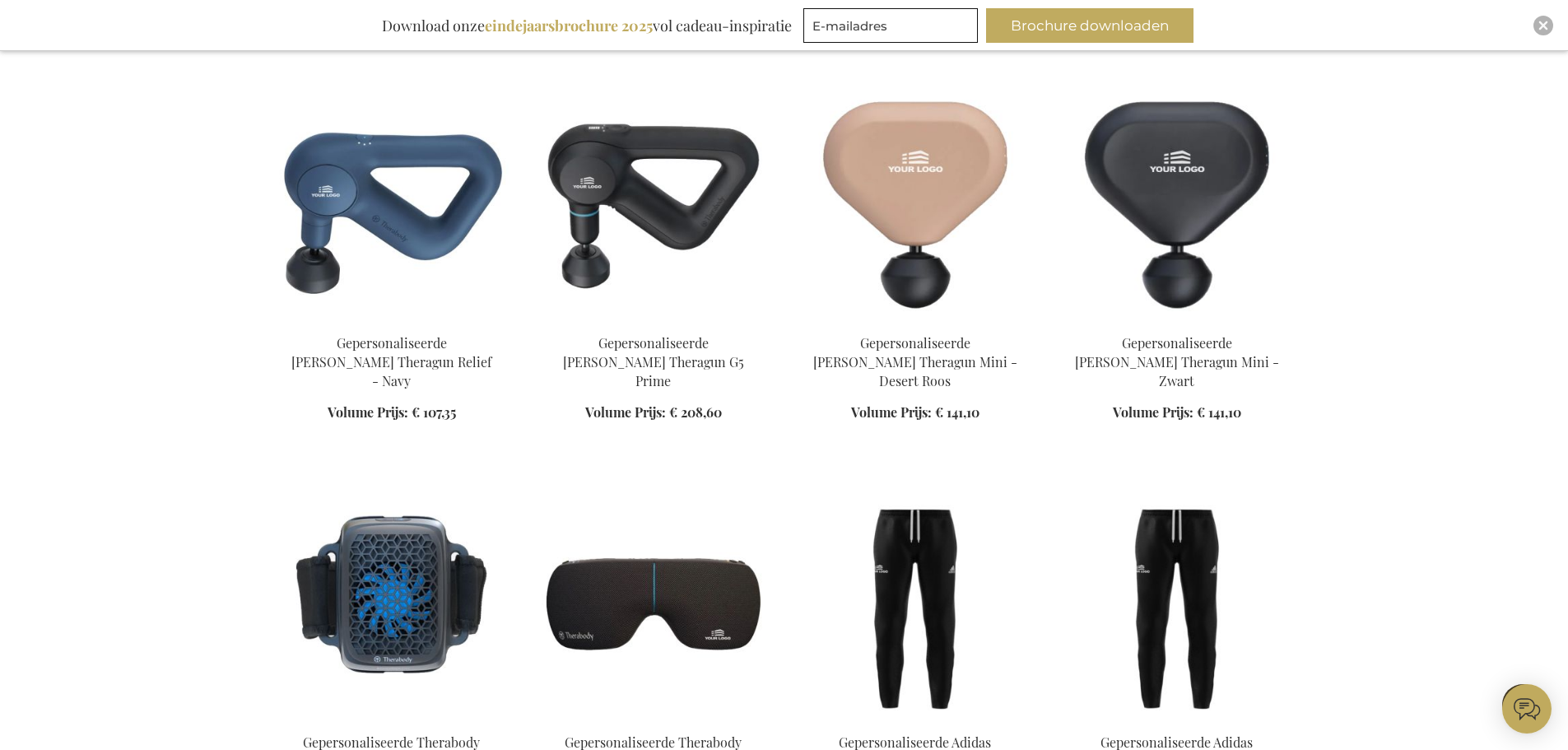
scroll to position [6752, 0]
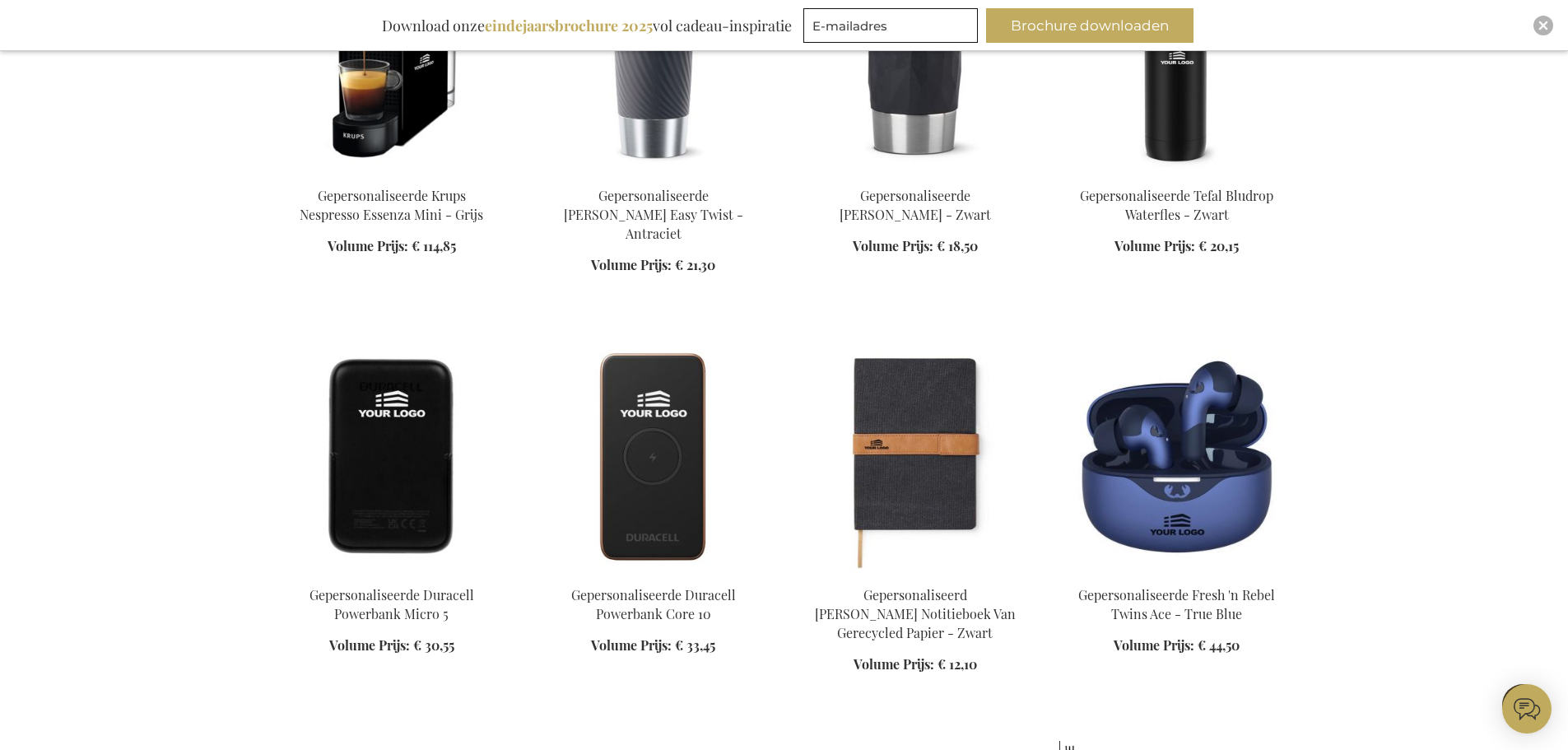
scroll to position [9057, 0]
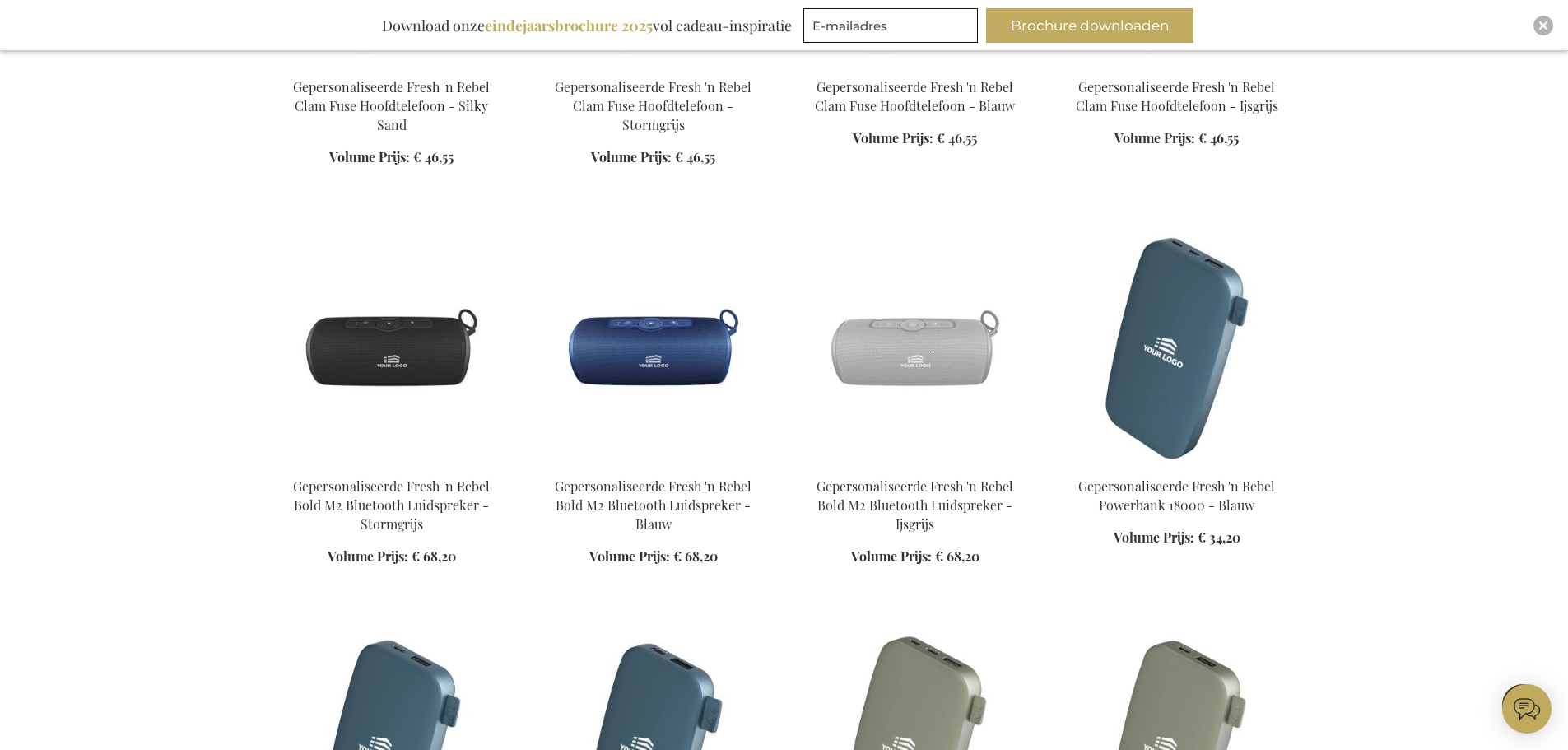
scroll to position [10622, 0]
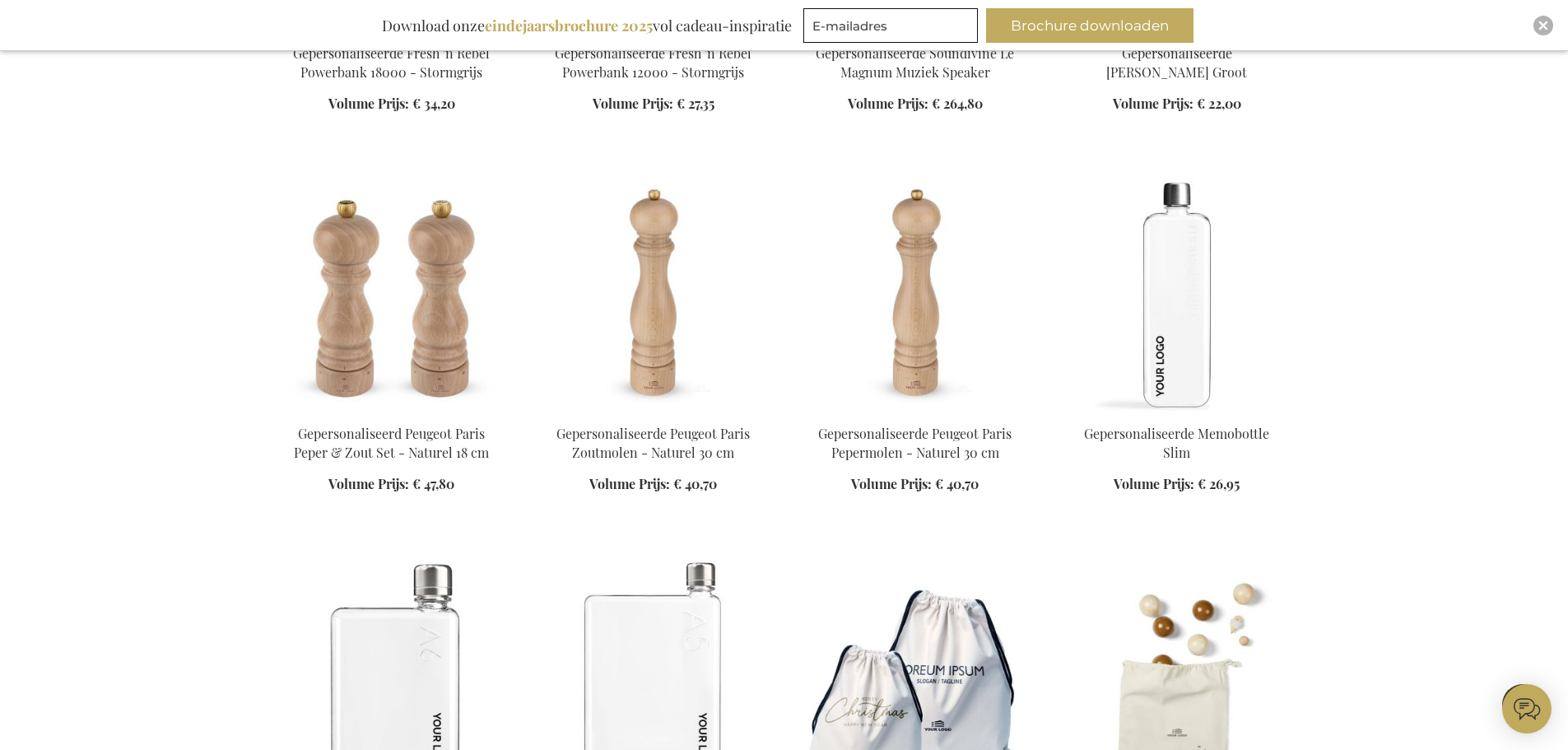
scroll to position [11857, 0]
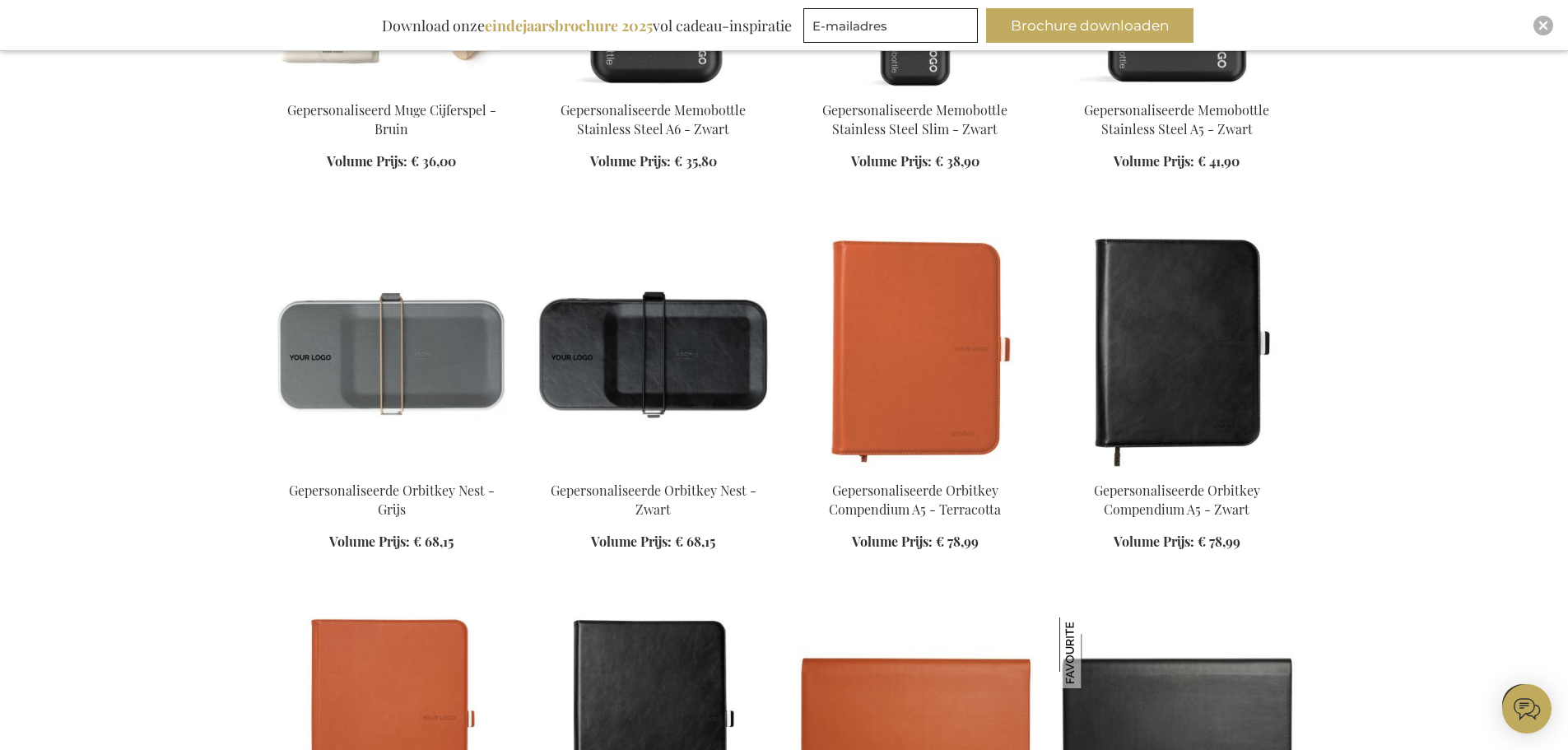
scroll to position [12928, 0]
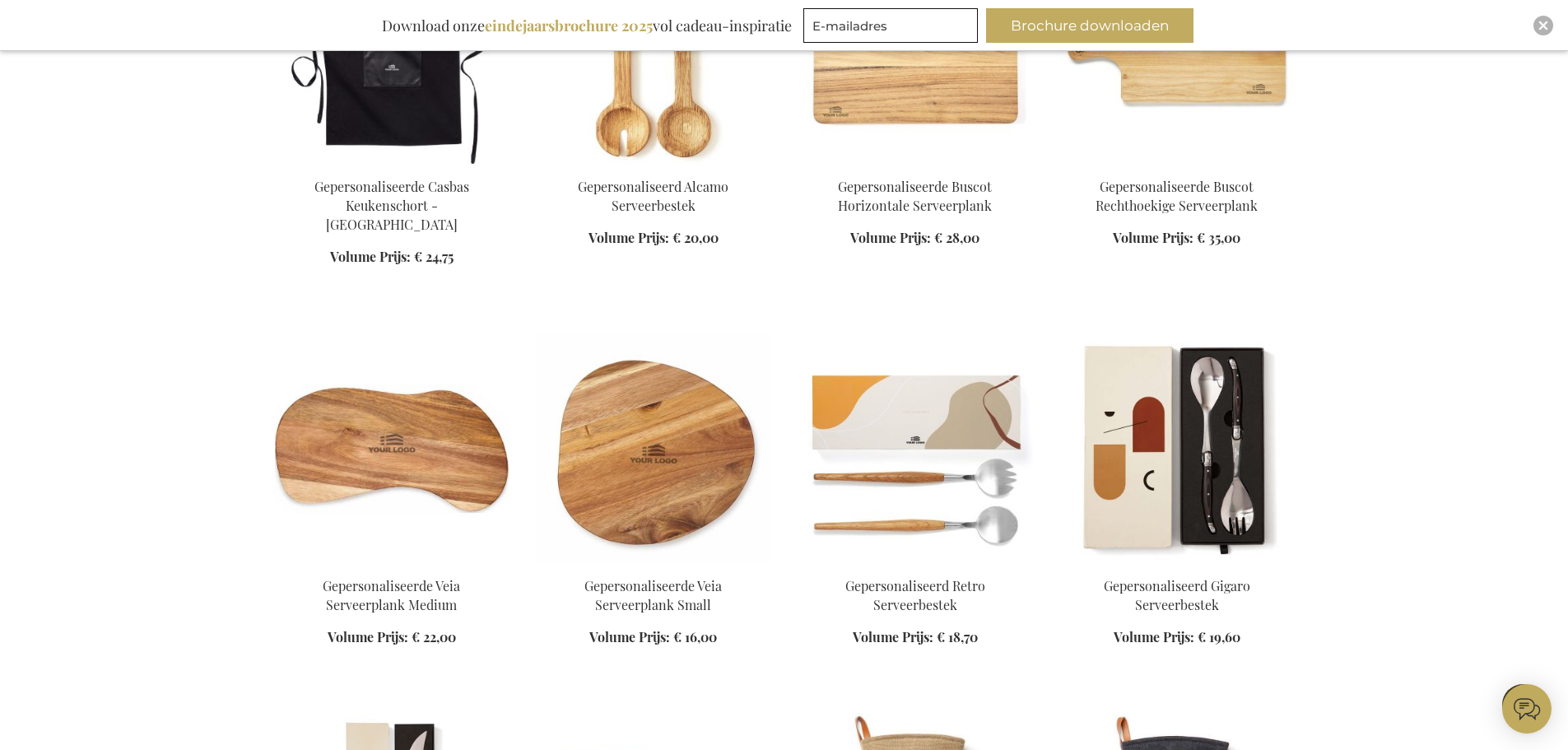
scroll to position [21820, 0]
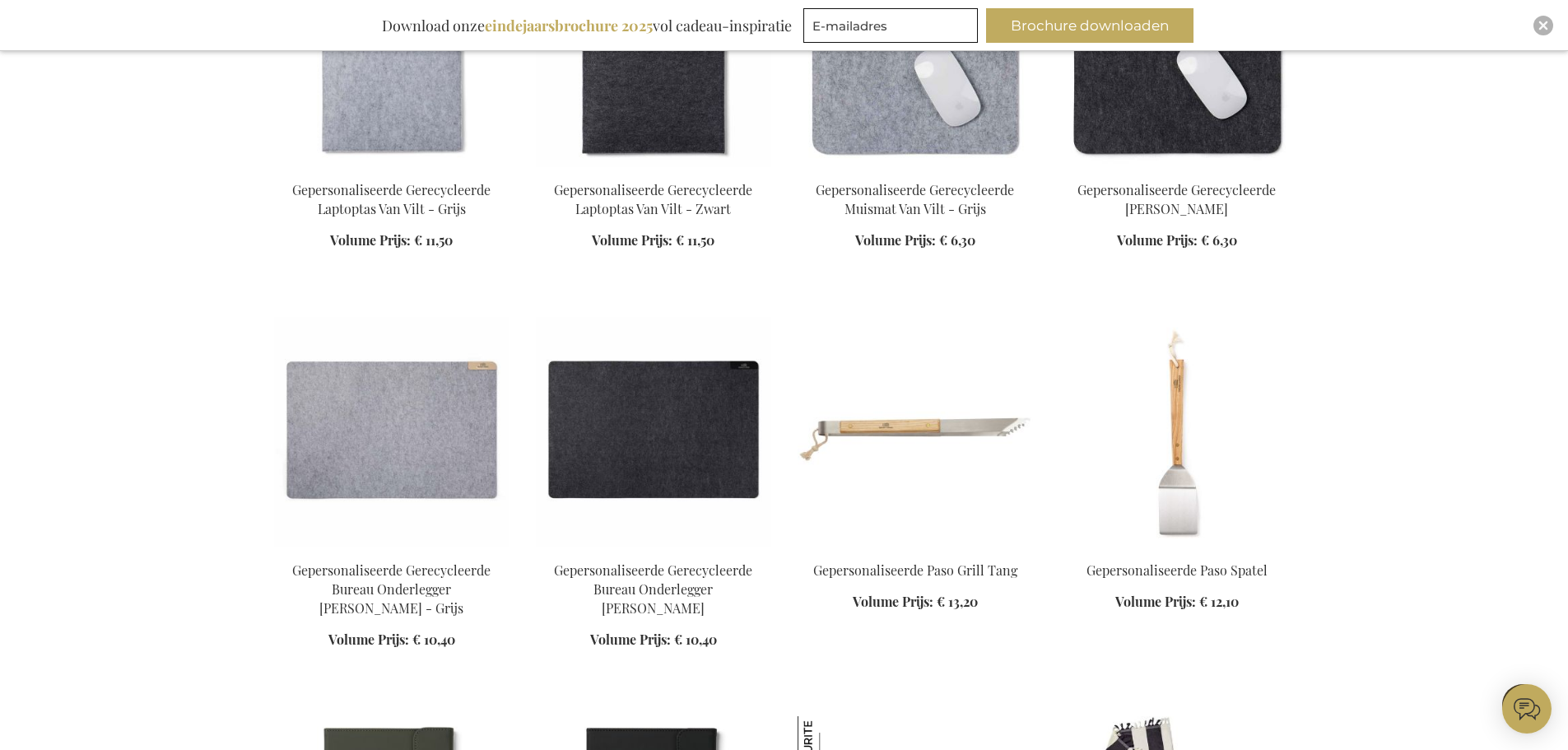
scroll to position [22973, 0]
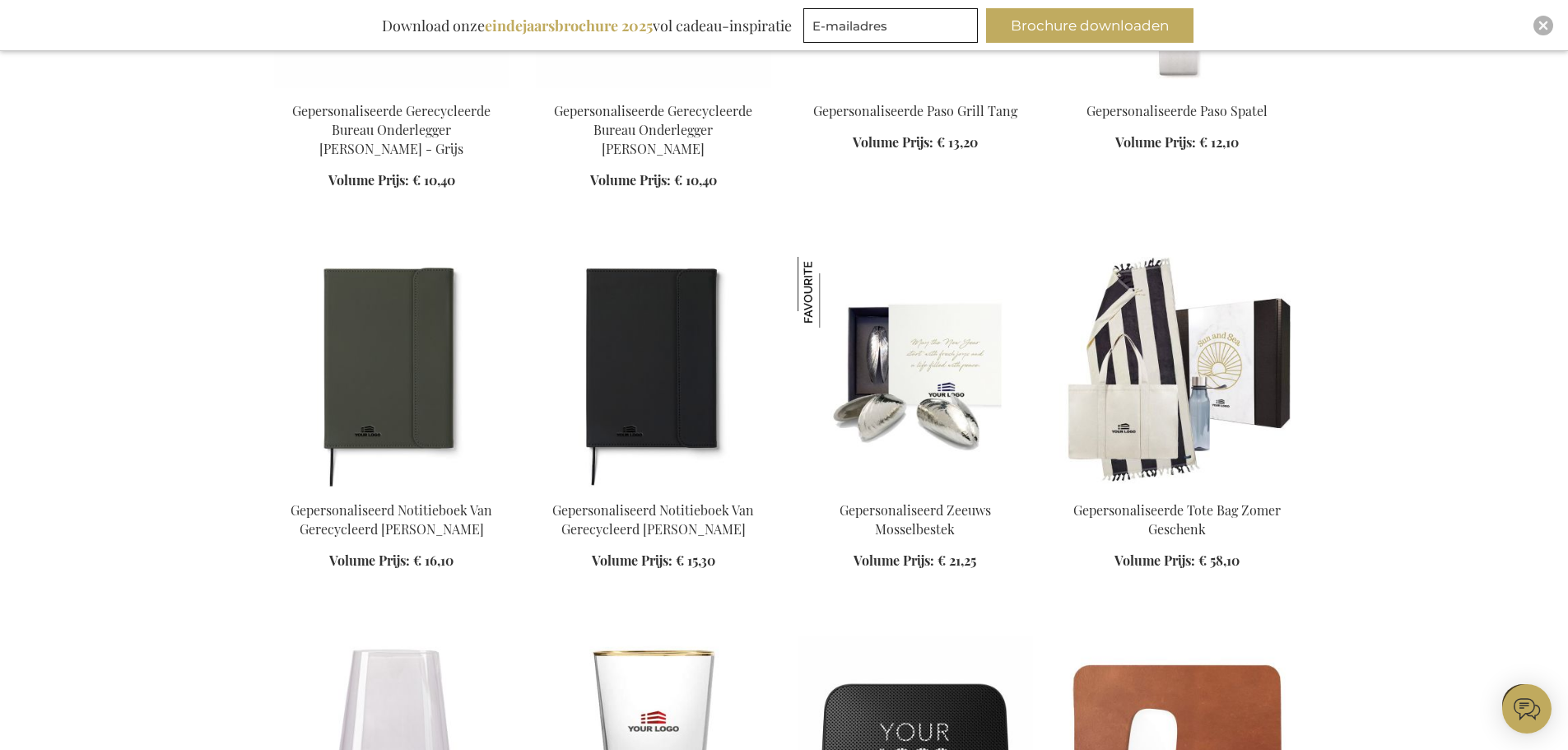
scroll to position [23385, 0]
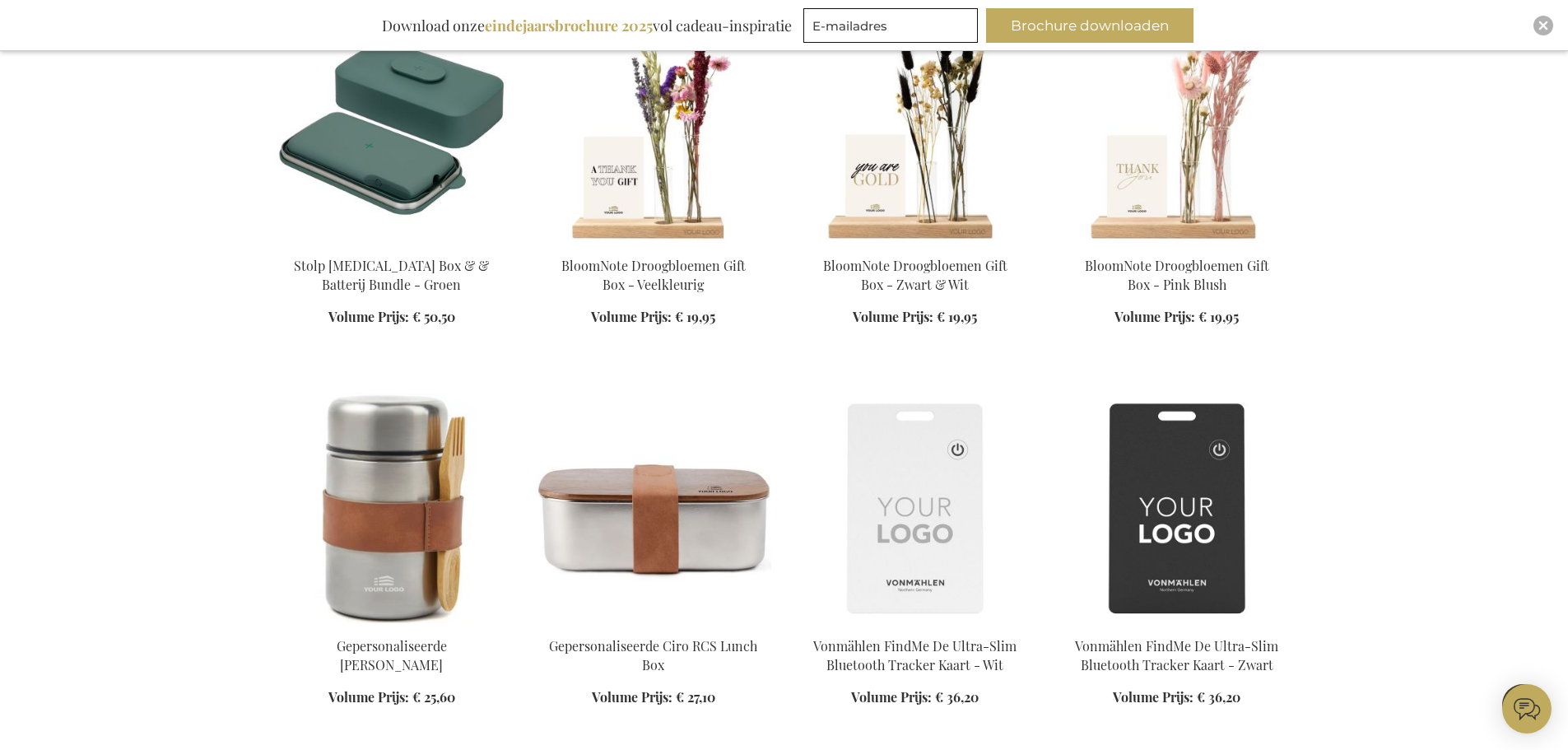
scroll to position [24373, 0]
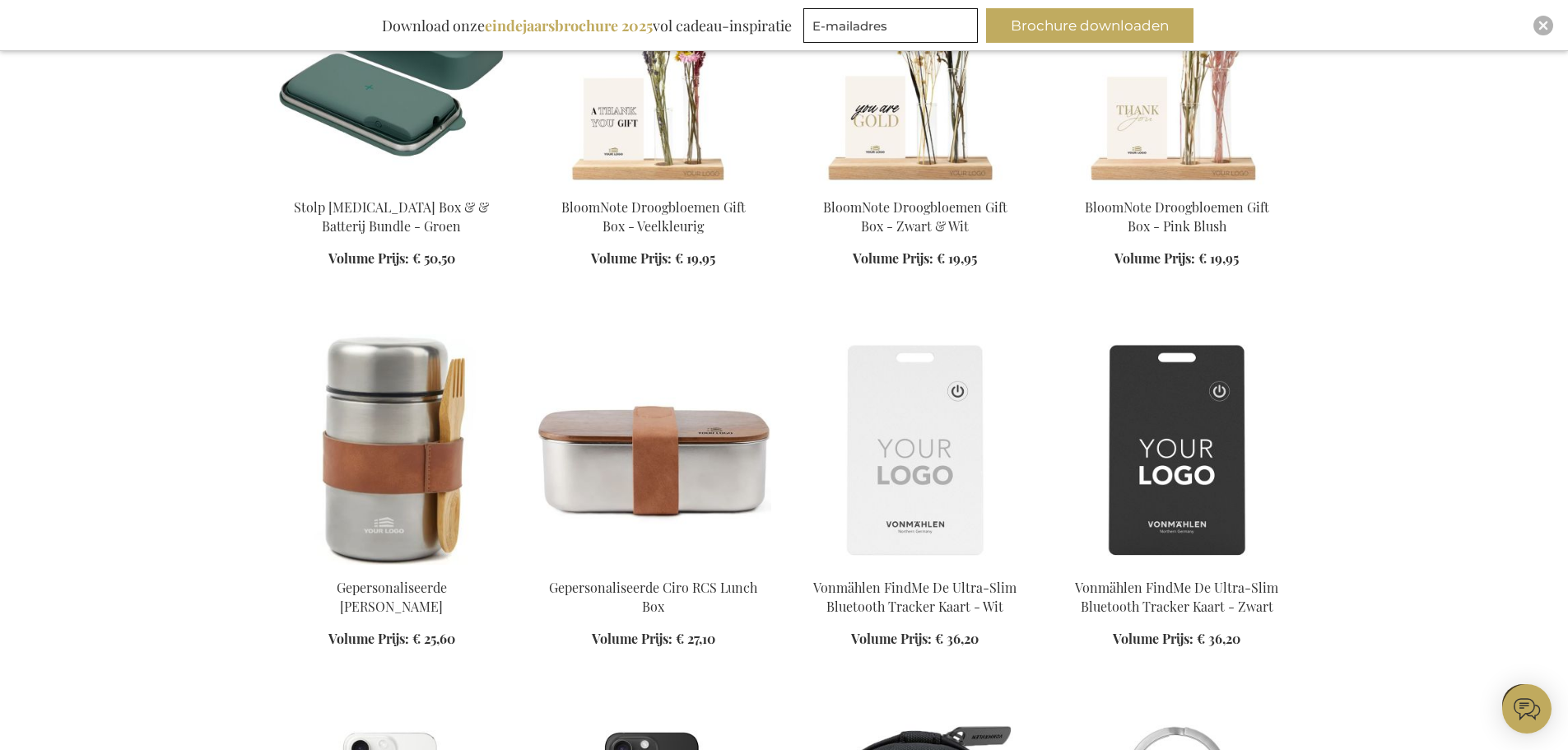
scroll to position [24373, 0]
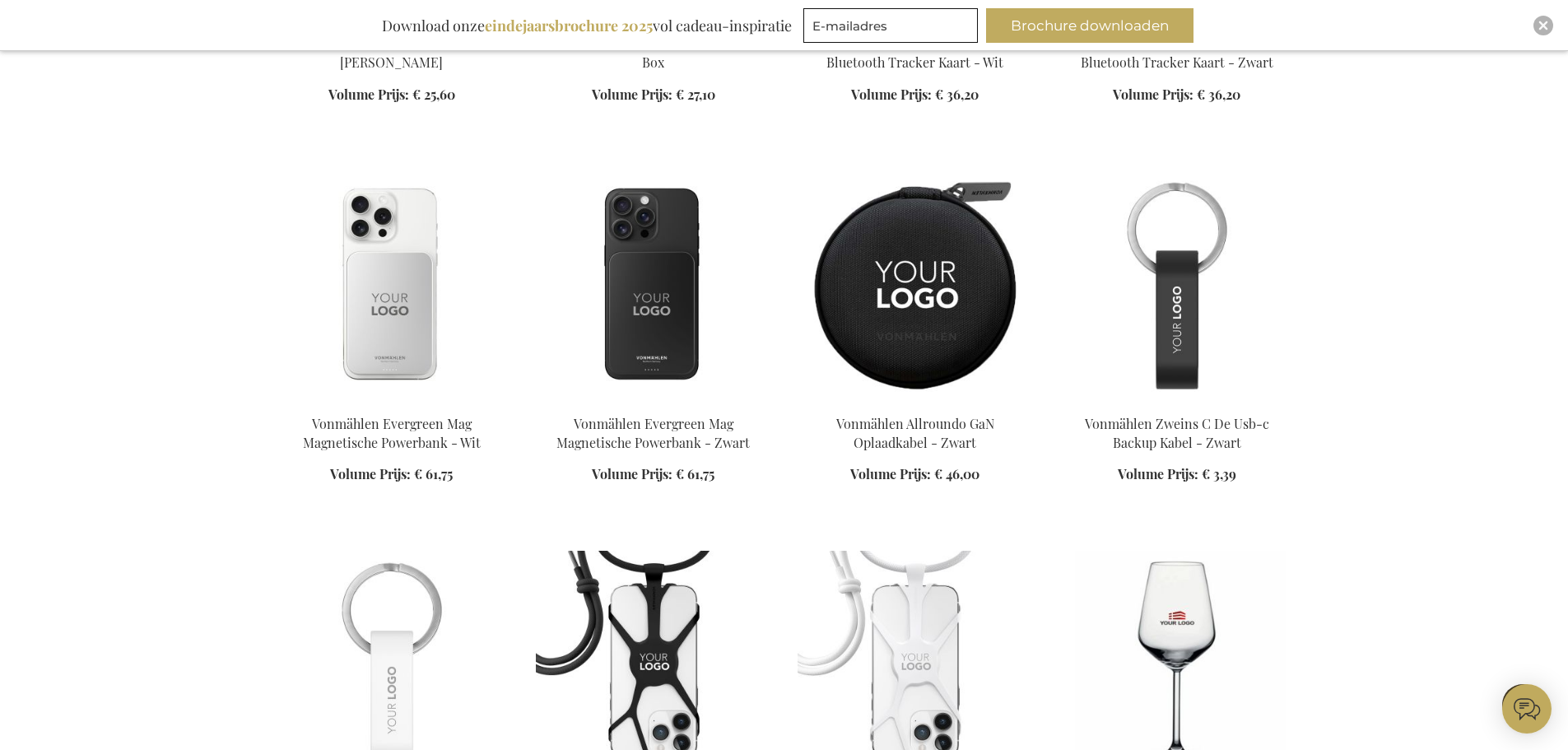
scroll to position [25196, 0]
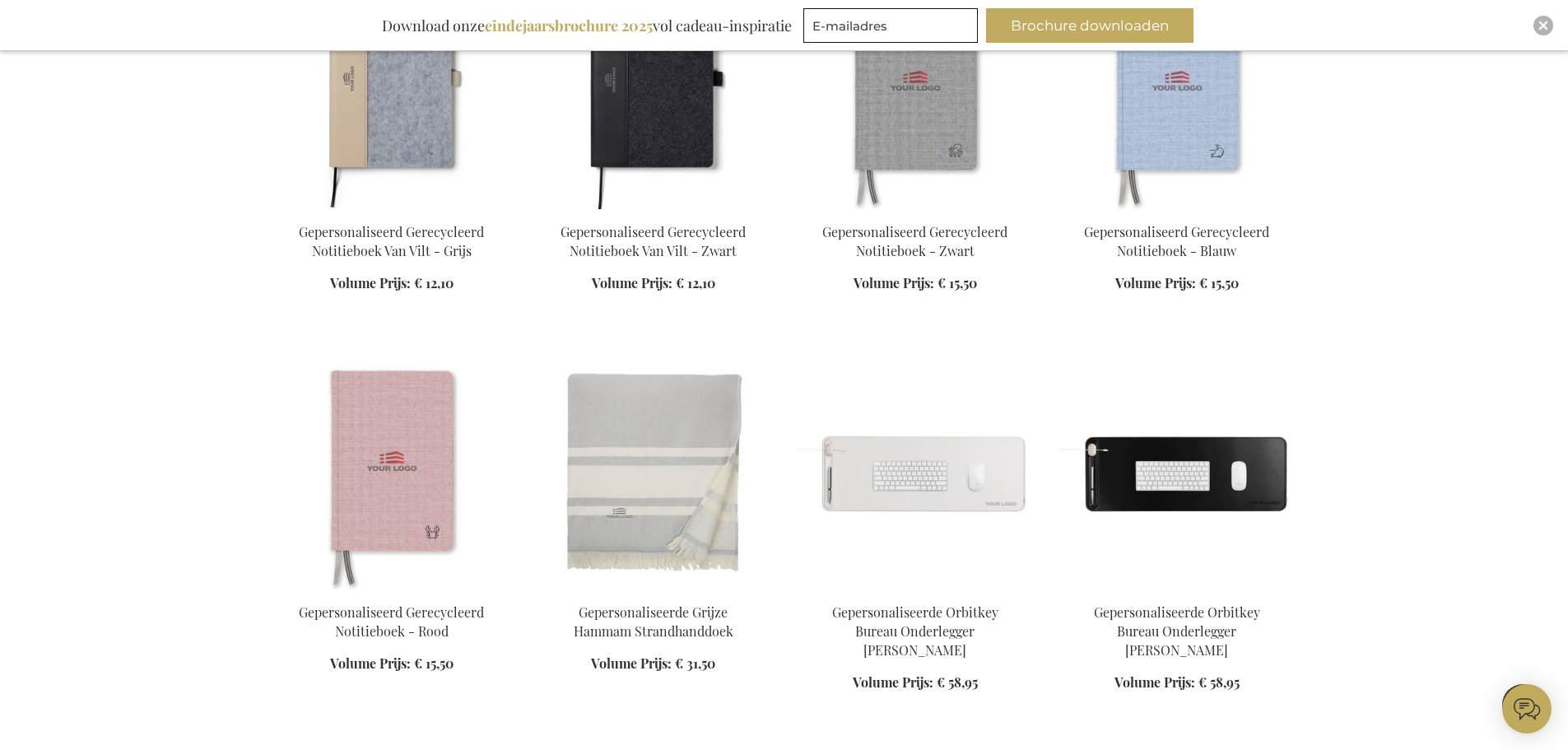
scroll to position [26266, 0]
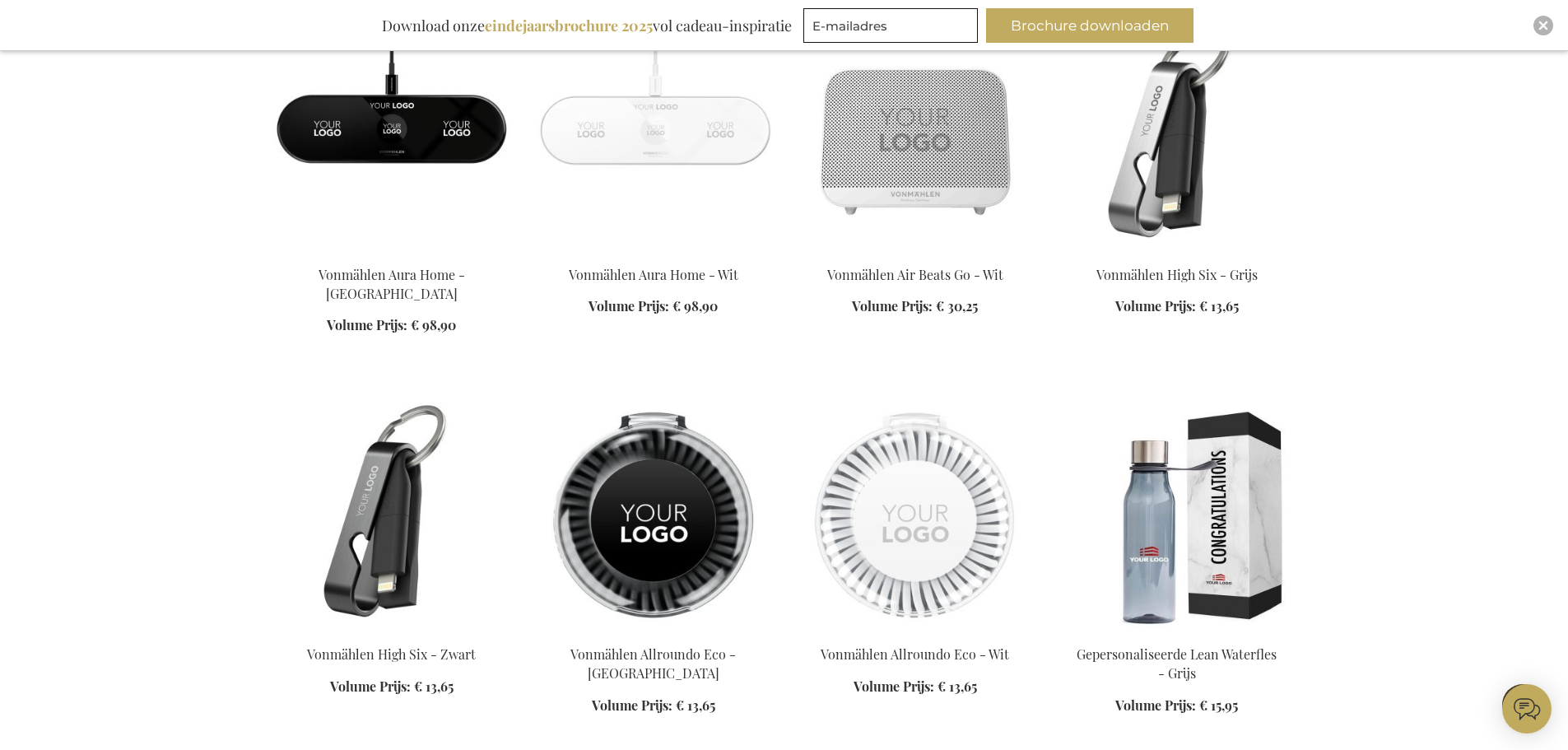
scroll to position [28242, 0]
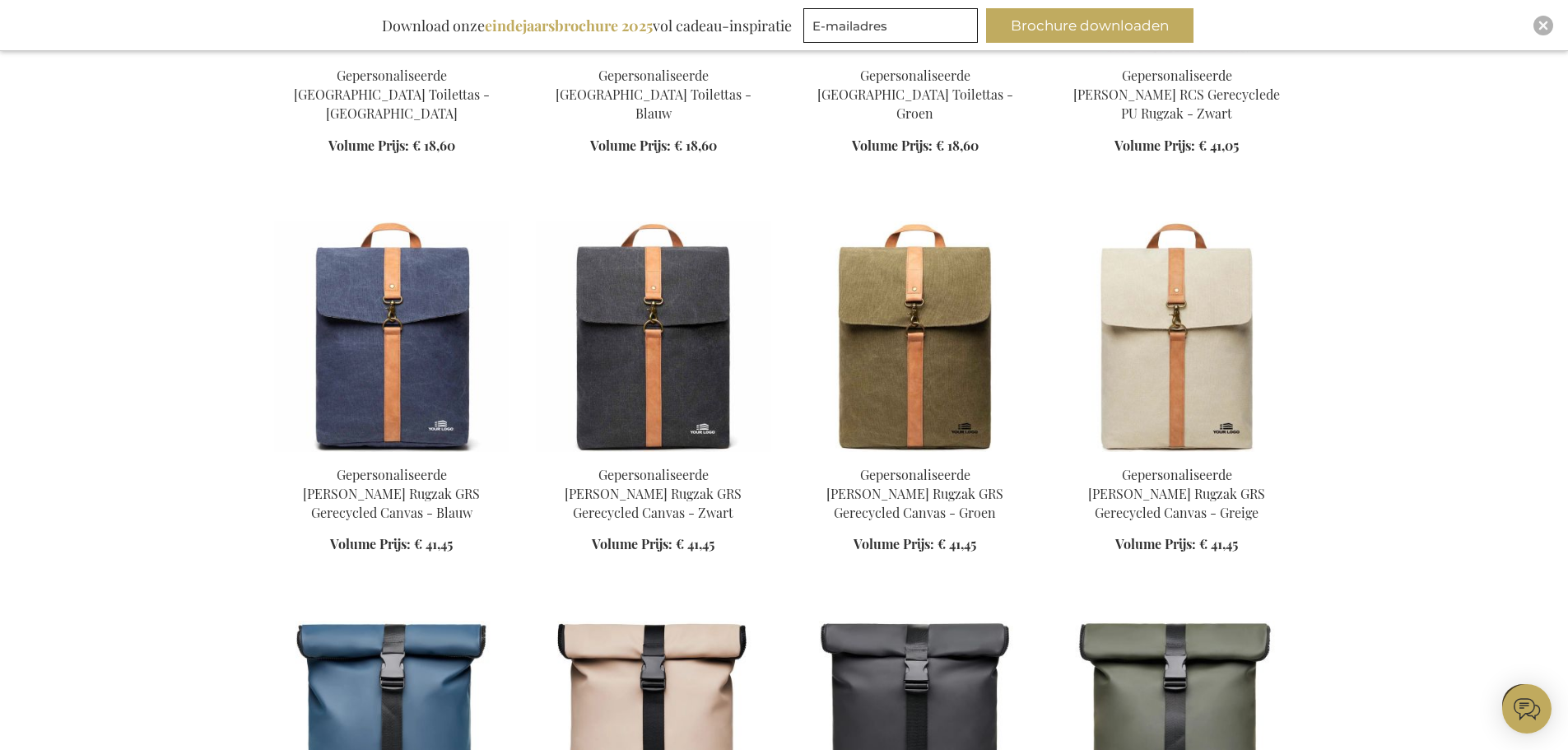
scroll to position [1208, 0]
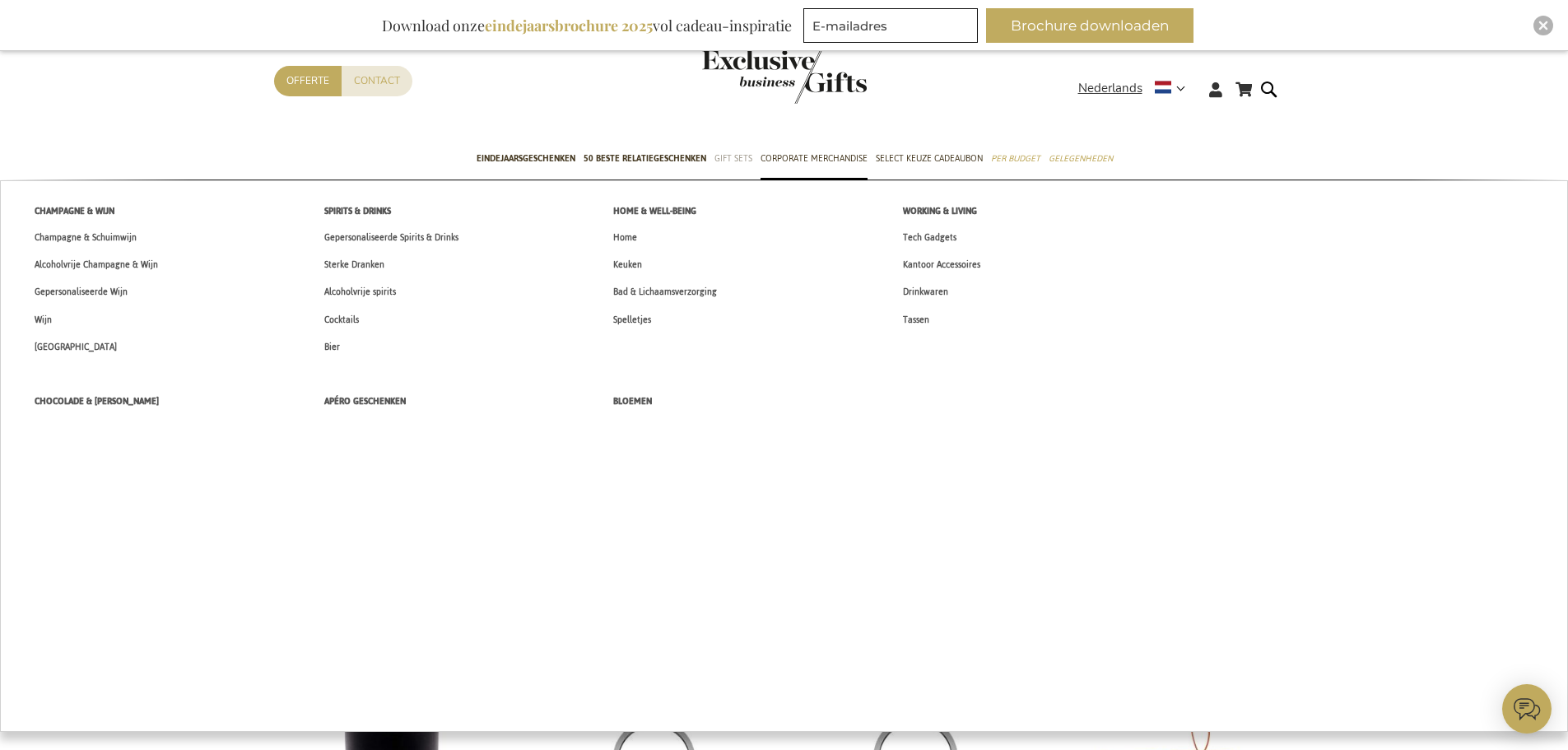
click at [727, 161] on span "Gift Sets" at bounding box center [733, 158] width 38 height 17
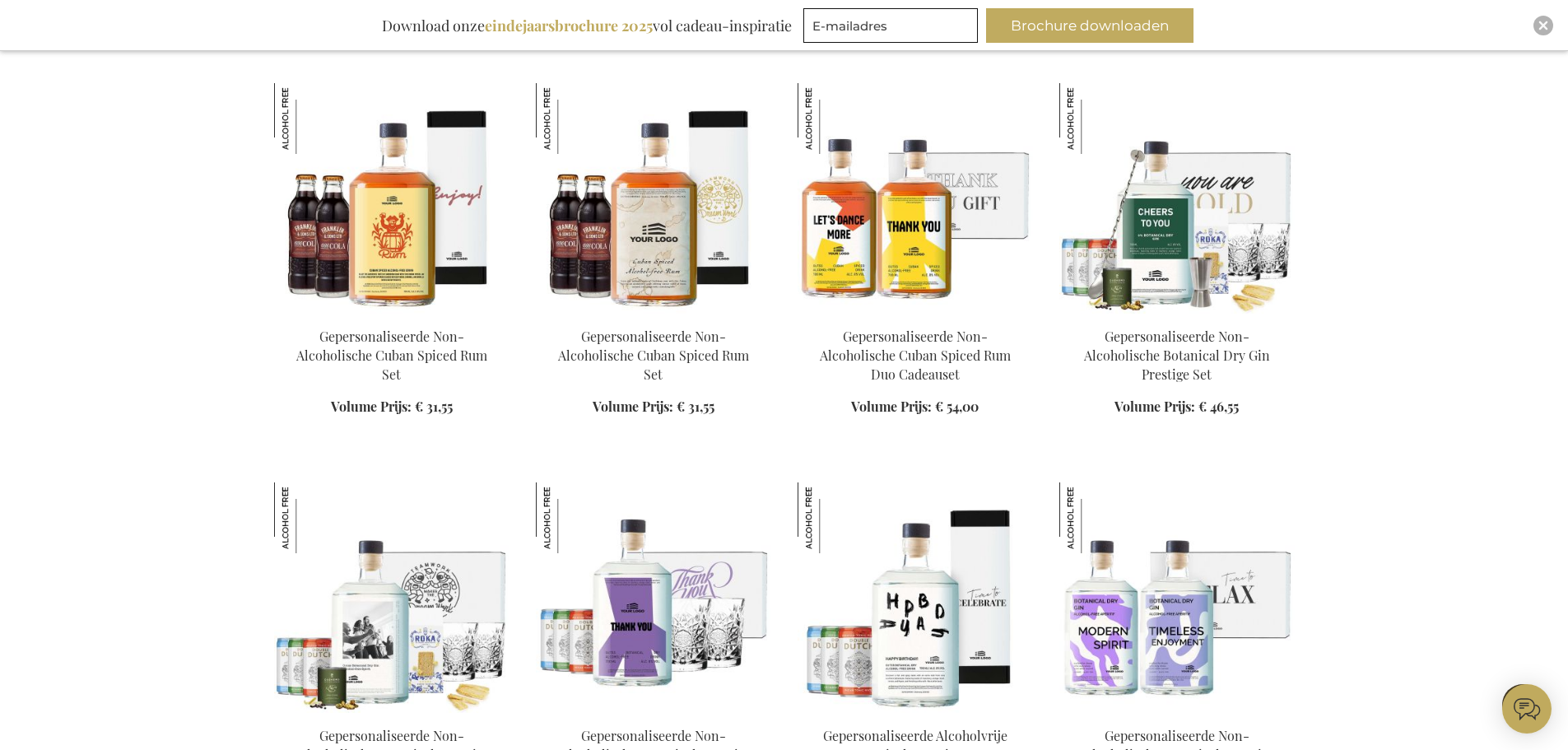
scroll to position [1070, 0]
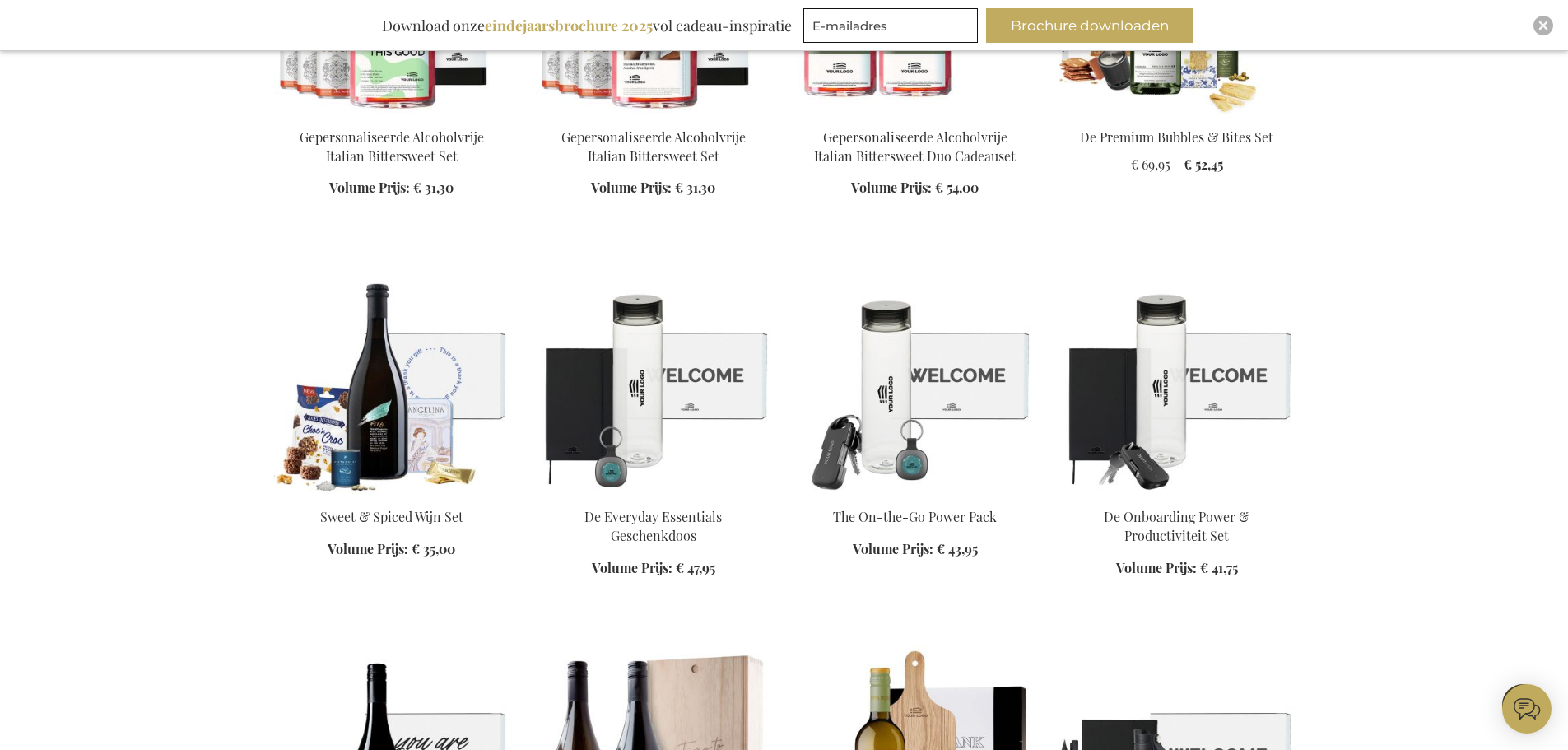
scroll to position [2882, 0]
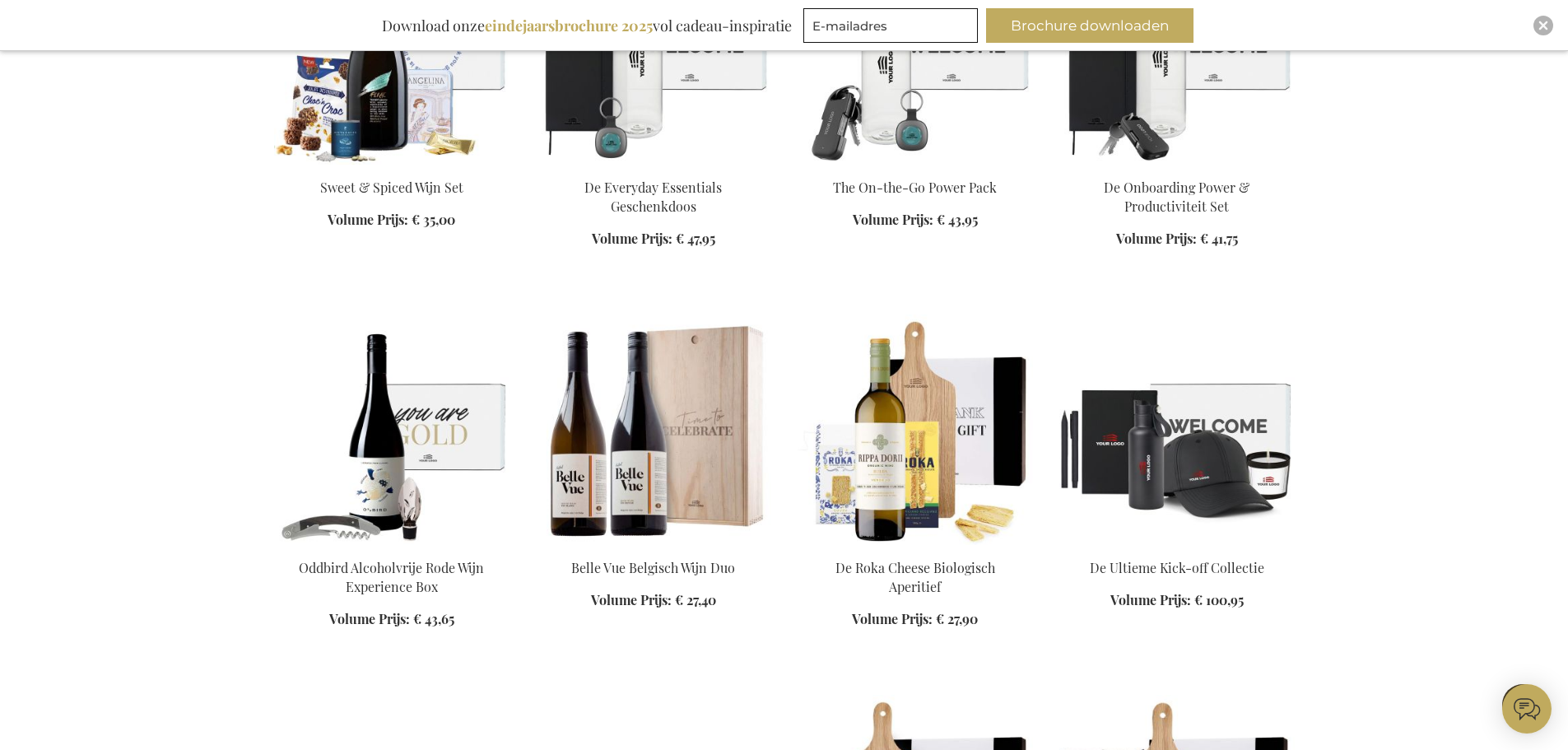
scroll to position [3129, 0]
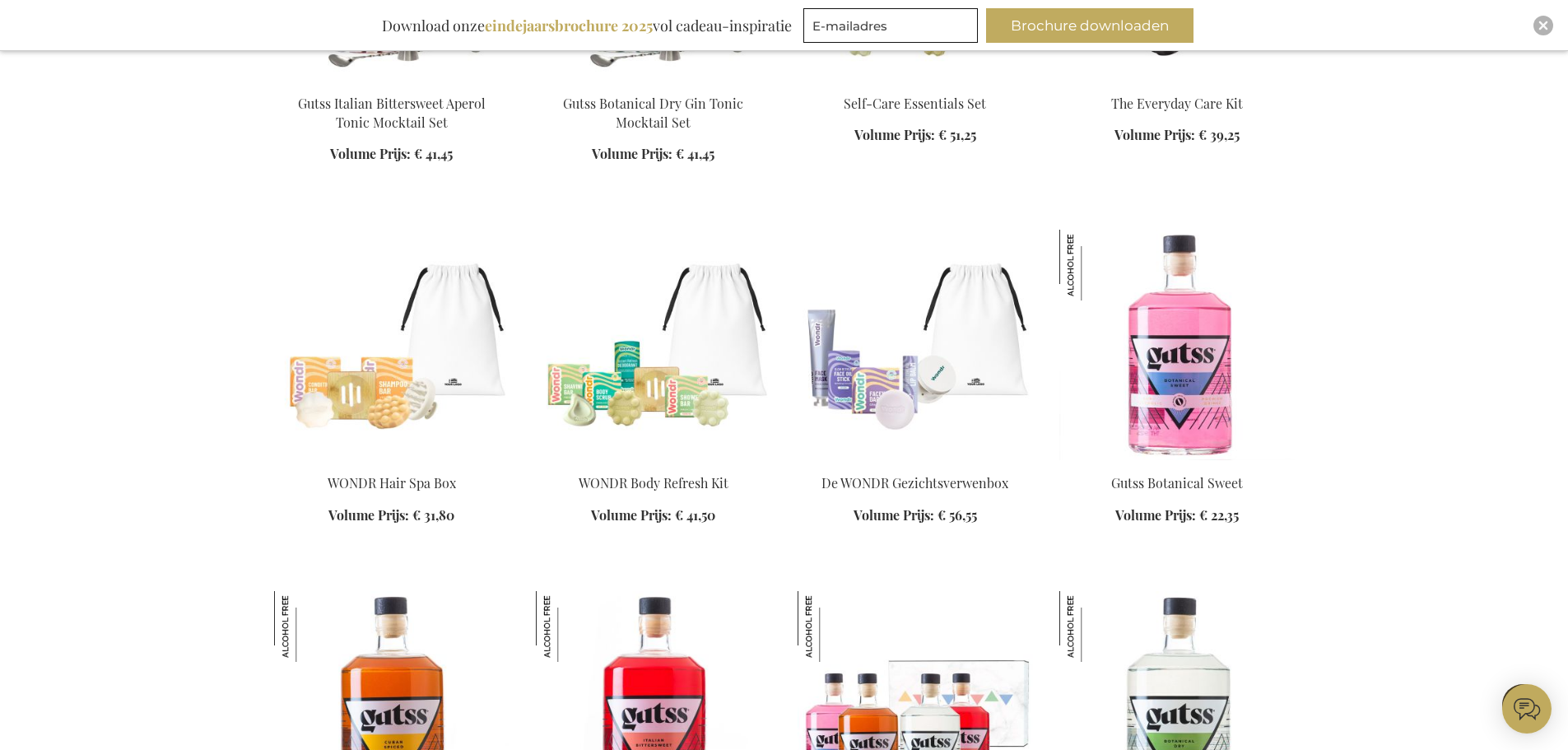
scroll to position [5105, 0]
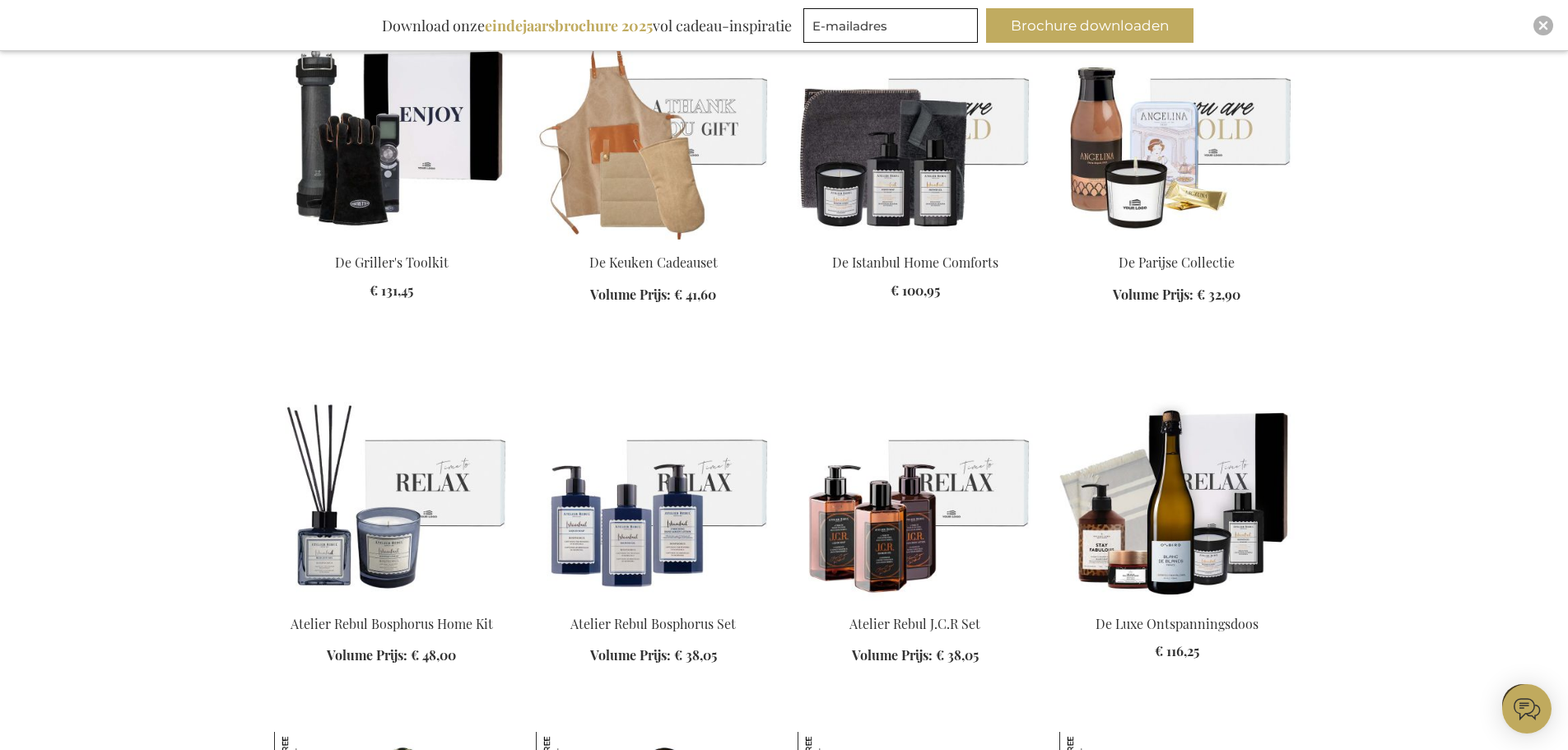
scroll to position [5928, 0]
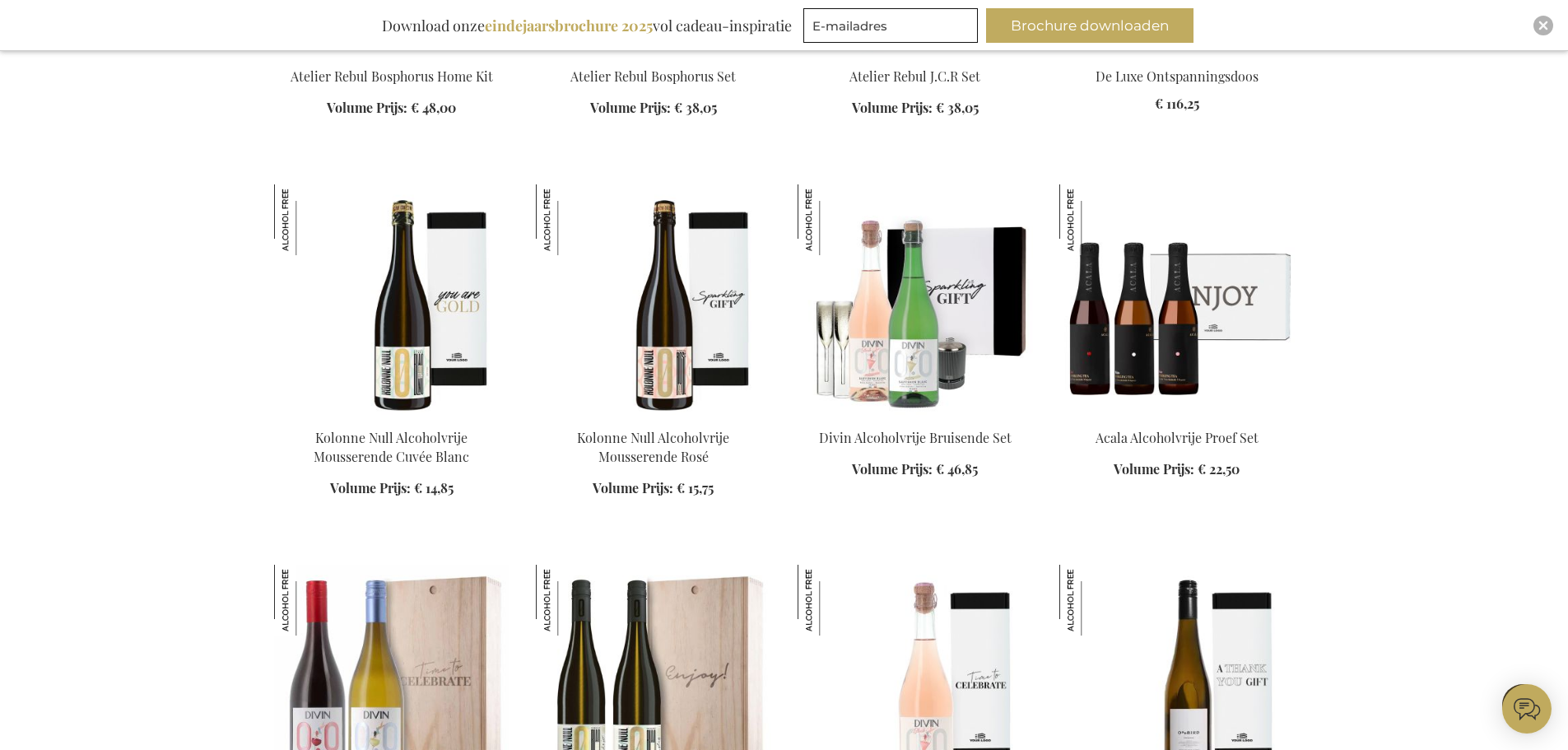
scroll to position [6588, 0]
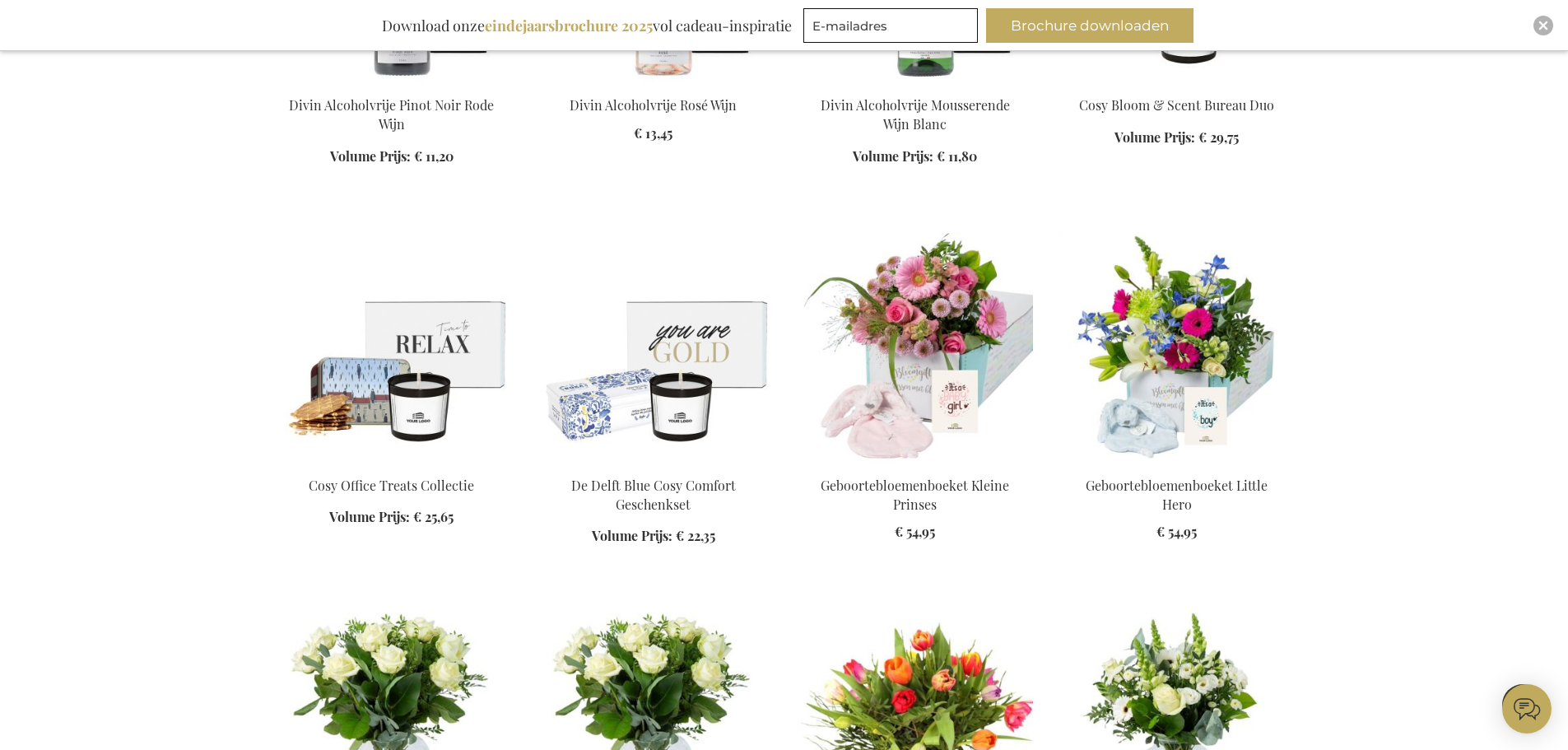
scroll to position [8481, 0]
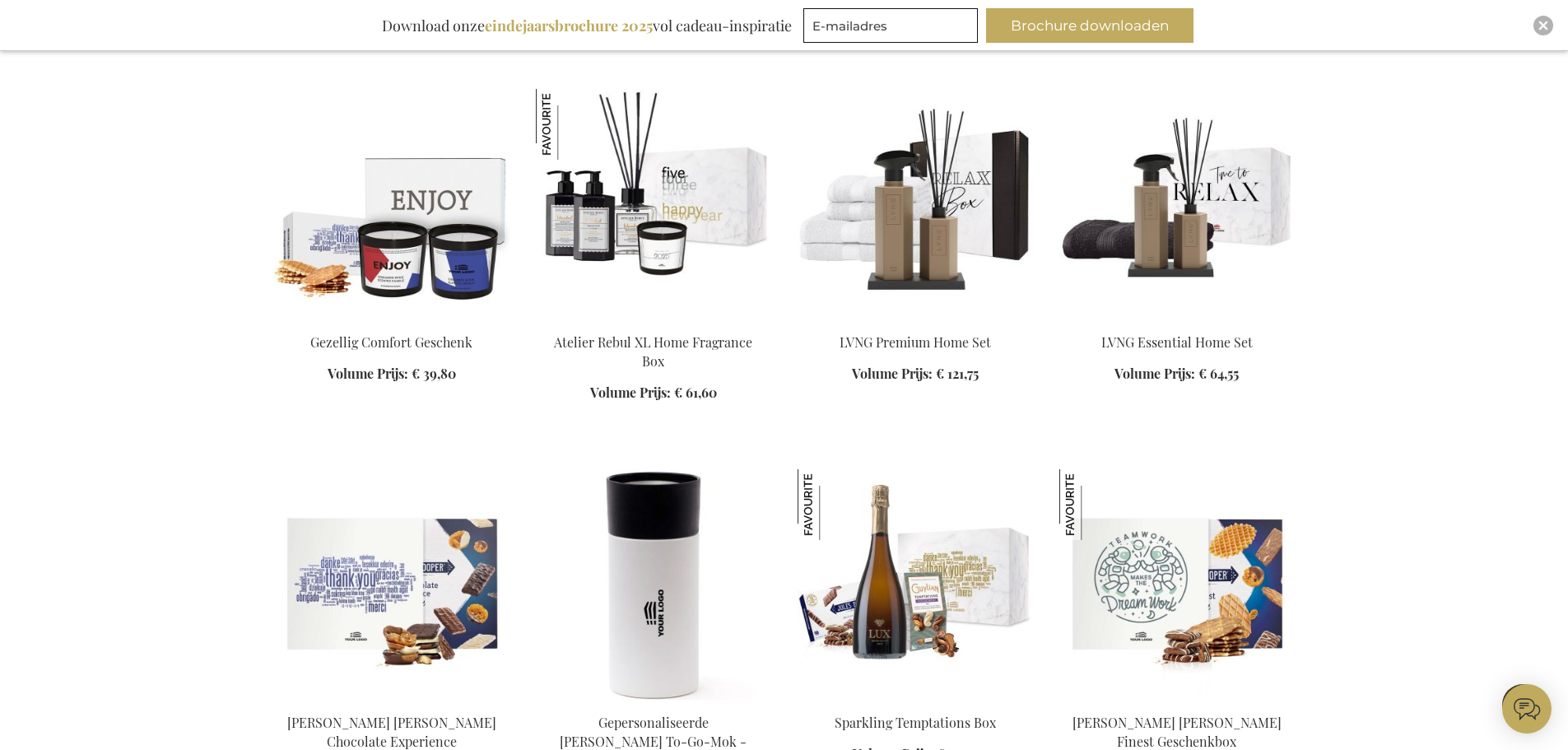
scroll to position [11281, 0]
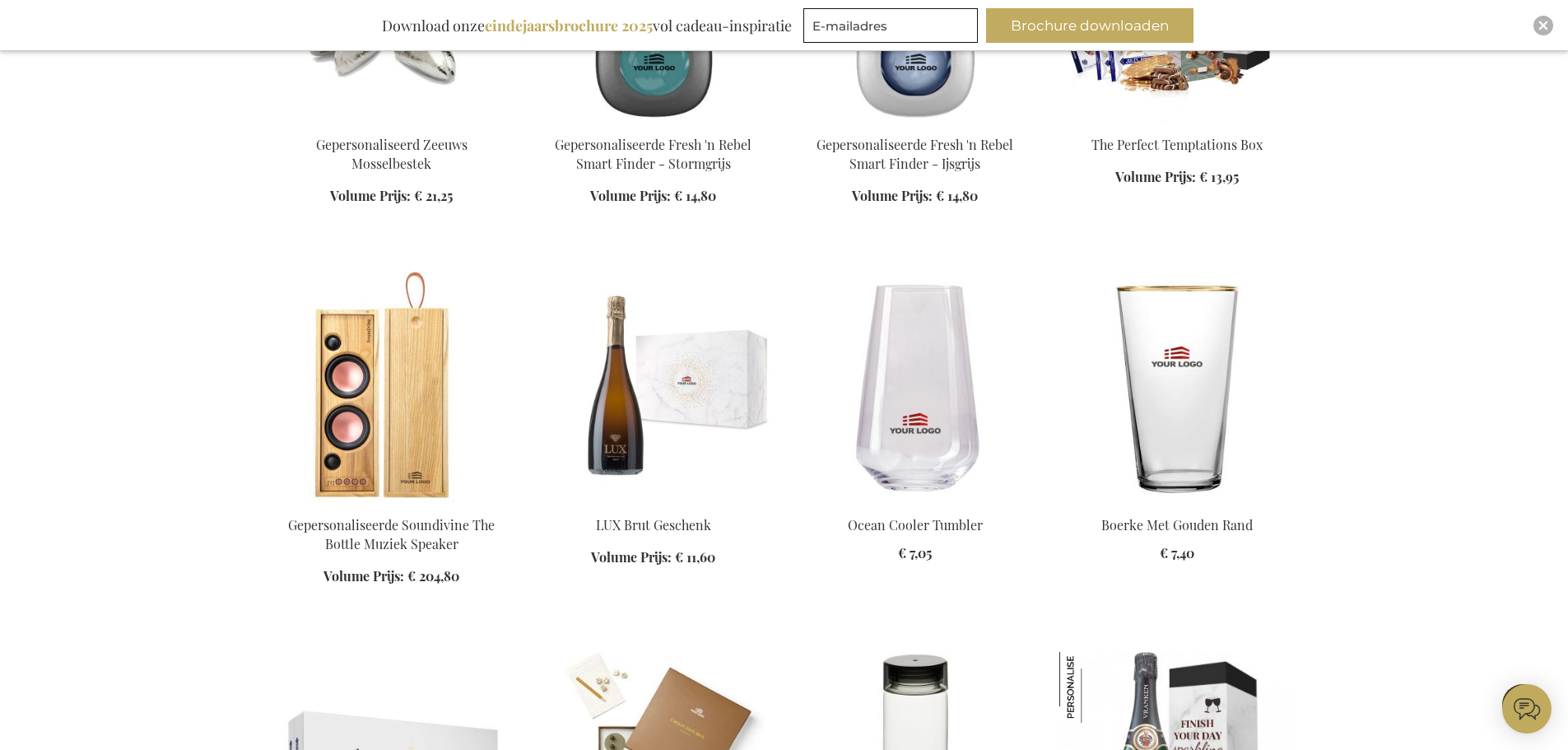
scroll to position [12433, 0]
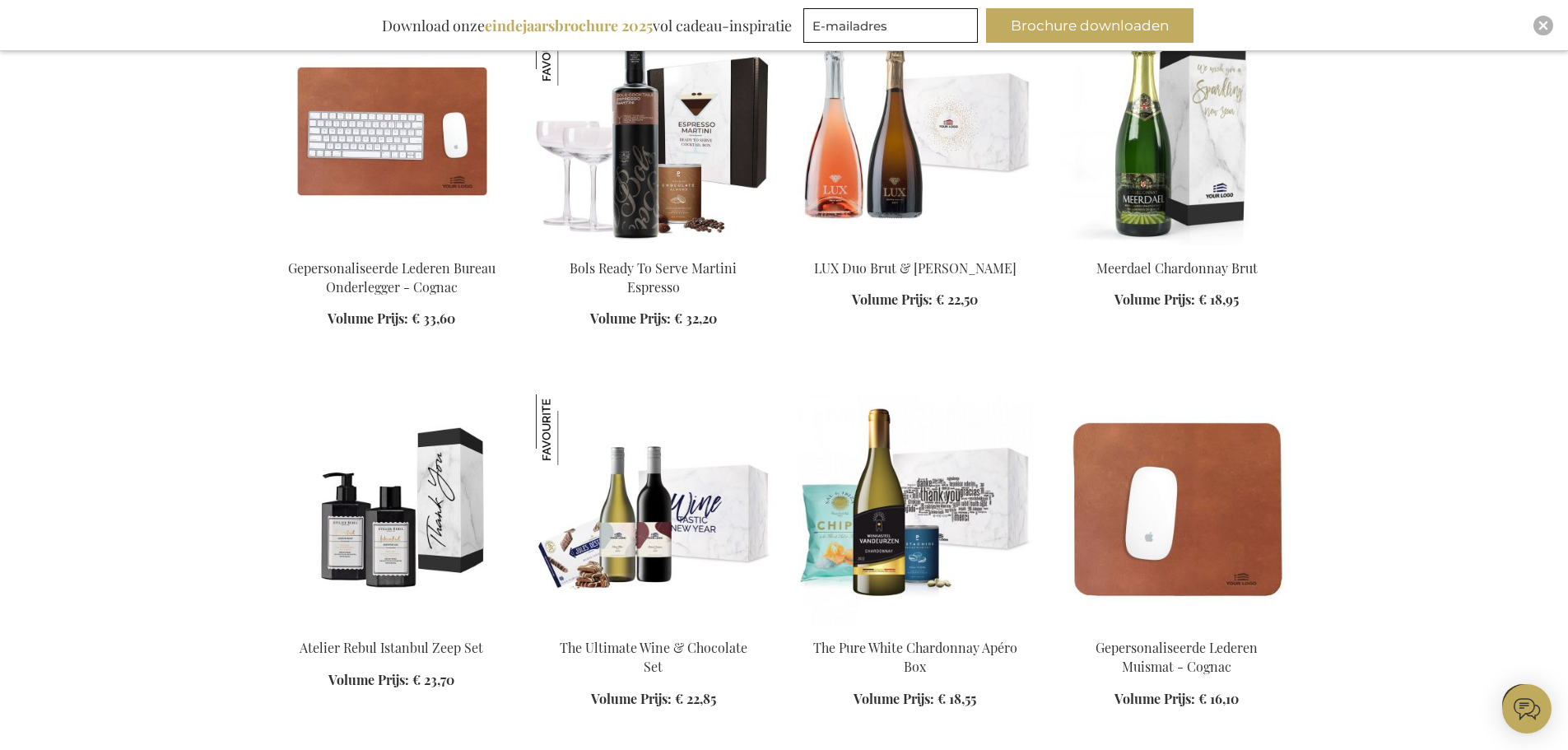
scroll to position [14080, 0]
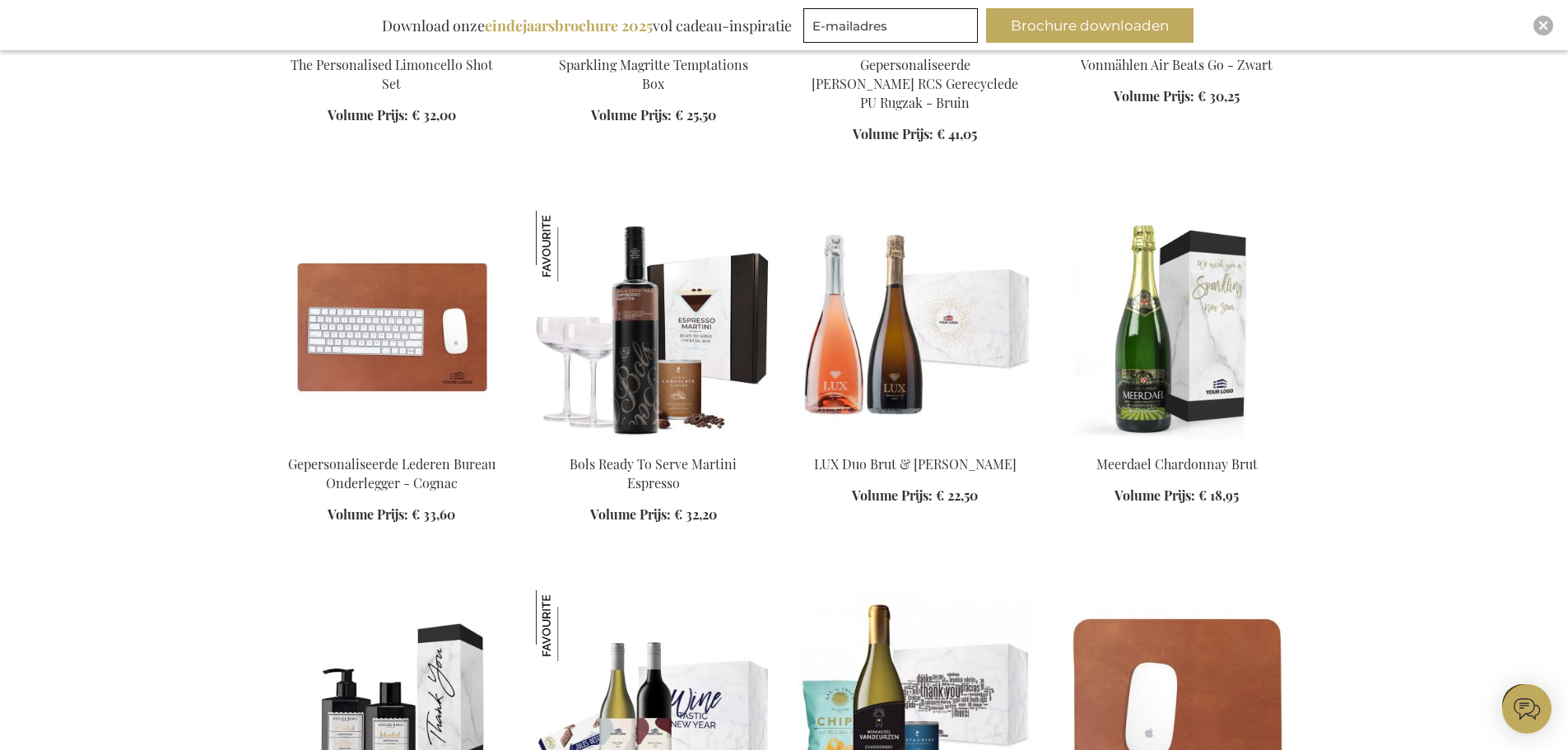
scroll to position [13915, 0]
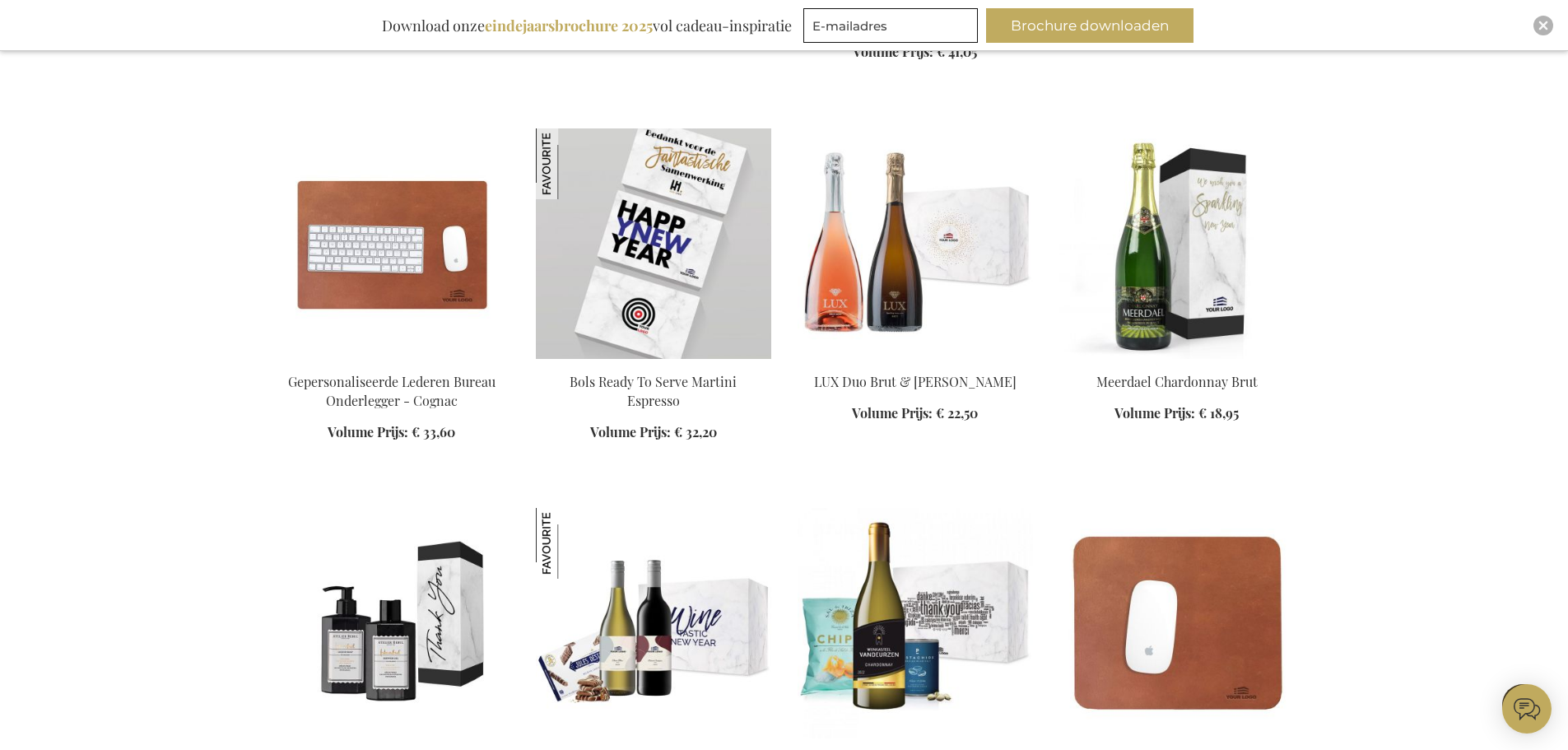
drag, startPoint x: 679, startPoint y: 294, endPoint x: 586, endPoint y: 229, distance: 113.5
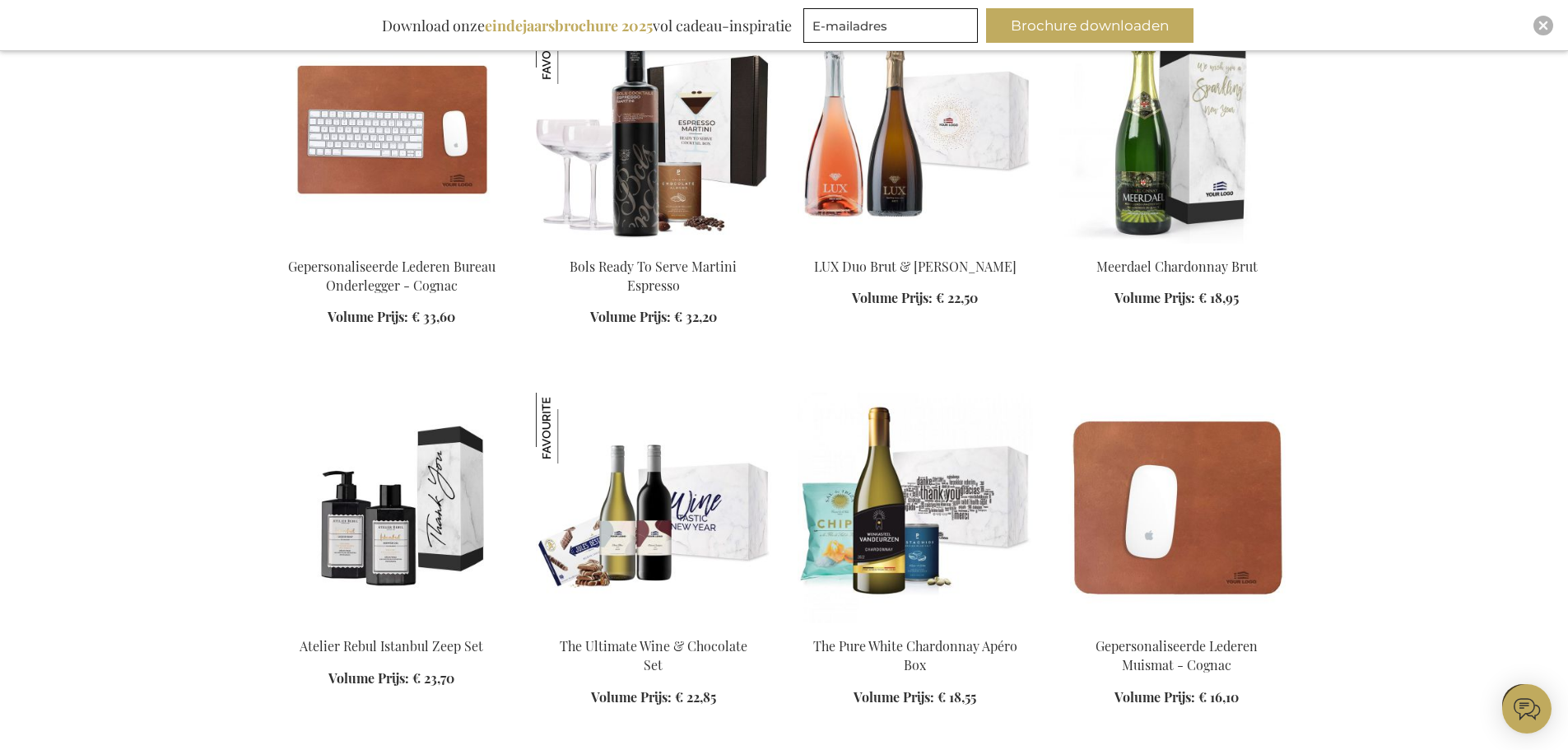
scroll to position [14163, 0]
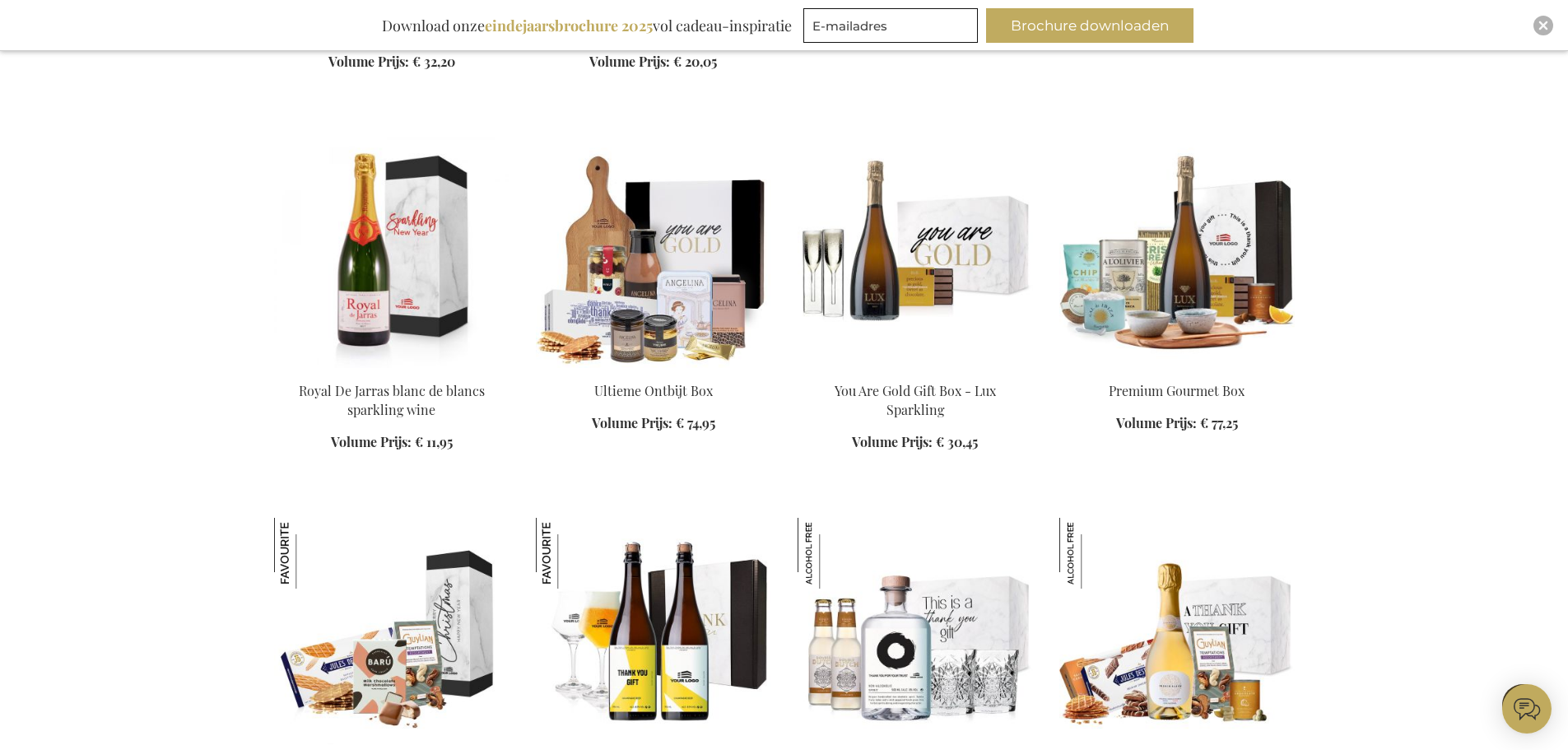
scroll to position [17374, 0]
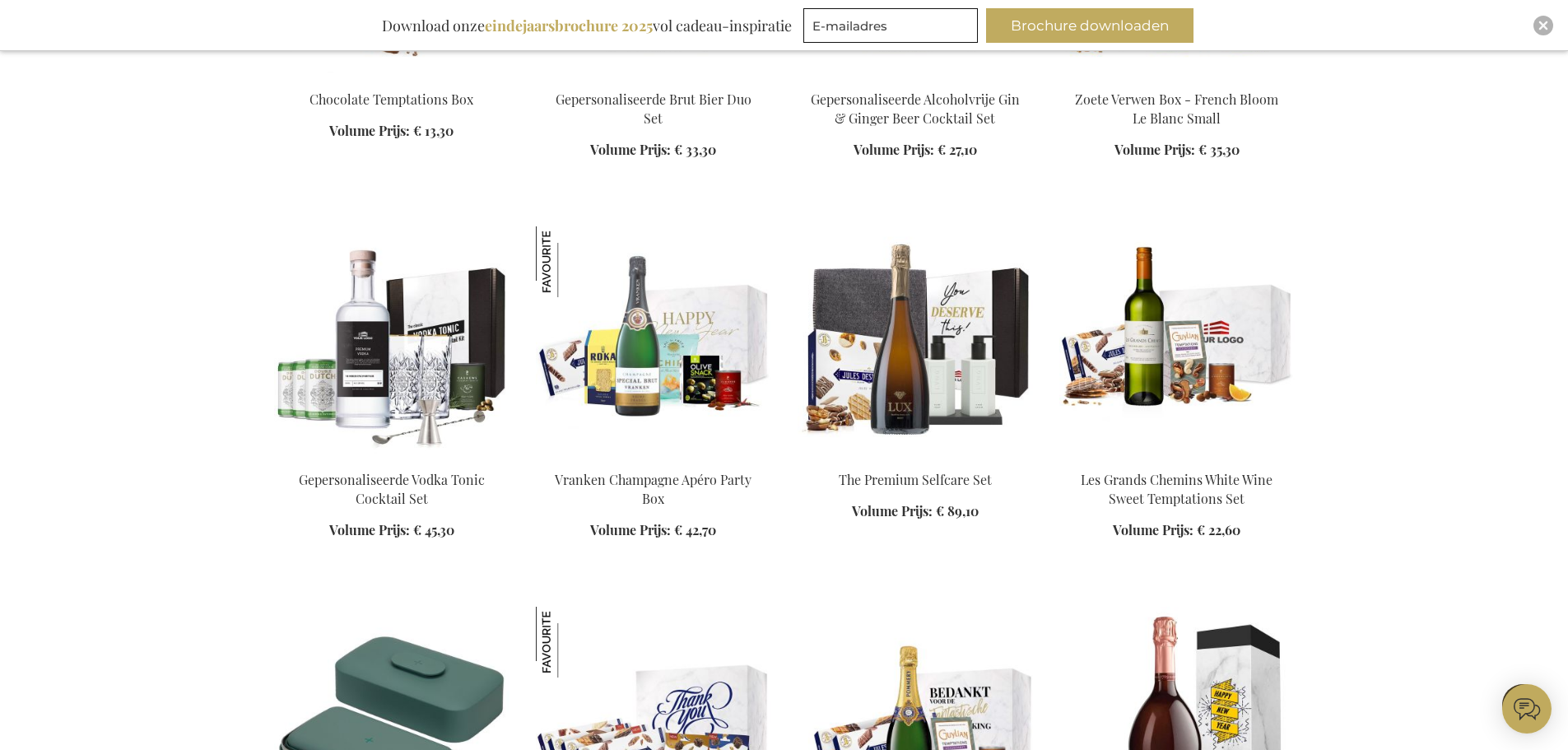
scroll to position [18033, 0]
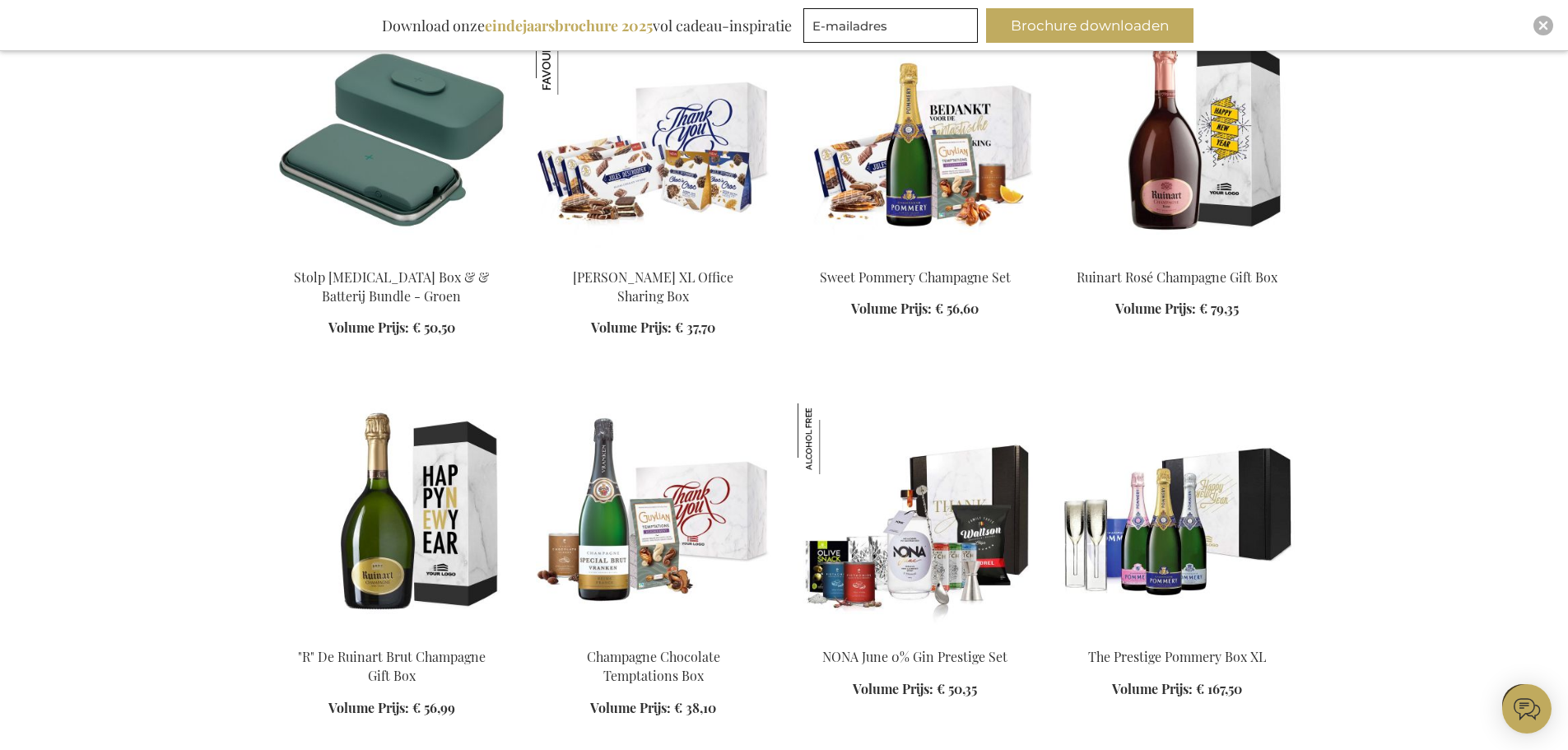
scroll to position [18609, 0]
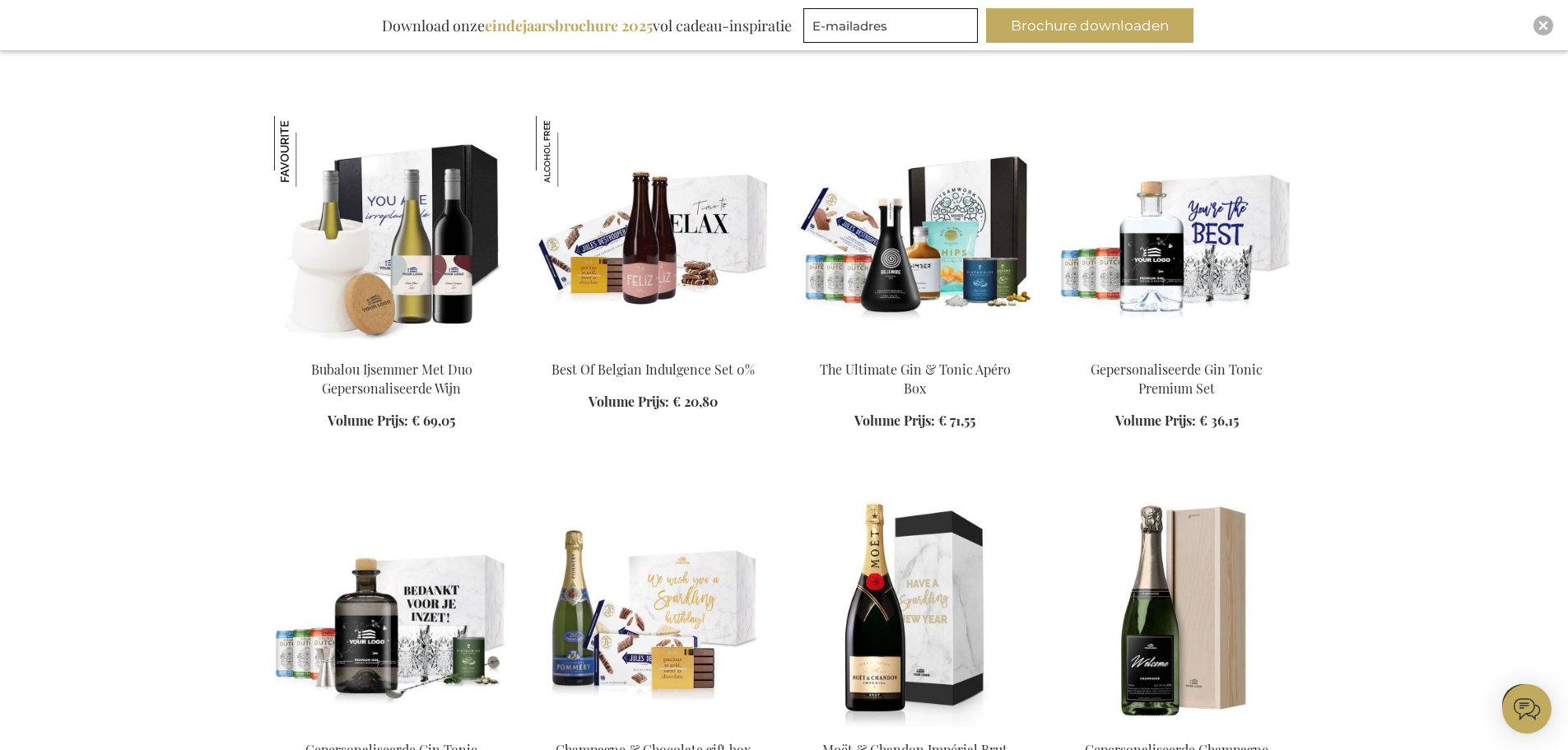
scroll to position [19515, 0]
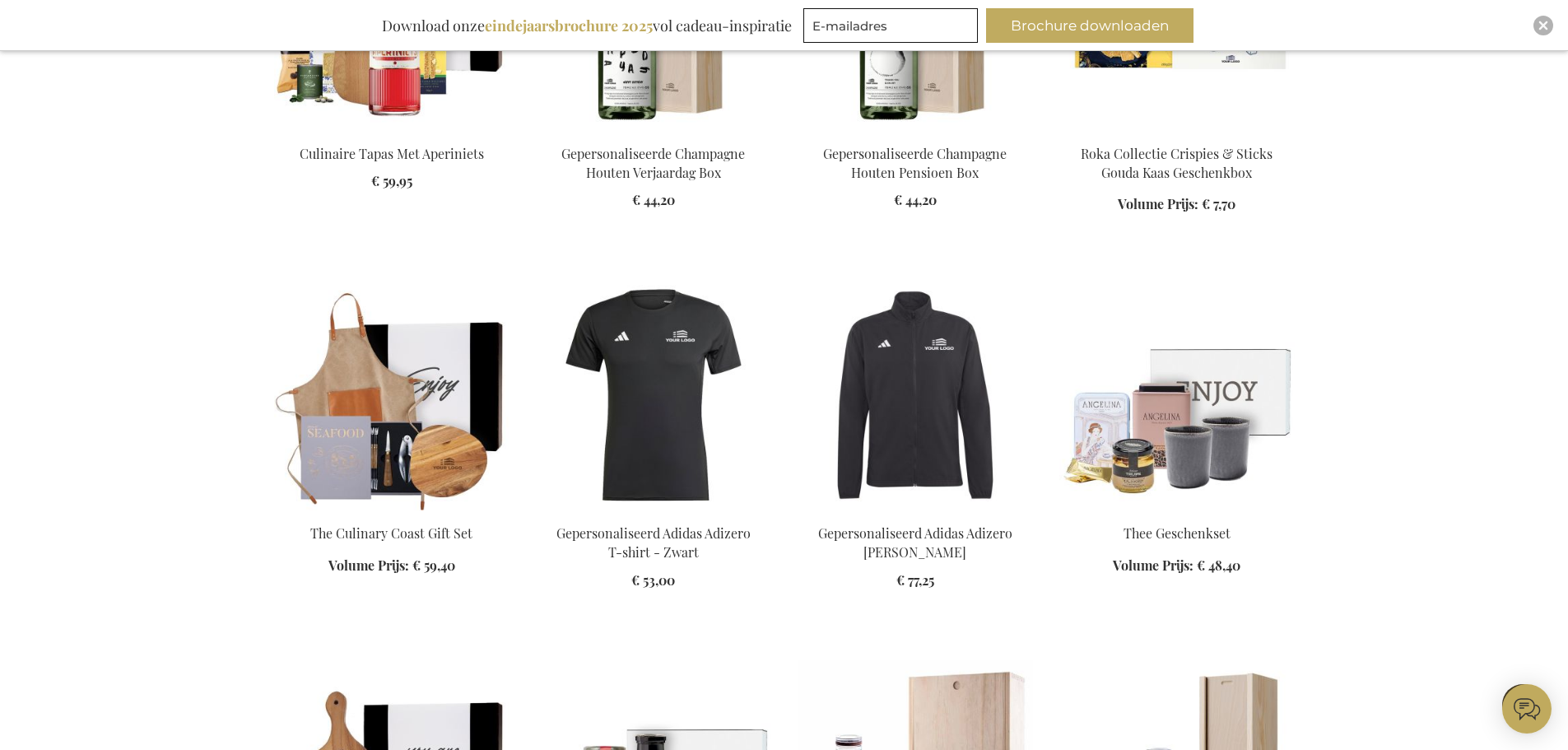
scroll to position [20996, 0]
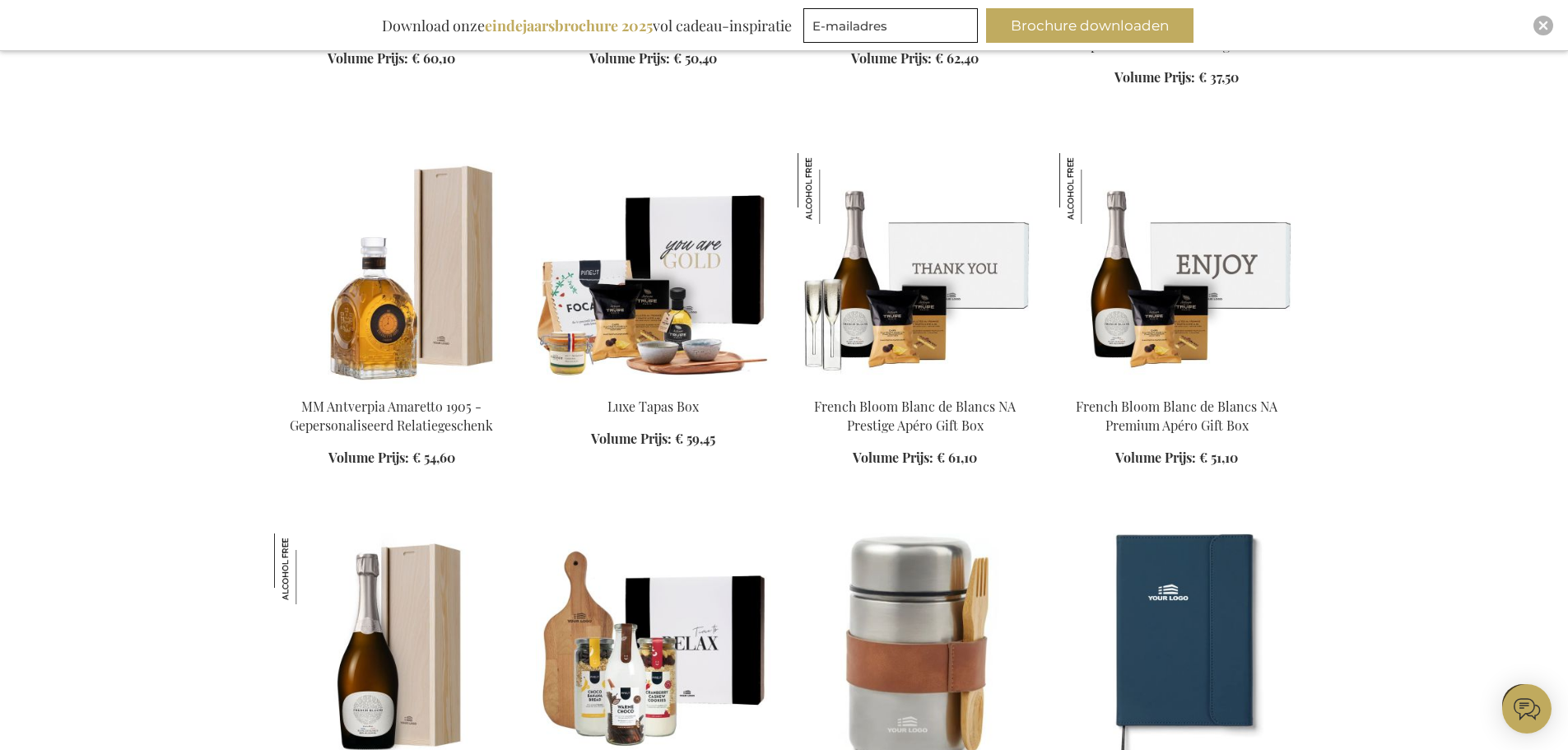
scroll to position [21902, 0]
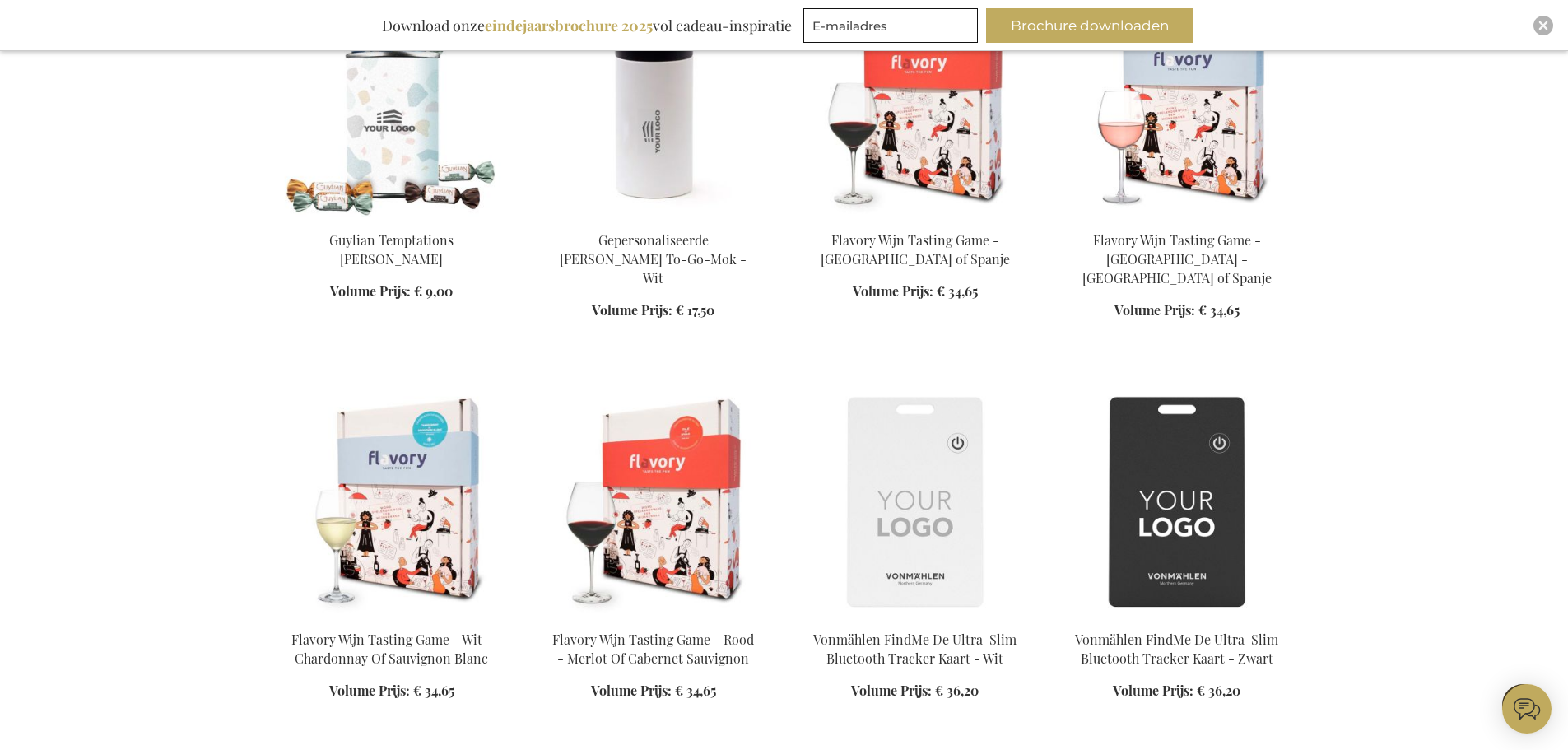
scroll to position [23961, 0]
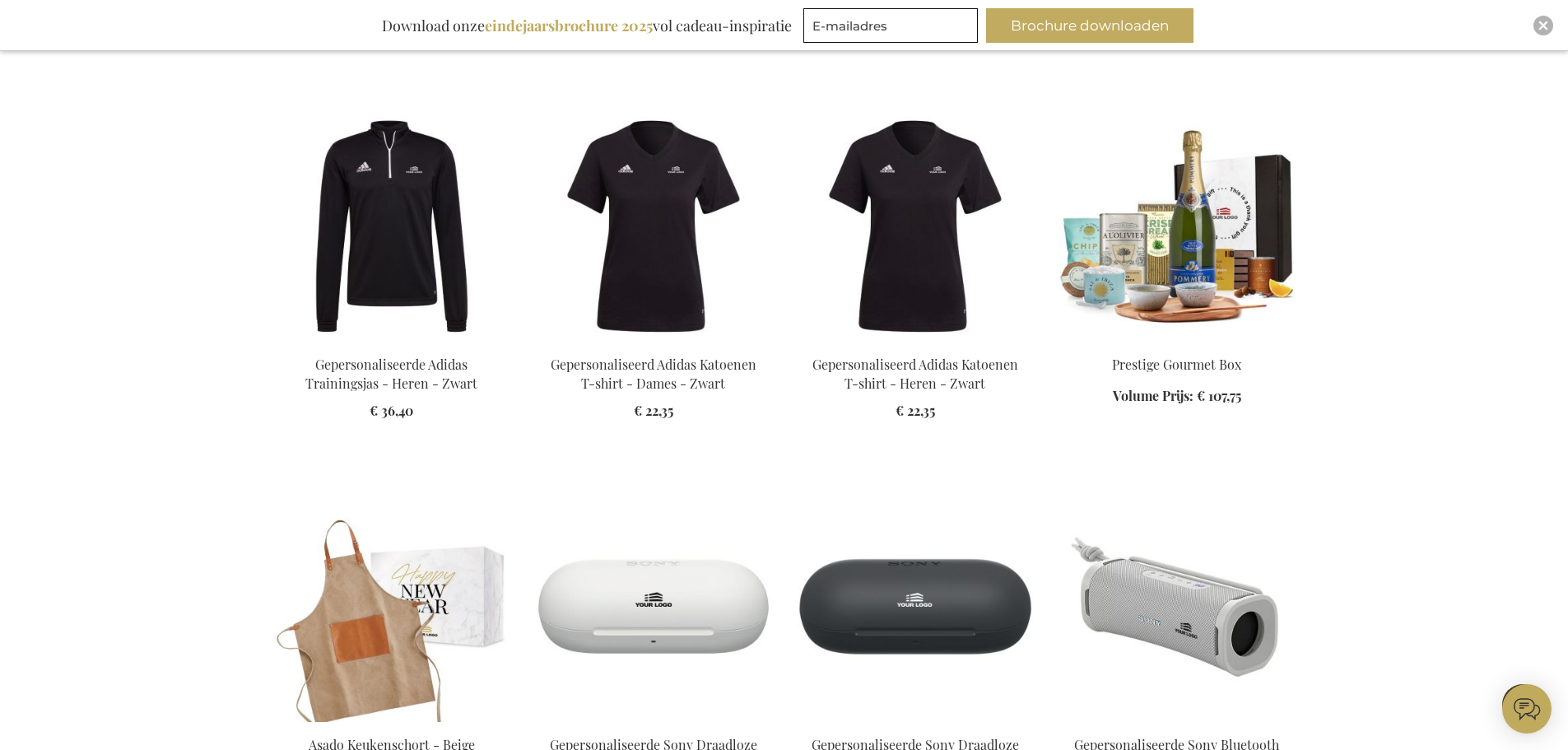
scroll to position [27172, 0]
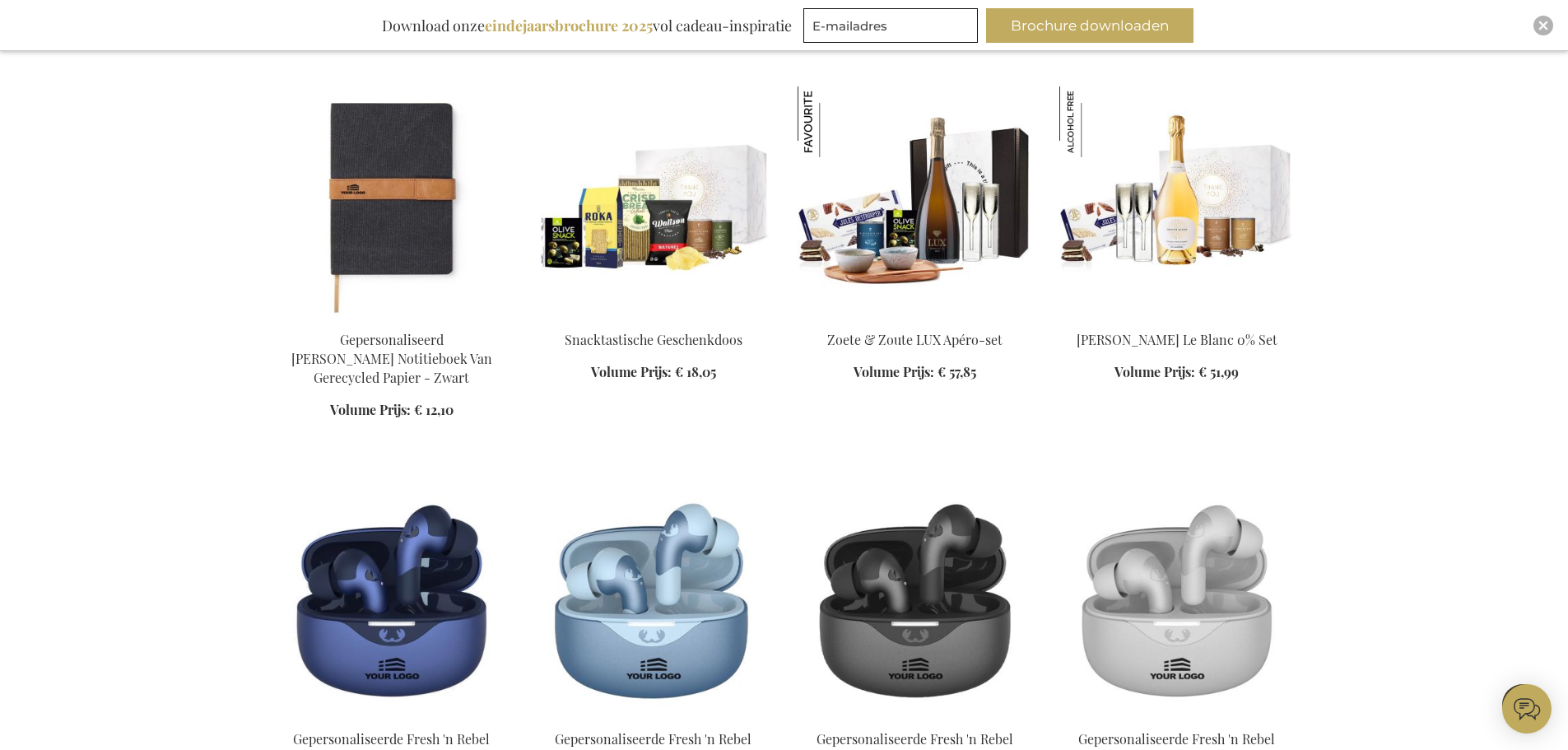
scroll to position [28490, 0]
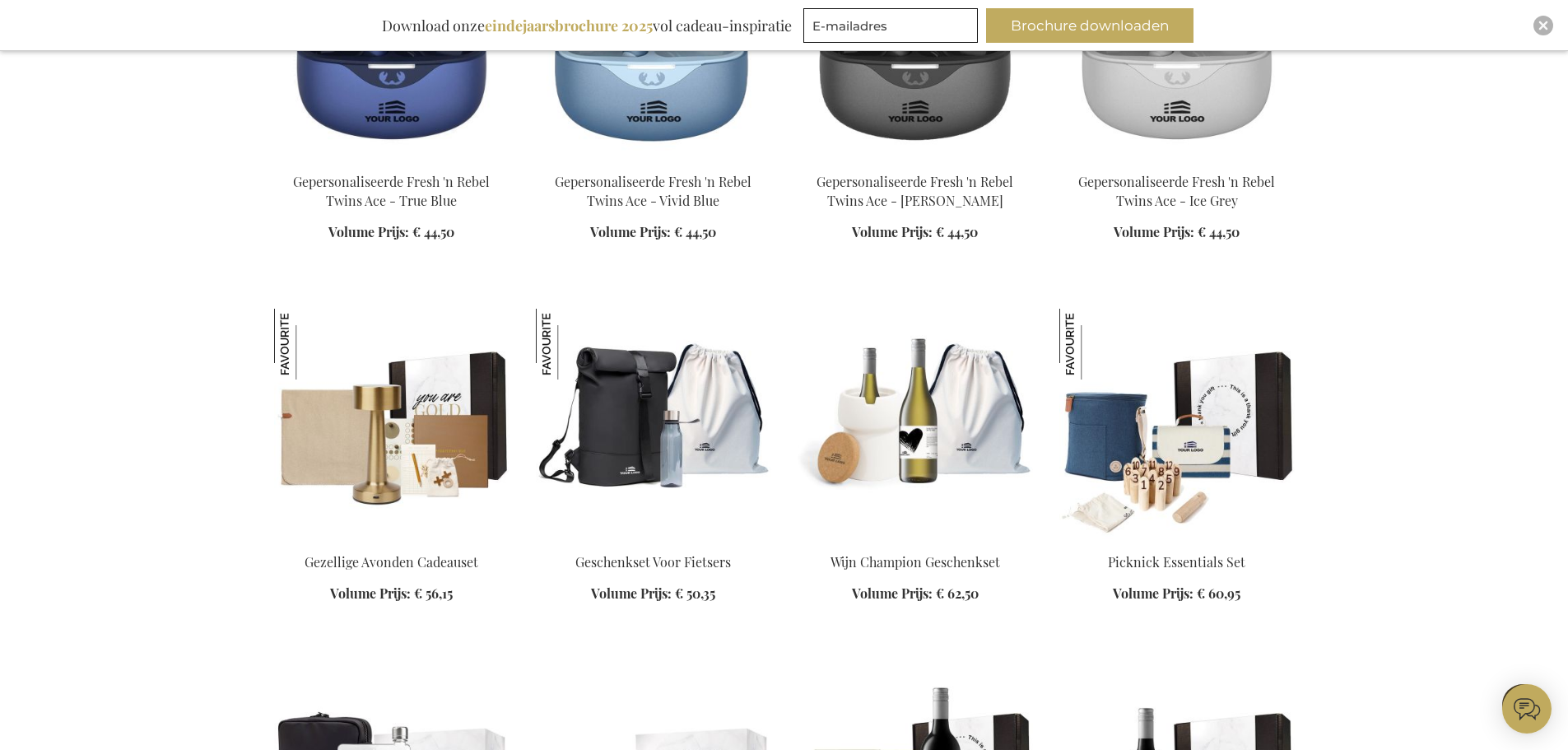
scroll to position [29478, 0]
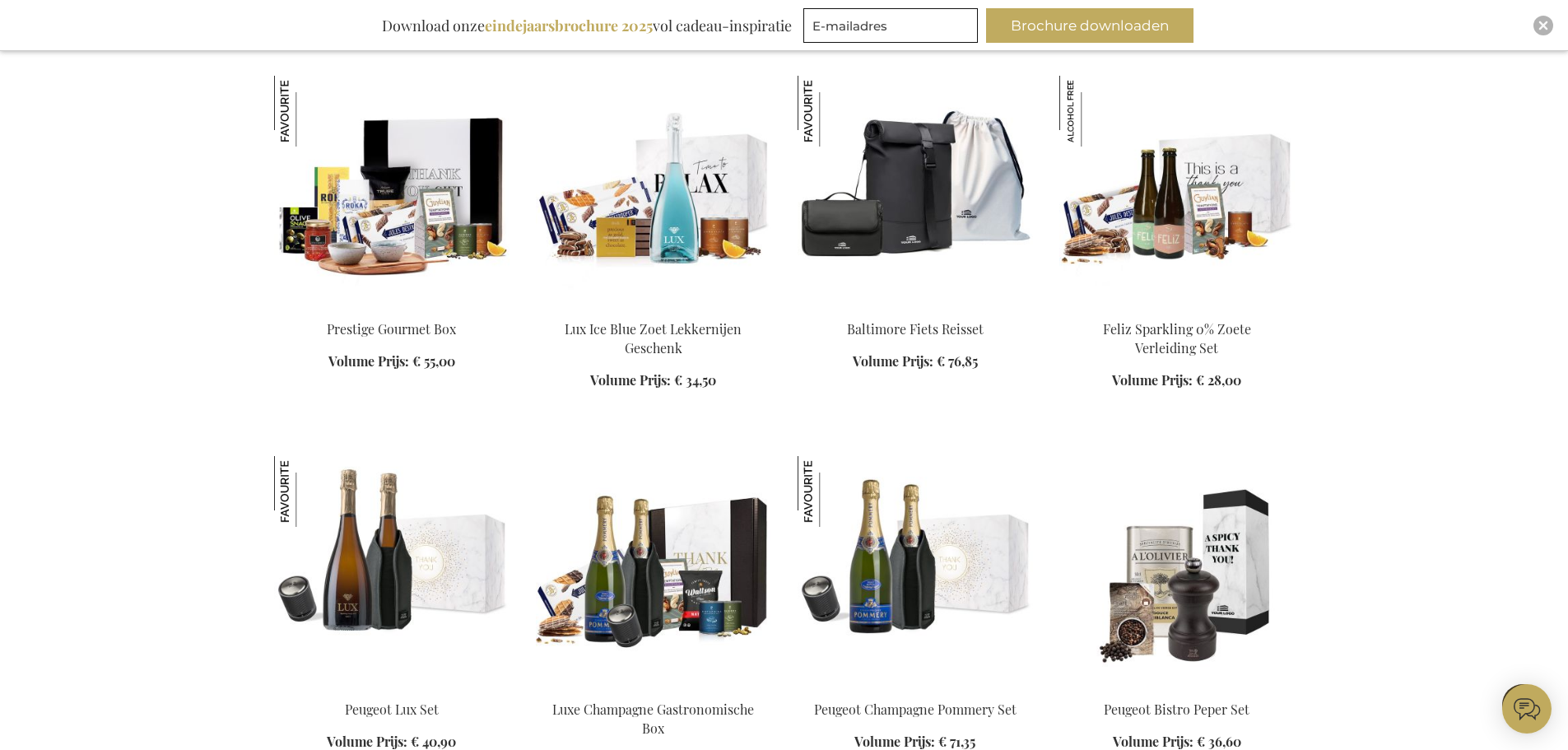
scroll to position [32854, 0]
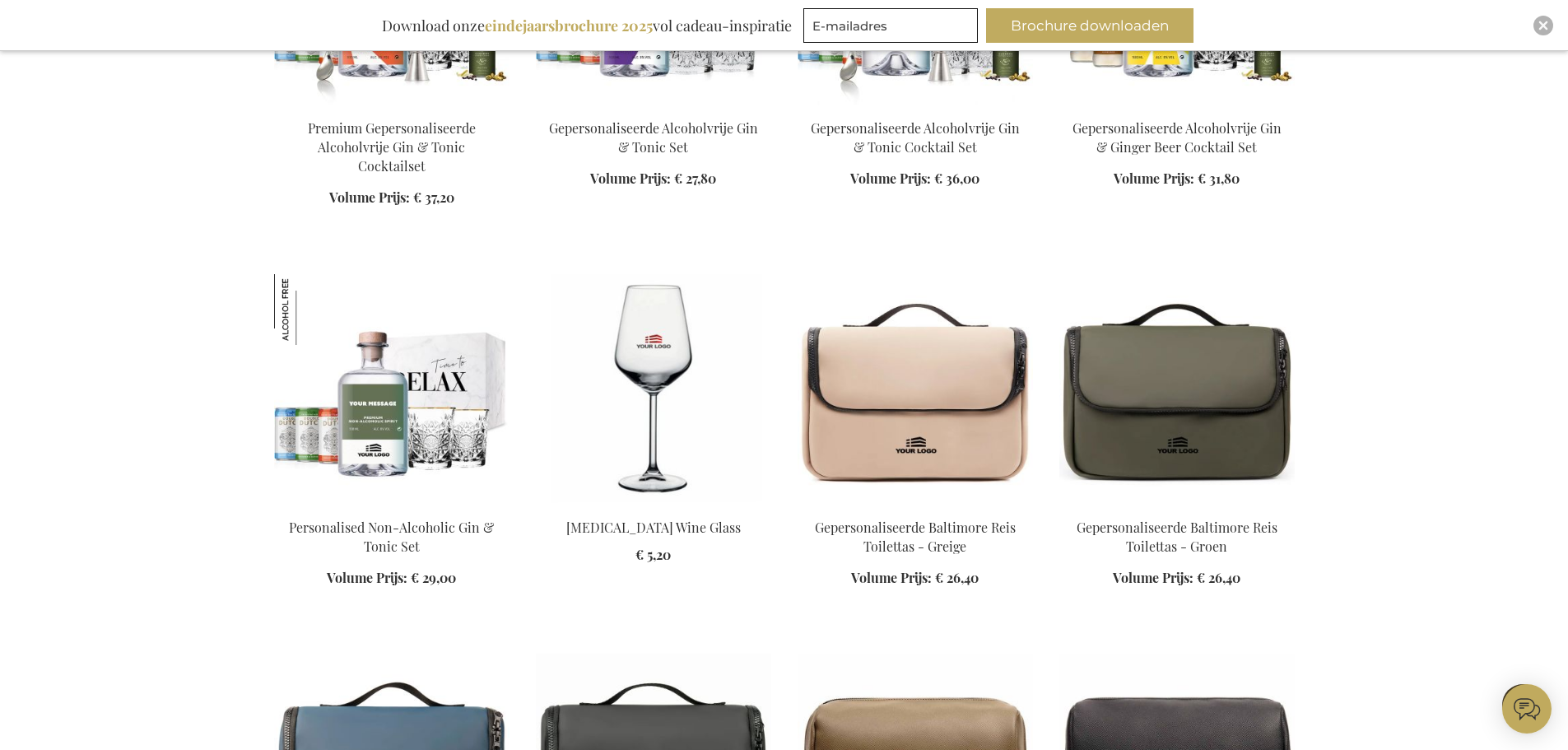
scroll to position [36560, 0]
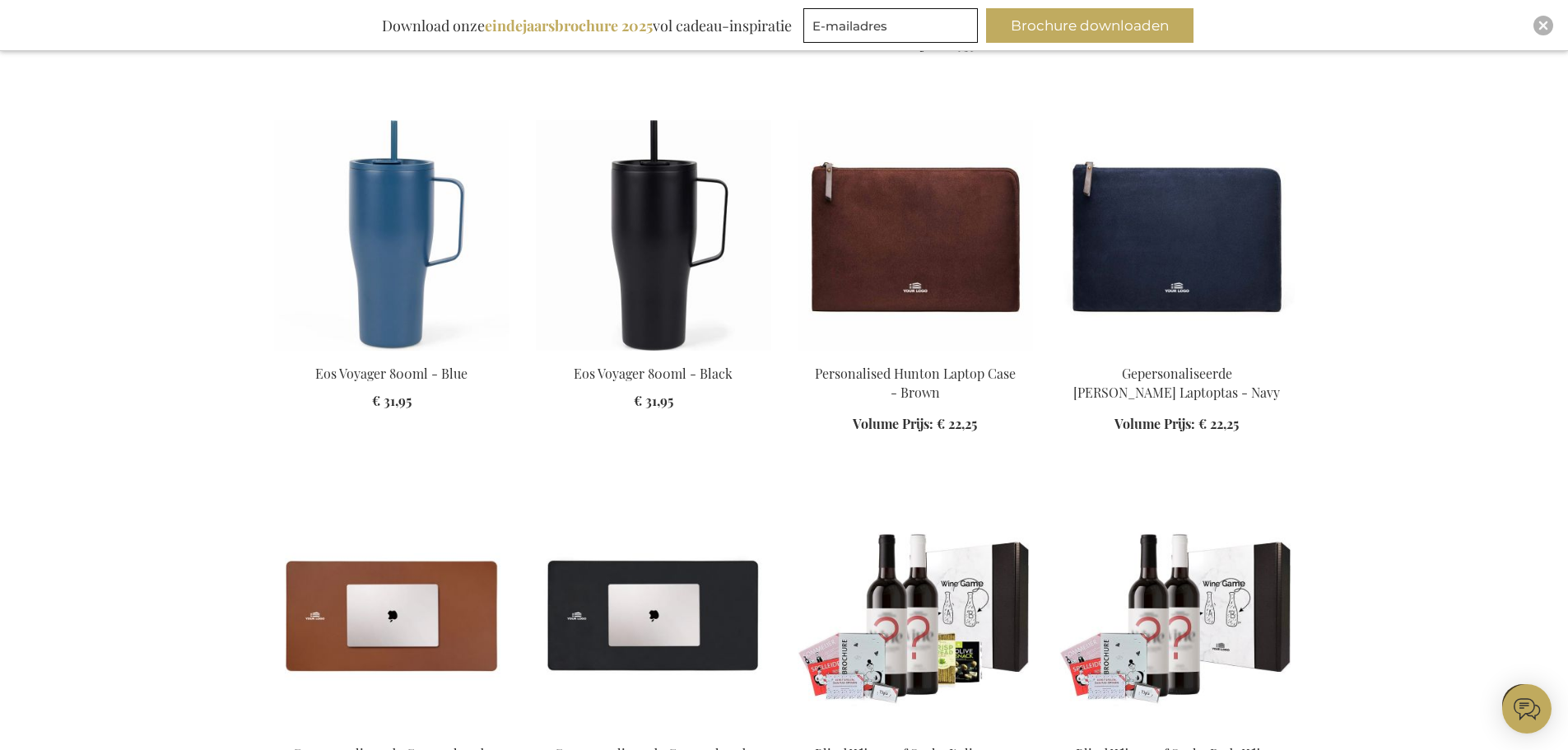
scroll to position [43393, 0]
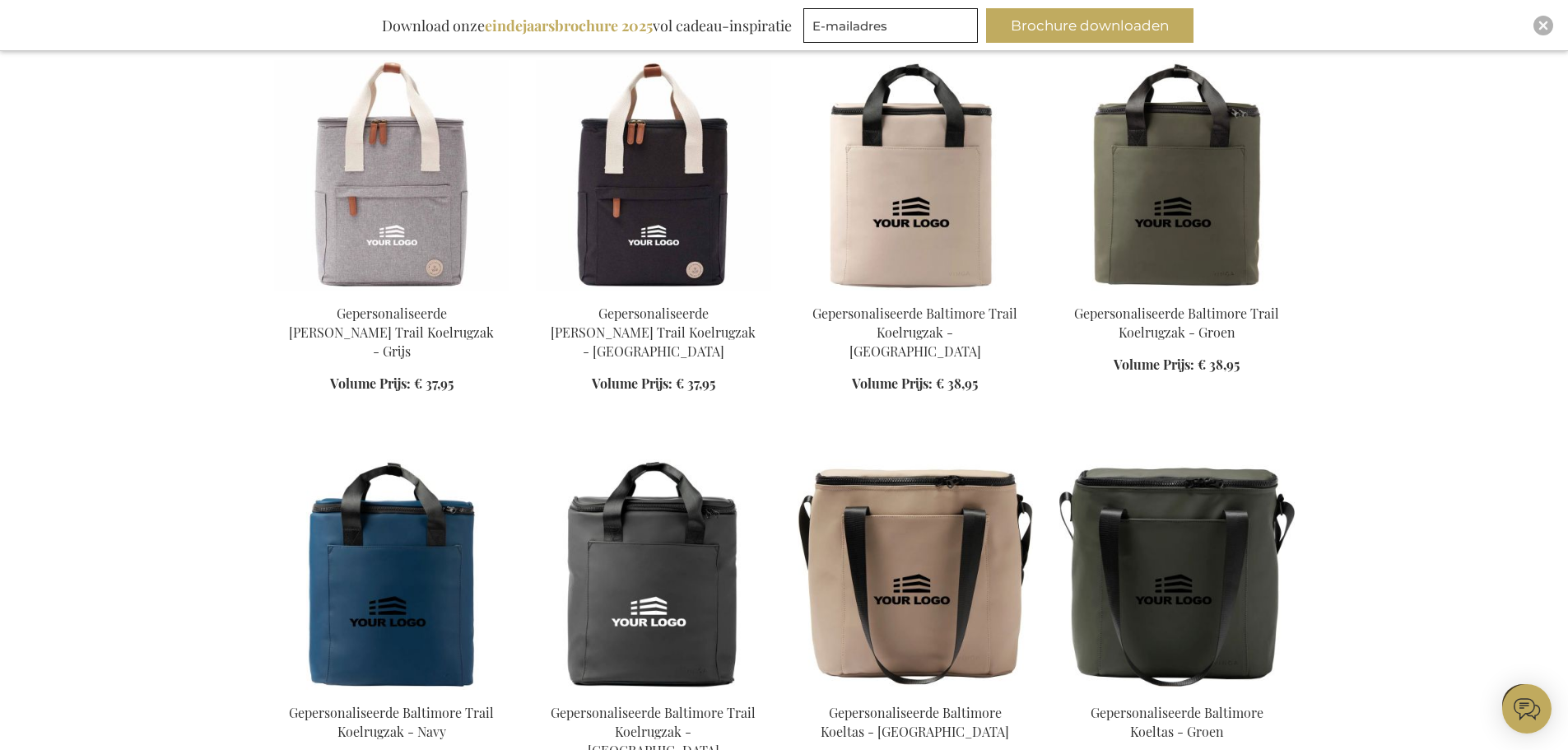
scroll to position [44793, 0]
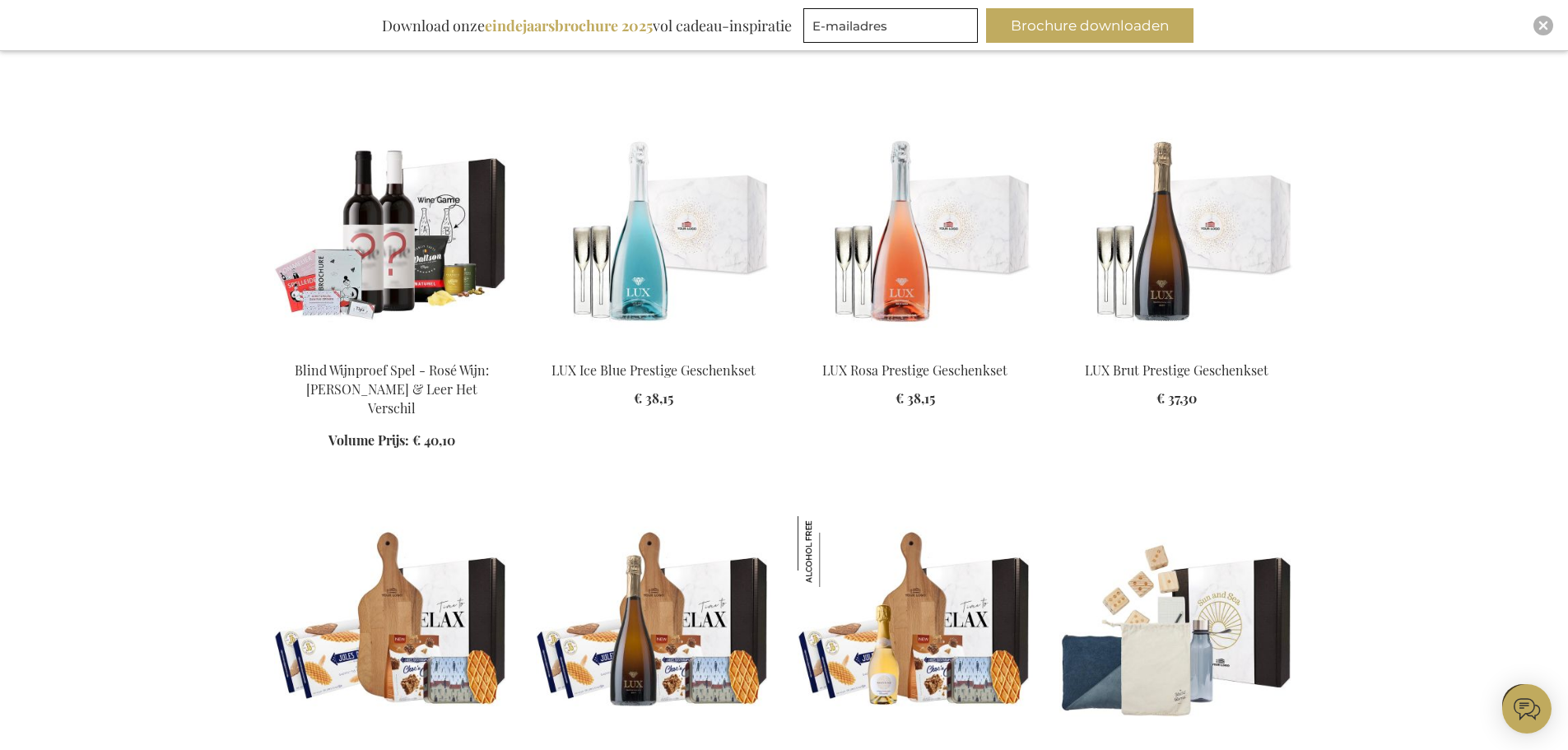
scroll to position [49734, 0]
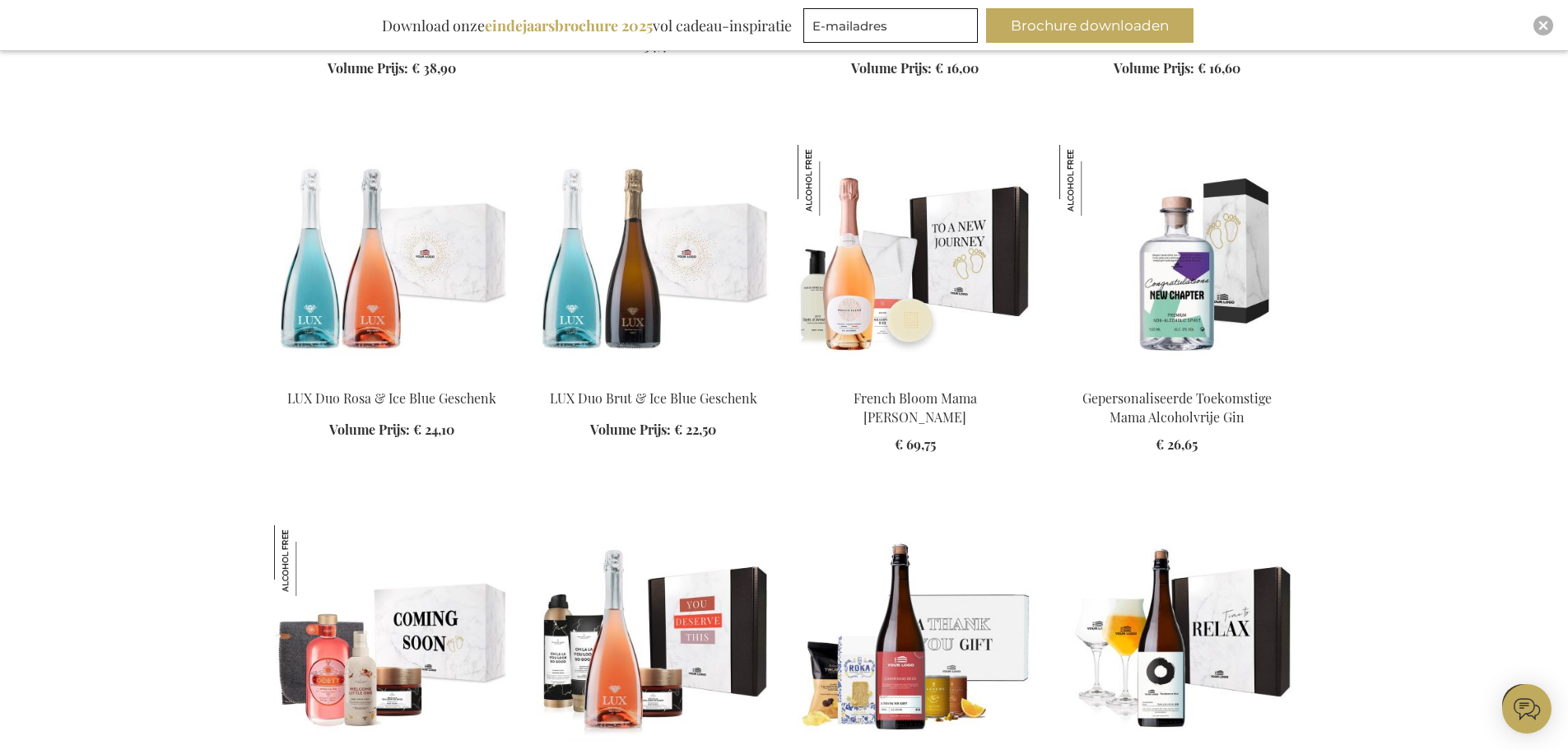
scroll to position [50722, 0]
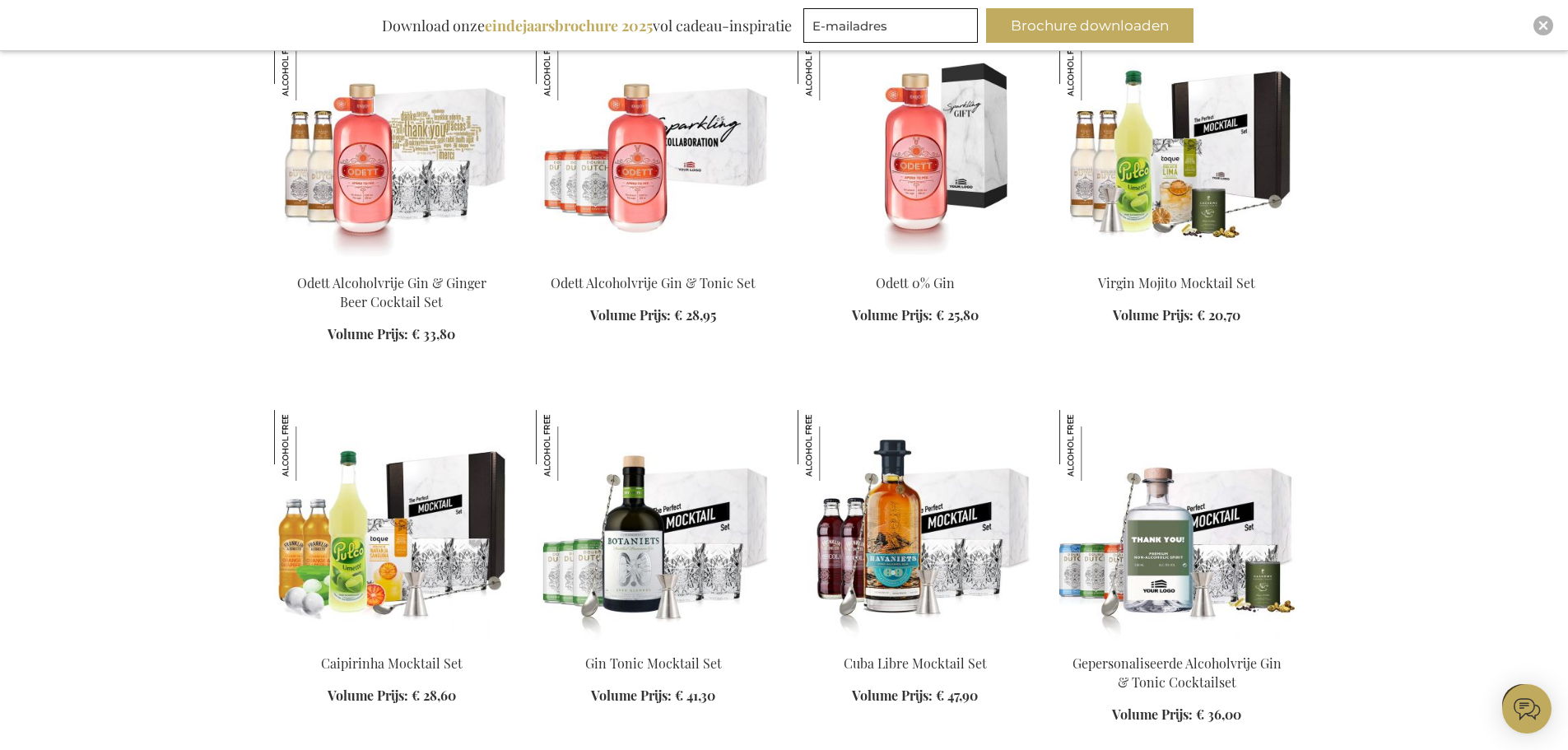
scroll to position [52039, 0]
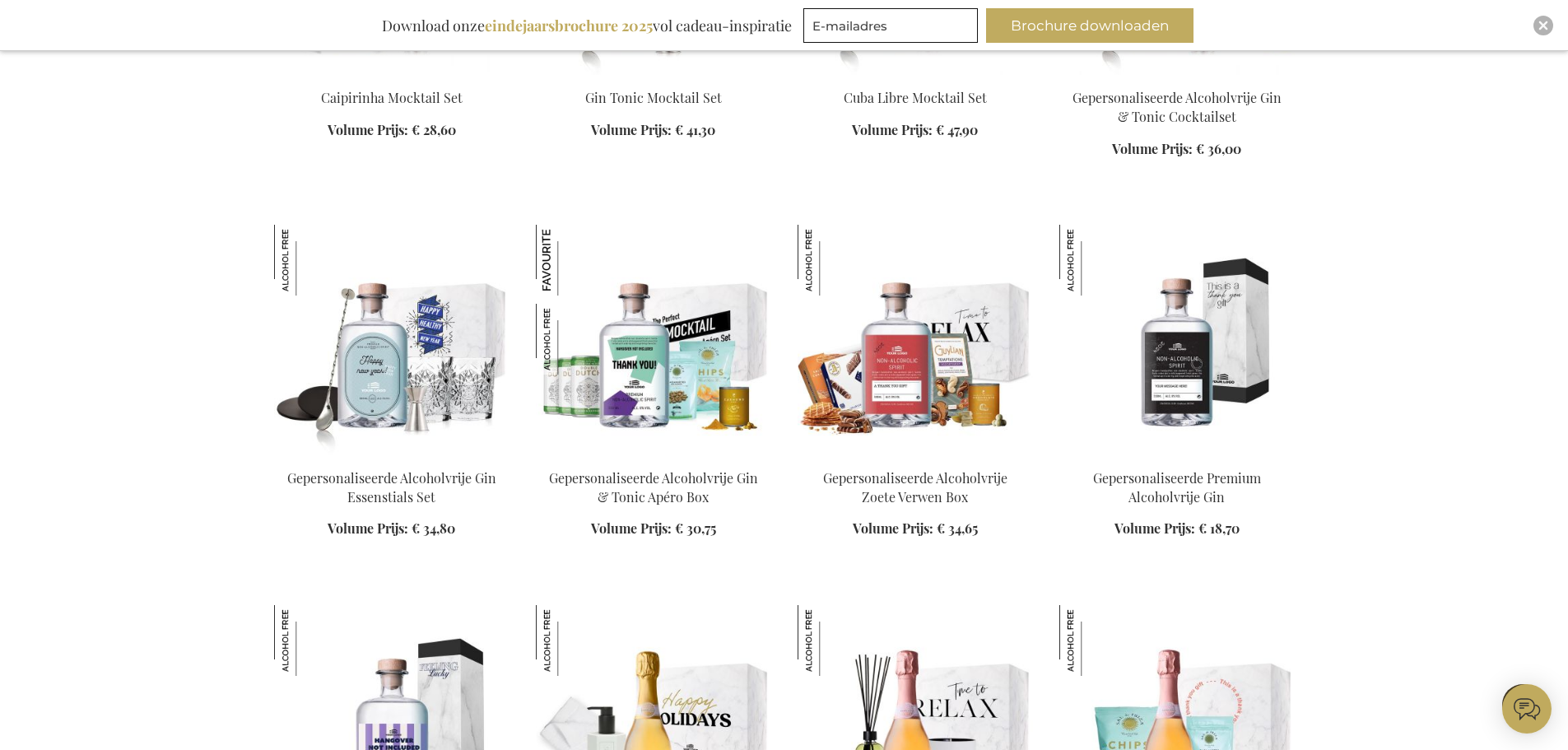
scroll to position [52369, 0]
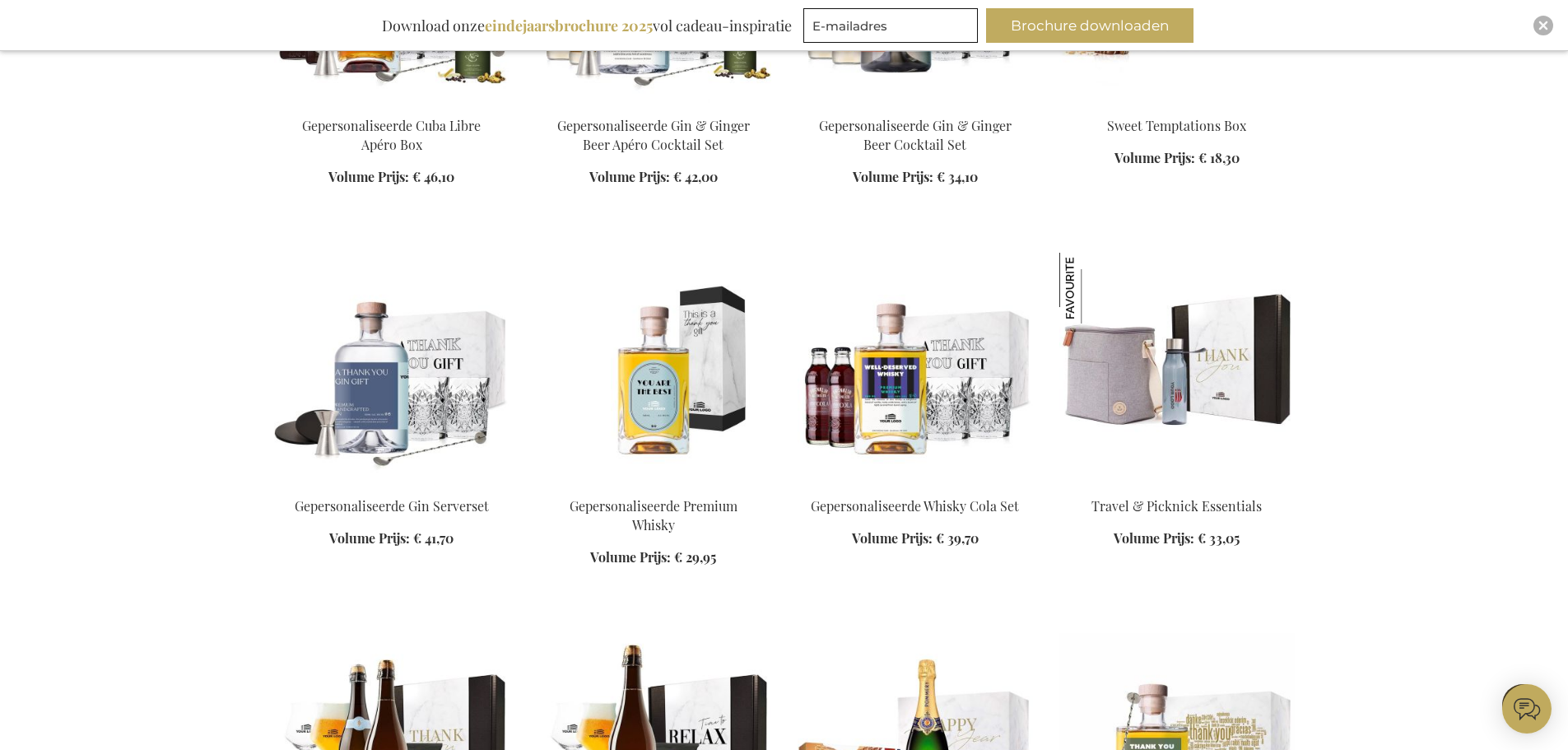
scroll to position [53933, 0]
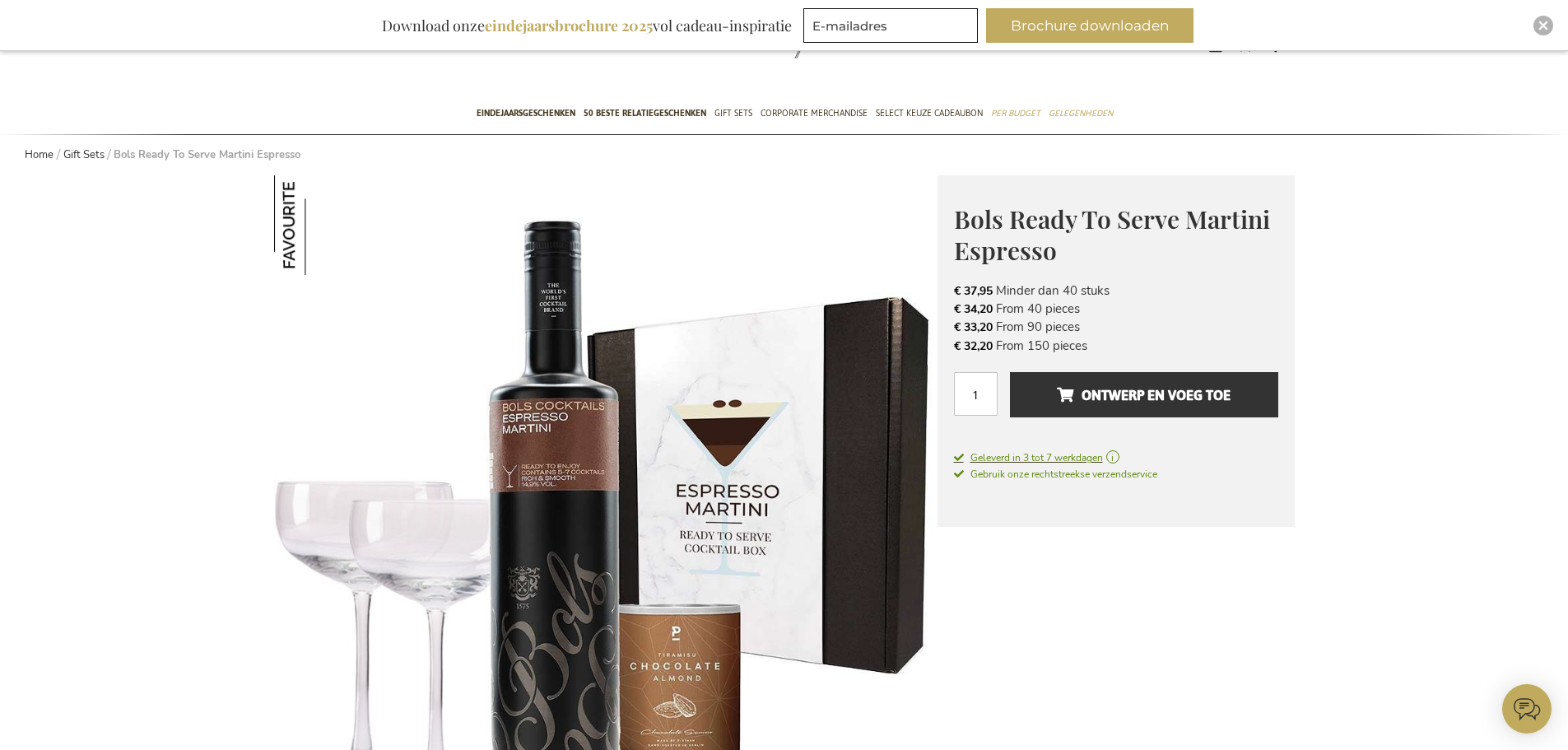
scroll to position [83, 0]
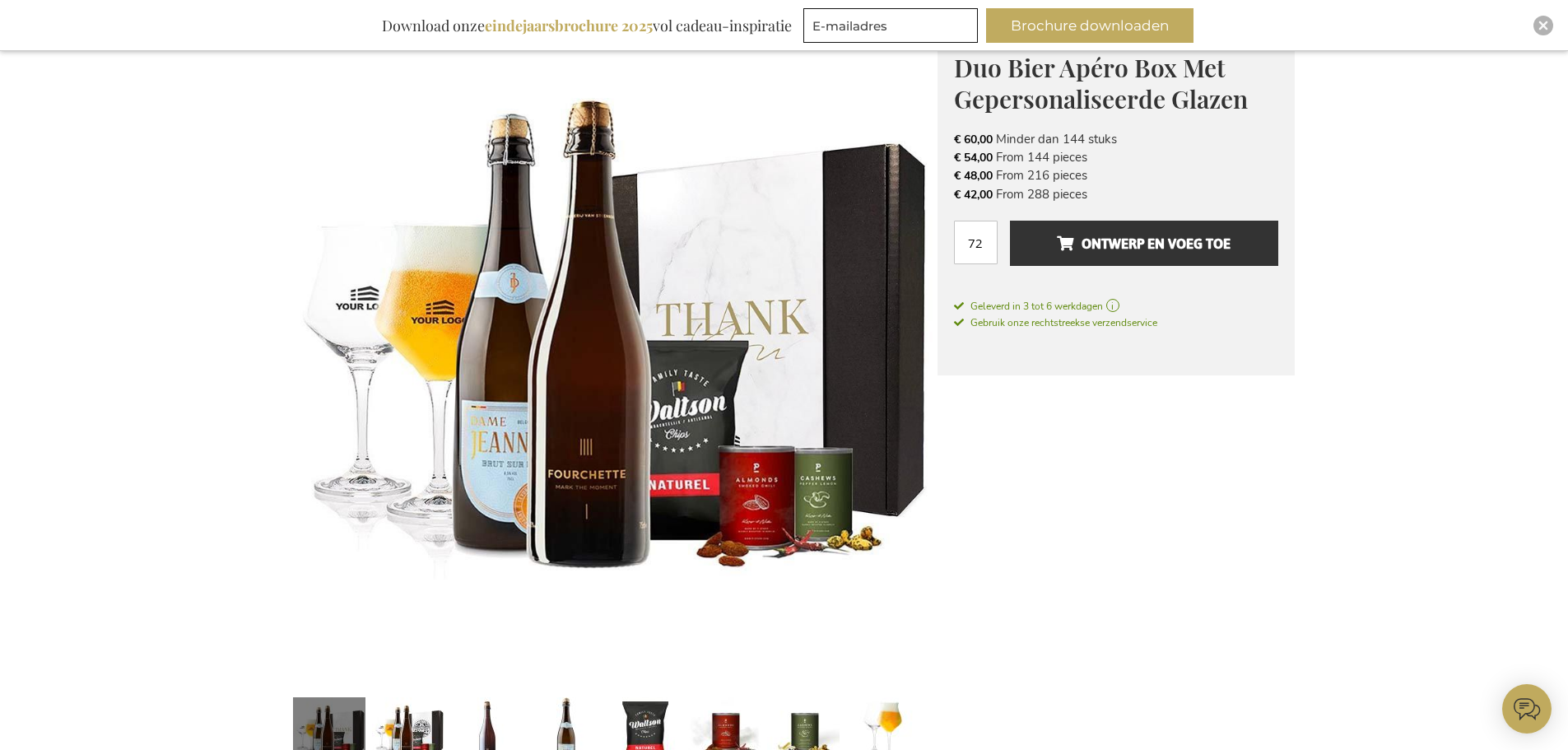
scroll to position [247, 0]
